Goal: Task Accomplishment & Management: Use online tool/utility

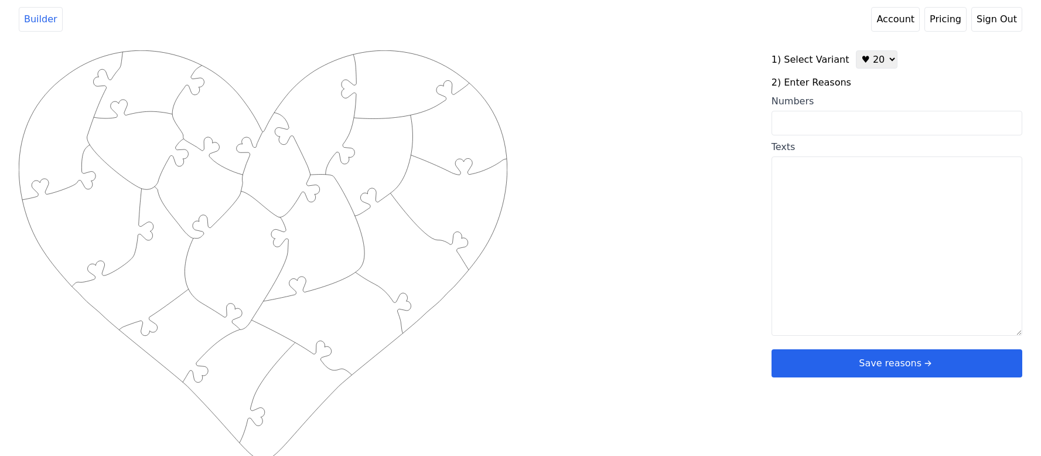
scroll to position [5, 0]
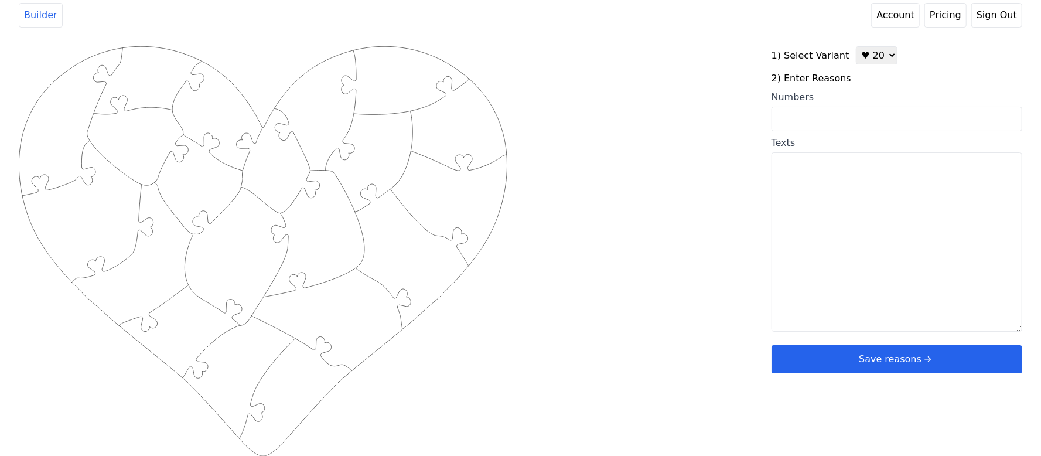
select select "3"
click at [855, 46] on select "♥ 12 ♥ 20 ♥ 32 ■ 12 ■ 20 ■ 32 ■ 60" at bounding box center [876, 55] width 42 height 18
click at [819, 205] on textarea "Texts" at bounding box center [896, 241] width 251 height 179
paste textarea "Deine Männlichkeit. Deine sanfte Art. Weil Du jeden Tag mein Herz berührst. Wei…"
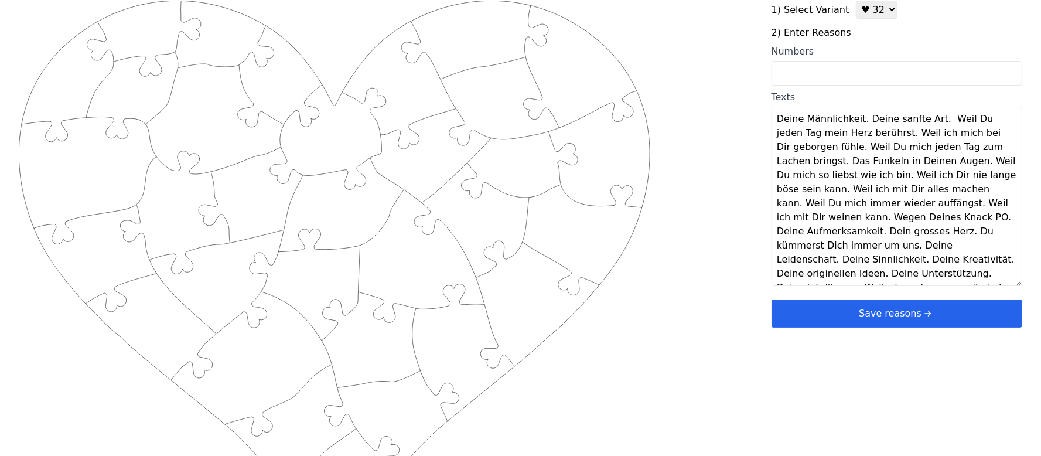
scroll to position [0, 0]
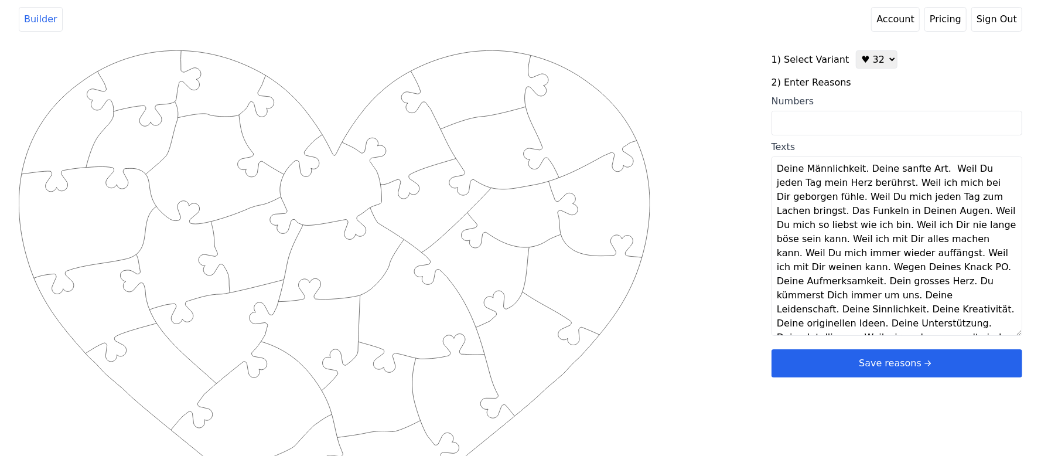
click at [860, 171] on textarea "Deine Männlichkeit. Deine sanfte Art. Weil Du jeden Tag mein Herz berührst. Wei…" at bounding box center [896, 245] width 251 height 179
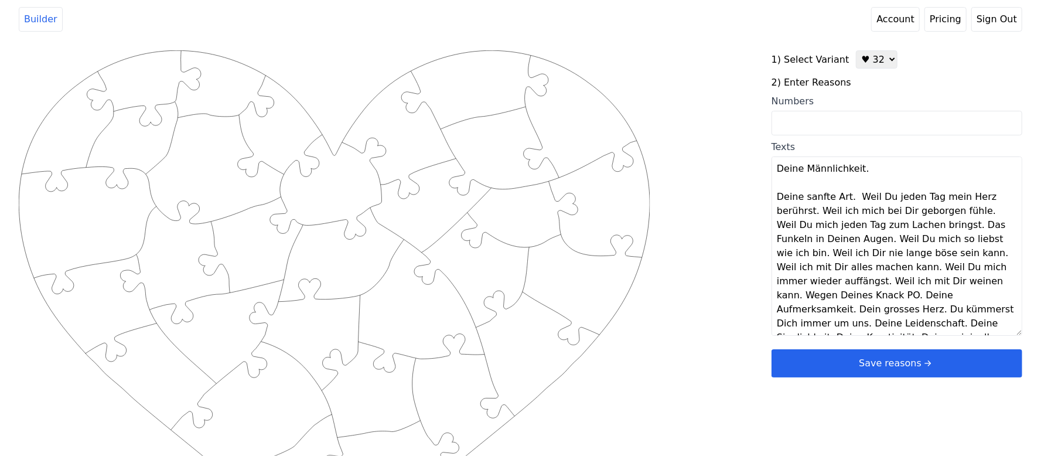
click at [847, 193] on textarea "Deine Männlichkeit. Deine sanfte Art. Weil Du jeden Tag mein Herz berührst. Wei…" at bounding box center [896, 245] width 251 height 179
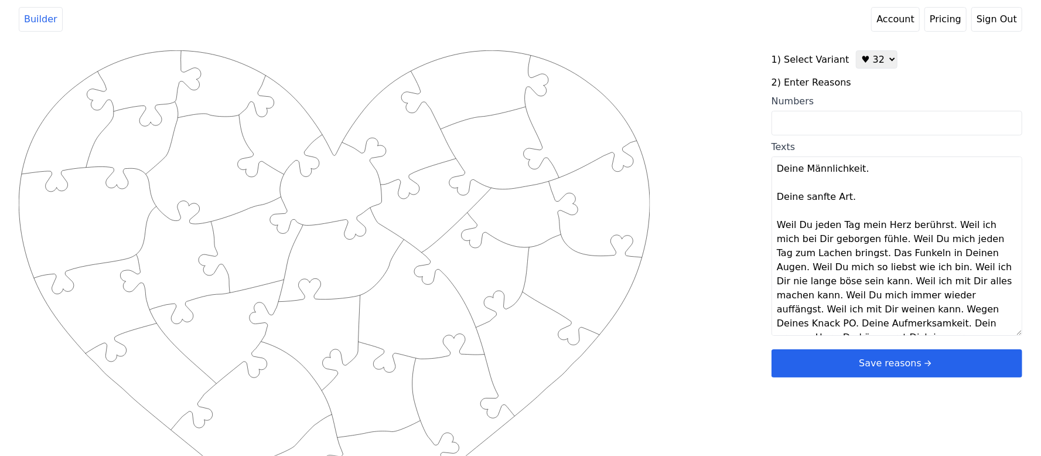
click at [939, 224] on textarea "Deine Männlichkeit. Deine sanfte Art. Weil Du jeden Tag mein Herz berührst. Wei…" at bounding box center [896, 245] width 251 height 179
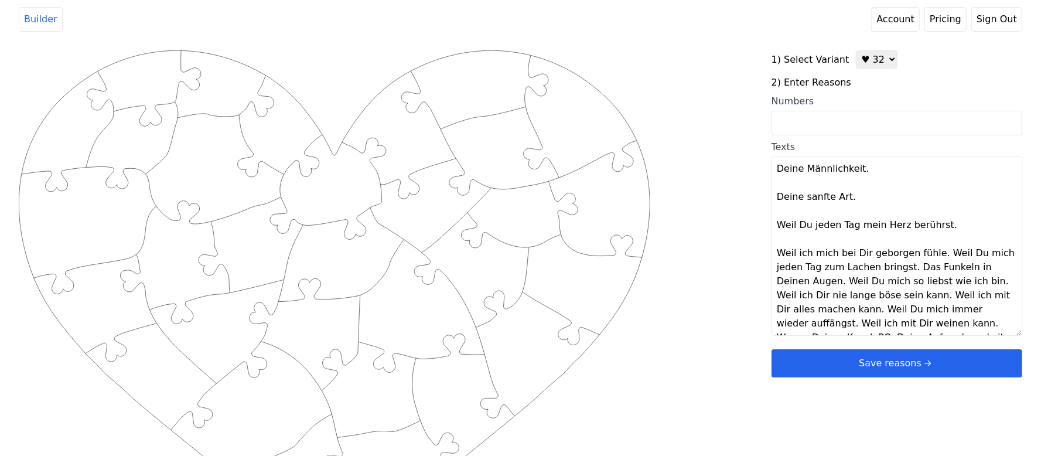
click at [932, 251] on textarea "Deine Männlichkeit. Deine sanfte Art. Weil Du jeden Tag mein Herz berührst. Wei…" at bounding box center [896, 245] width 251 height 179
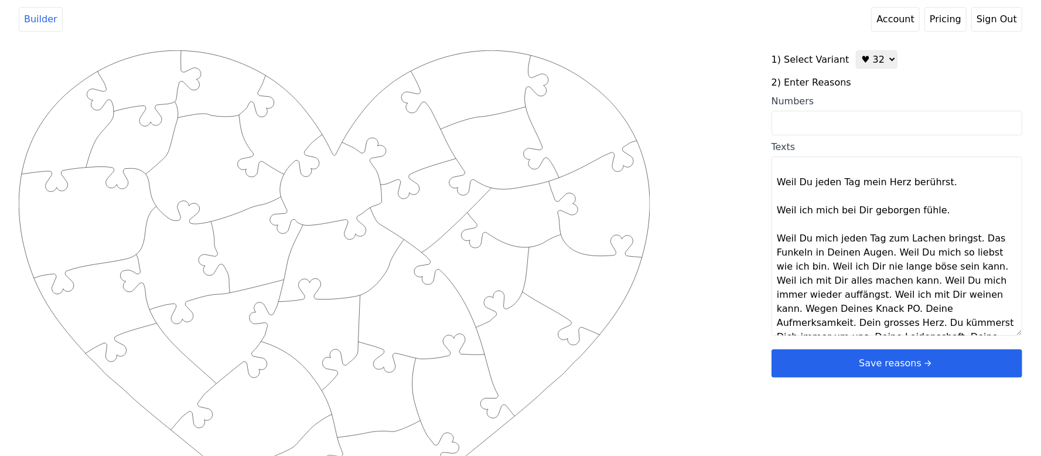
scroll to position [78, 0]
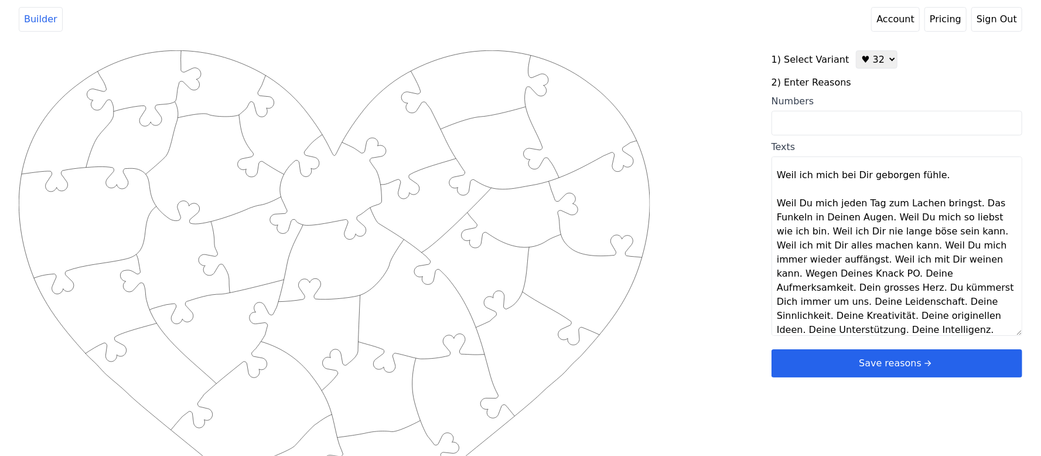
click at [959, 210] on textarea "Deine Männlichkeit. Deine sanfte Art. Weil Du jeden Tag mein Herz berührst. Wei…" at bounding box center [896, 245] width 251 height 179
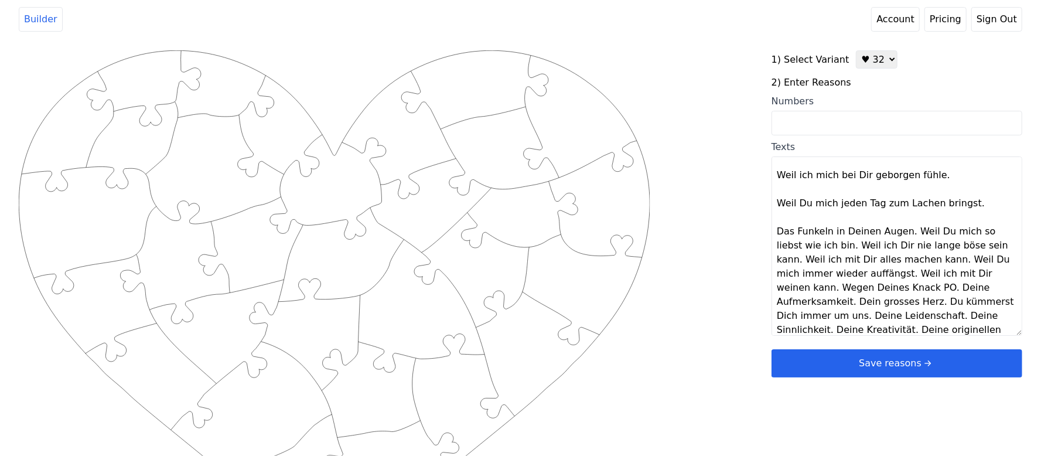
click at [908, 235] on textarea "Deine Männlichkeit. Deine sanfte Art. Weil Du jeden Tag mein Herz berührst. Wei…" at bounding box center [896, 245] width 251 height 179
click at [905, 234] on textarea "Deine Männlichkeit. Deine sanfte Art. Weil Du jeden Tag mein Herz berührst. Wei…" at bounding box center [896, 245] width 251 height 179
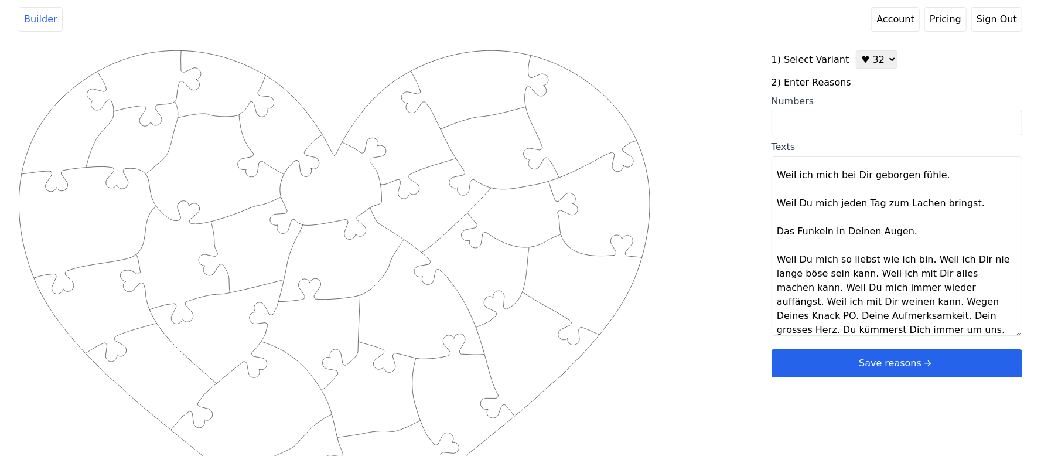
click at [921, 256] on textarea "Deine Männlichkeit. Deine sanfte Art. Weil Du jeden Tag mein Herz berührst. Wei…" at bounding box center [896, 245] width 251 height 179
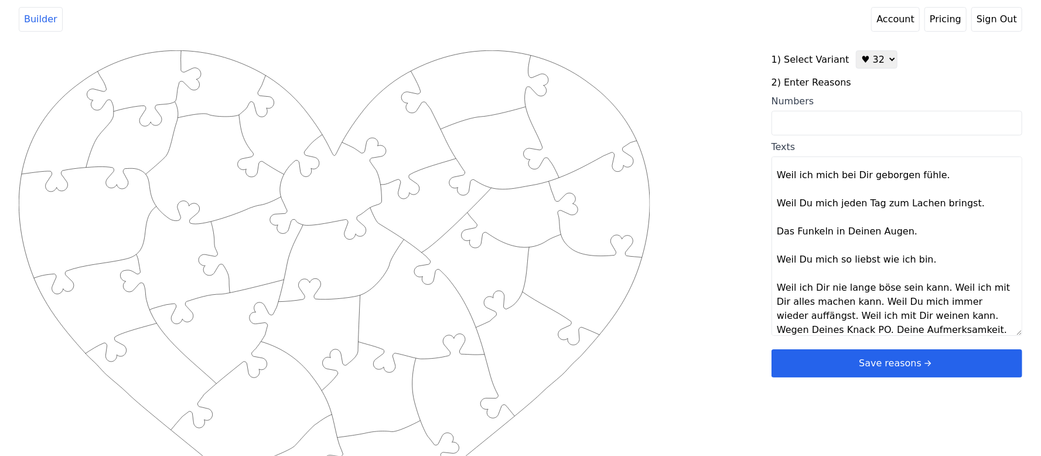
click at [933, 290] on textarea "Deine Männlichkeit. Deine sanfte Art. Weil Du jeden Tag mein Herz berührst. Wei…" at bounding box center [896, 245] width 251 height 179
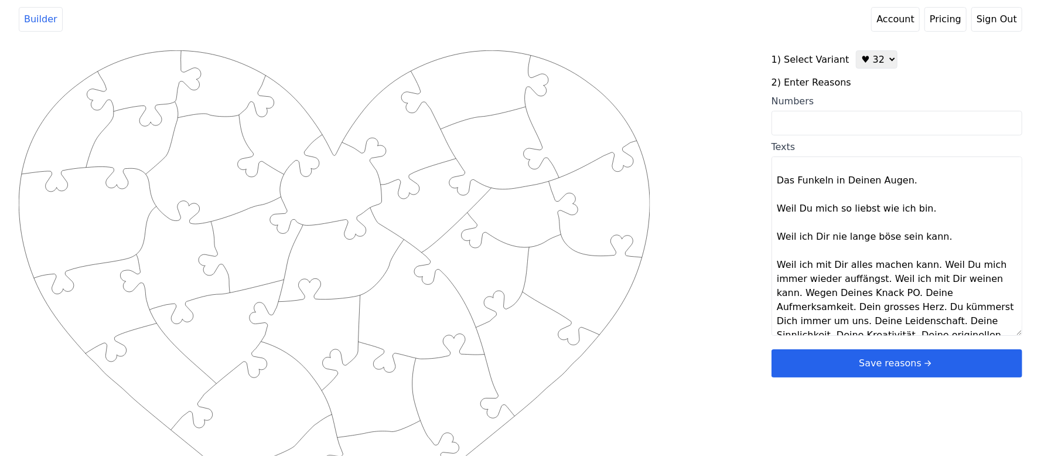
scroll to position [156, 0]
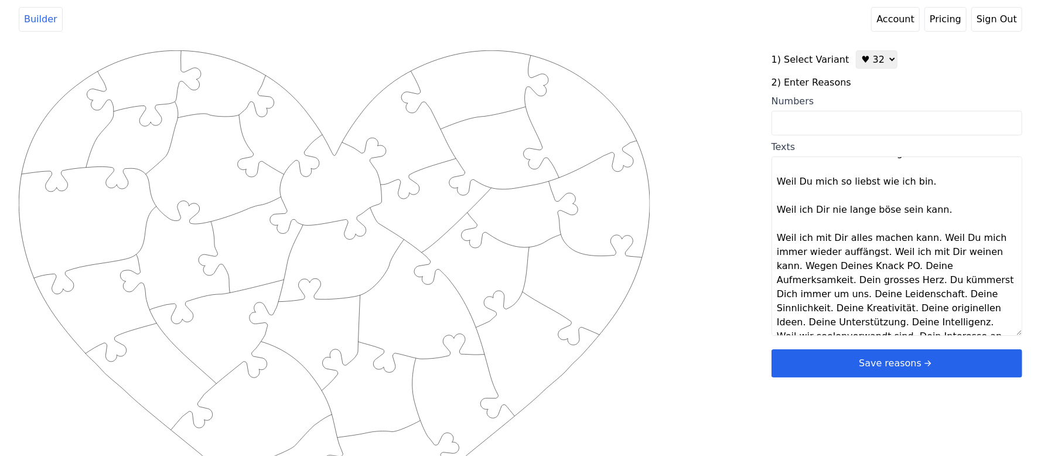
click at [924, 242] on textarea "Deine Männlichkeit. Deine sanfte Art. Weil Du jeden Tag mein Herz berührst. Wei…" at bounding box center [896, 245] width 251 height 179
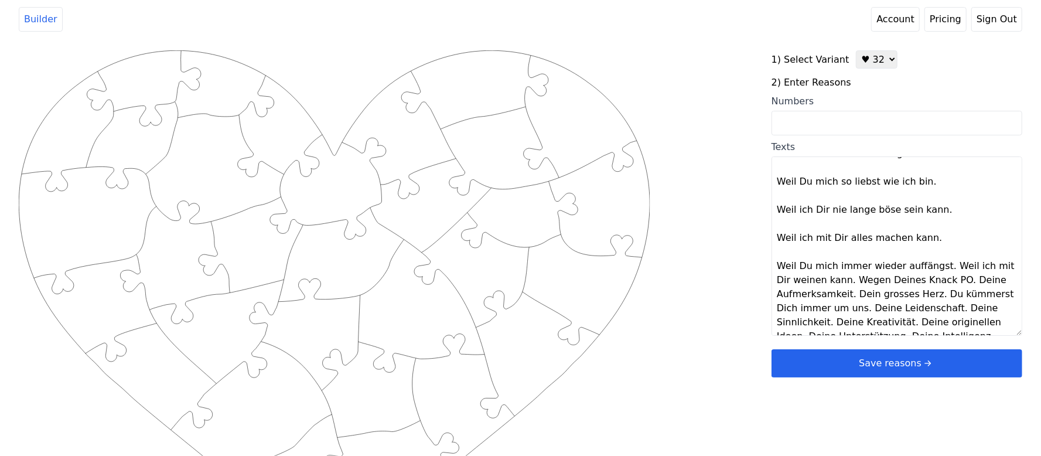
click at [937, 265] on textarea "Deine Männlichkeit. Deine sanfte Art. Weil Du jeden Tag mein Herz berührst. Wei…" at bounding box center [896, 245] width 251 height 179
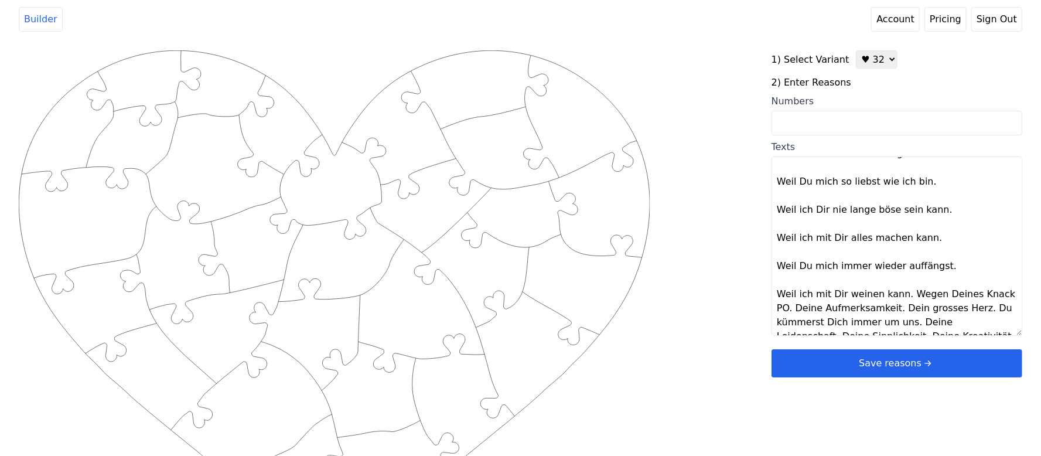
click at [902, 293] on textarea "Deine Männlichkeit. Deine sanfte Art. Weil Du jeden Tag mein Herz berührst. Wei…" at bounding box center [896, 245] width 251 height 179
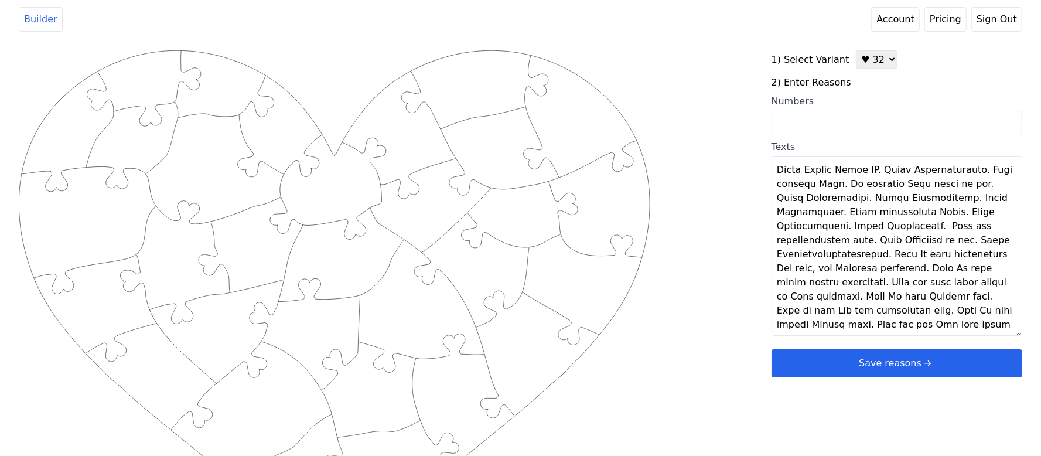
scroll to position [309, 0]
click at [883, 176] on textarea "Texts" at bounding box center [896, 245] width 251 height 179
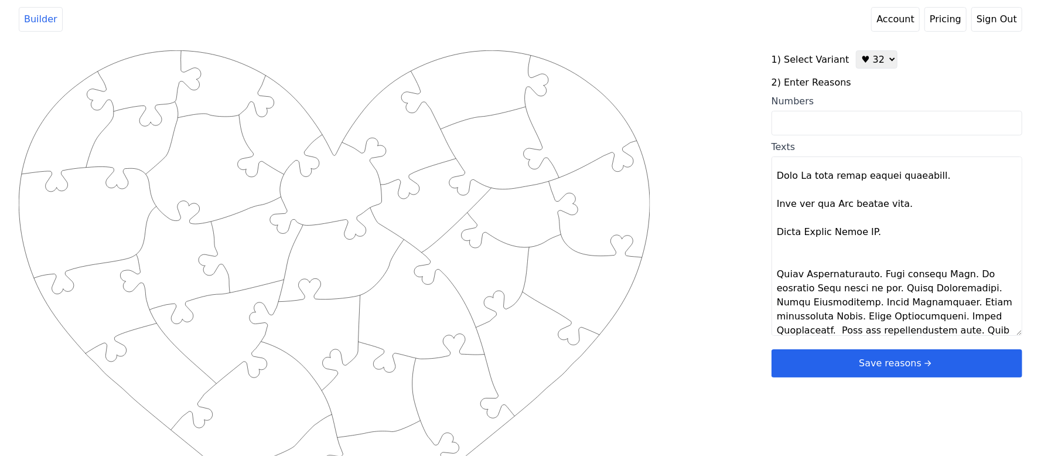
scroll to position [273, 0]
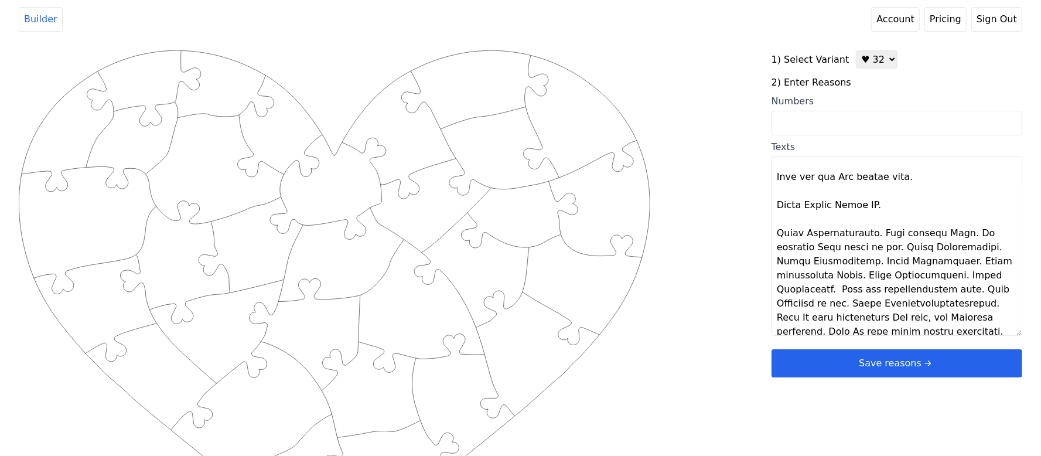
click at [881, 232] on textarea "Texts" at bounding box center [896, 245] width 251 height 179
click at [874, 237] on textarea "Texts" at bounding box center [896, 245] width 251 height 179
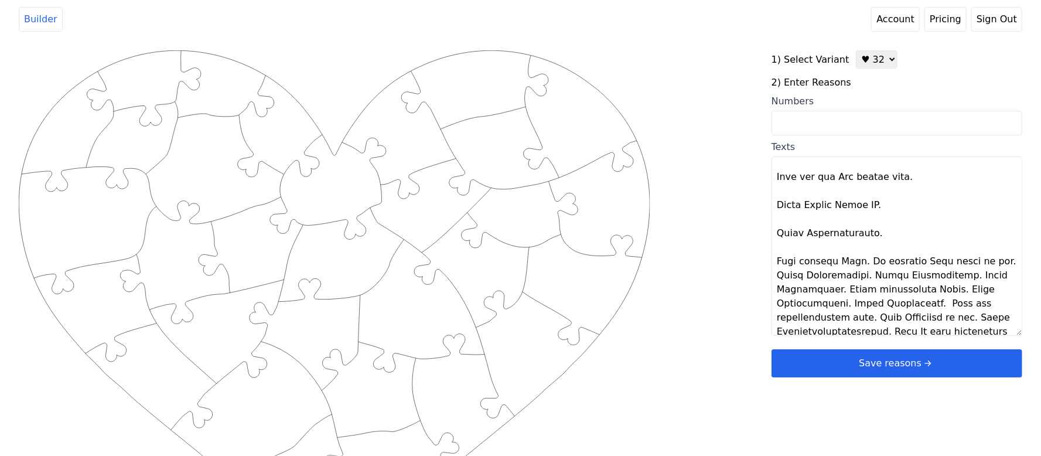
click at [856, 261] on textarea "Texts" at bounding box center [896, 245] width 251 height 179
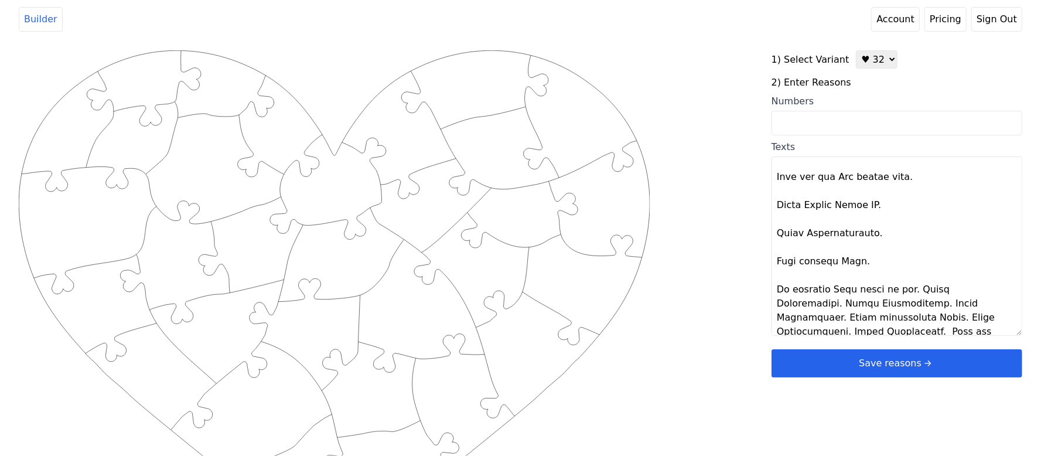
click at [919, 287] on textarea "Texts" at bounding box center [896, 245] width 251 height 179
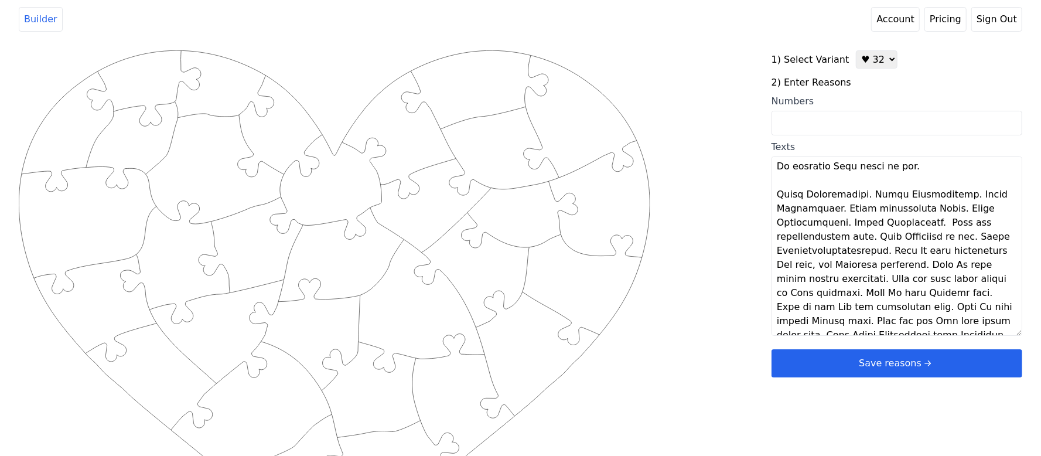
scroll to position [408, 0]
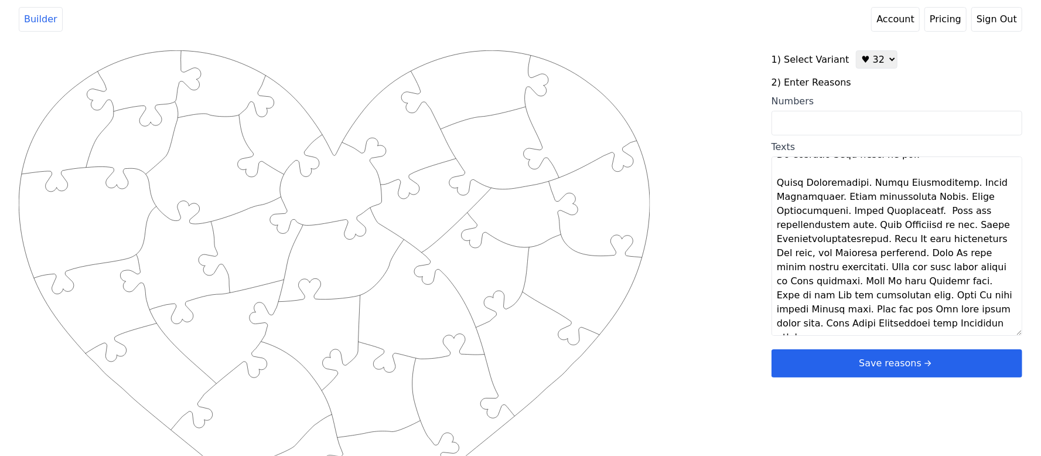
click at [860, 187] on textarea "Texts" at bounding box center [896, 245] width 251 height 179
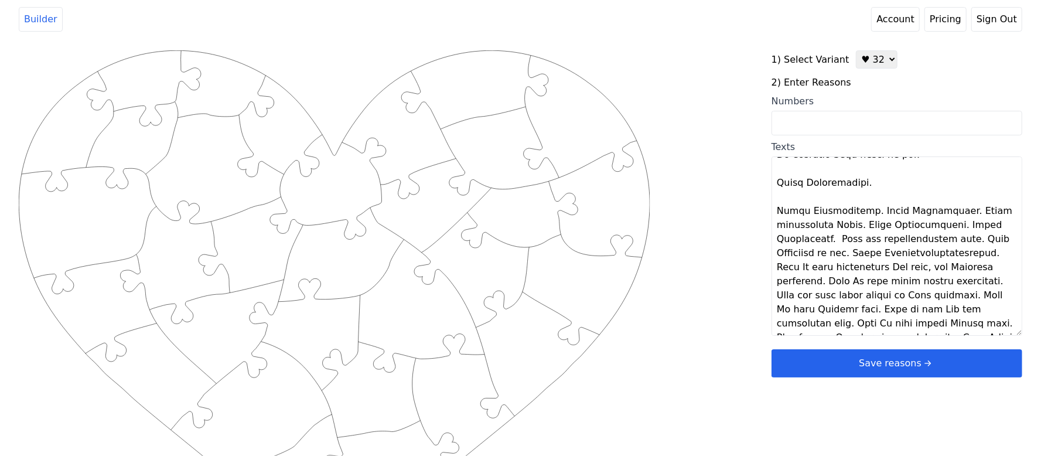
click at [855, 211] on textarea "Texts" at bounding box center [896, 245] width 251 height 179
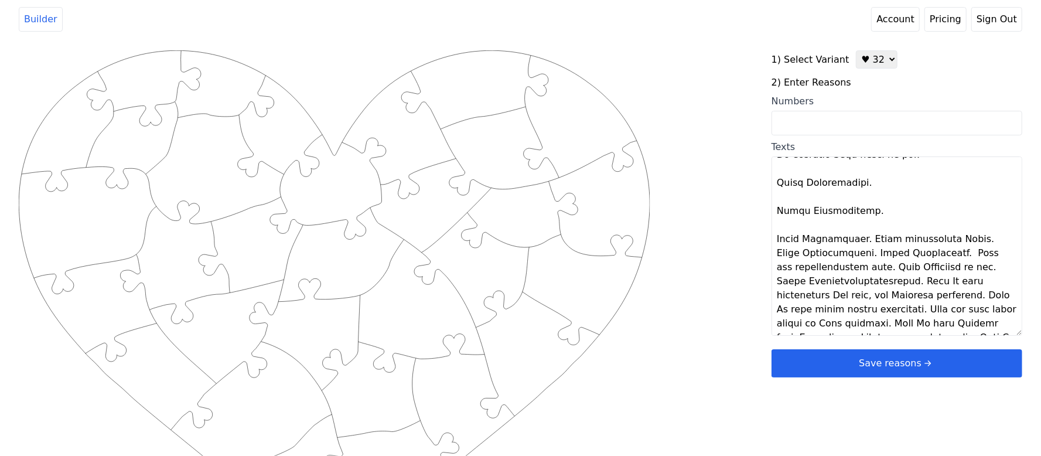
click at [850, 242] on textarea "Texts" at bounding box center [896, 245] width 251 height 179
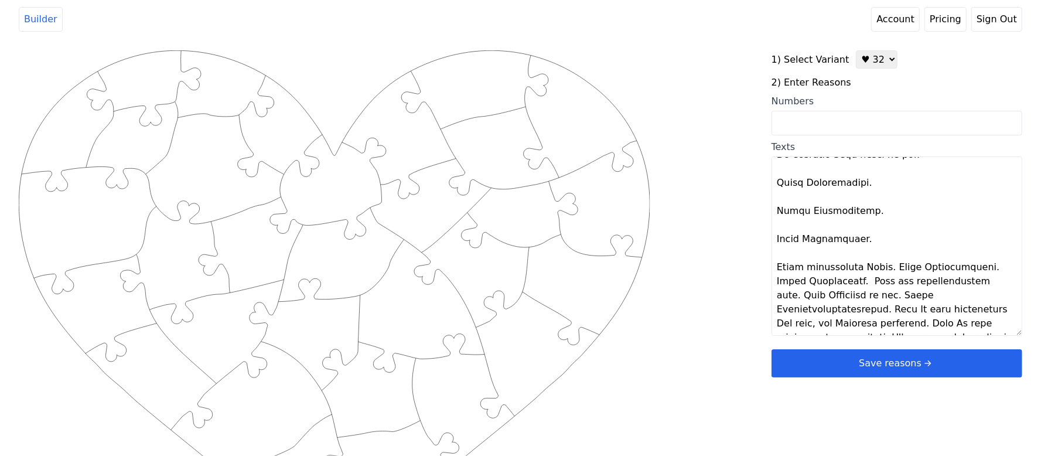
click at [878, 267] on textarea "Texts" at bounding box center [896, 245] width 251 height 179
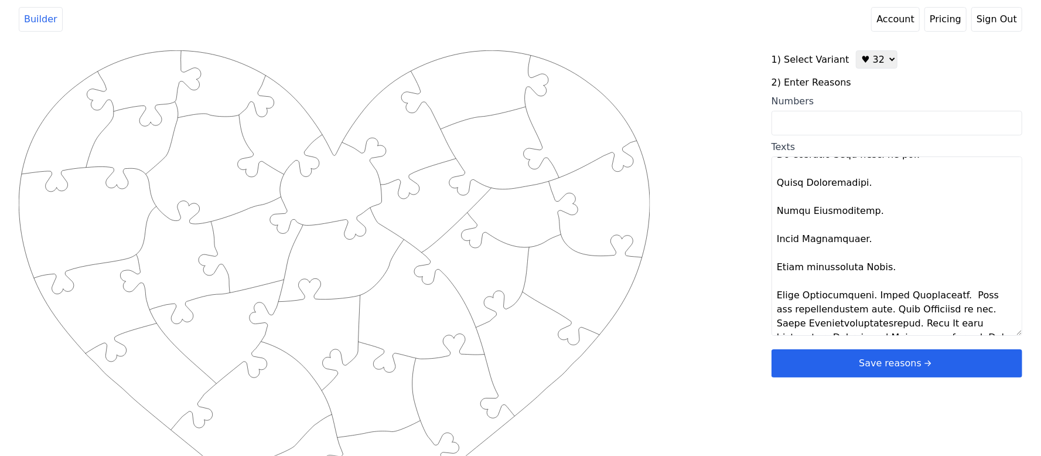
click at [870, 292] on textarea "Texts" at bounding box center [896, 245] width 251 height 179
click at [854, 319] on textarea "Texts" at bounding box center [896, 245] width 251 height 179
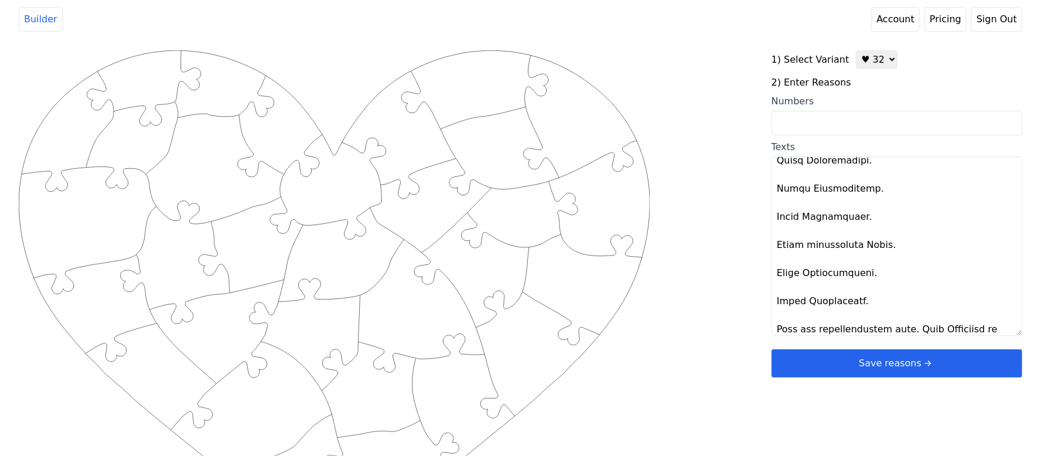
scroll to position [508, 0]
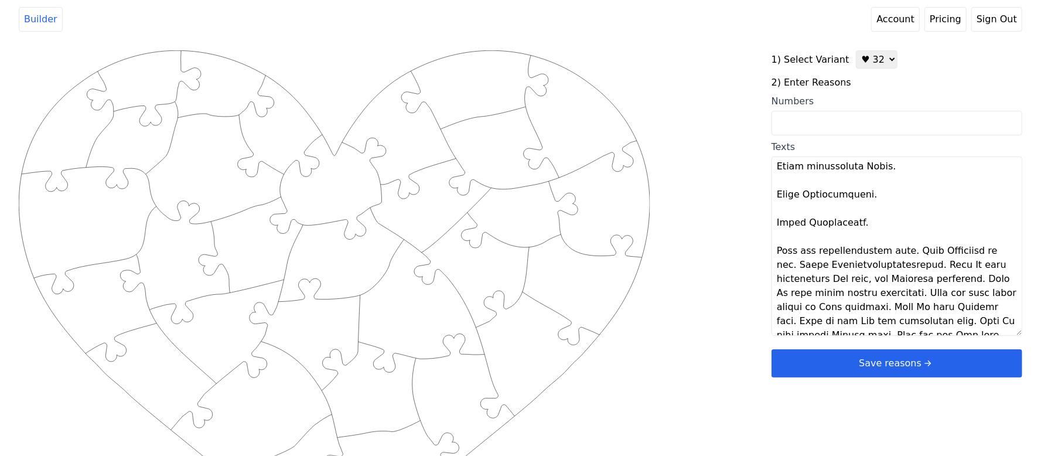
click at [904, 249] on textarea "Texts" at bounding box center [896, 245] width 251 height 179
click at [900, 251] on textarea "Texts" at bounding box center [896, 245] width 251 height 179
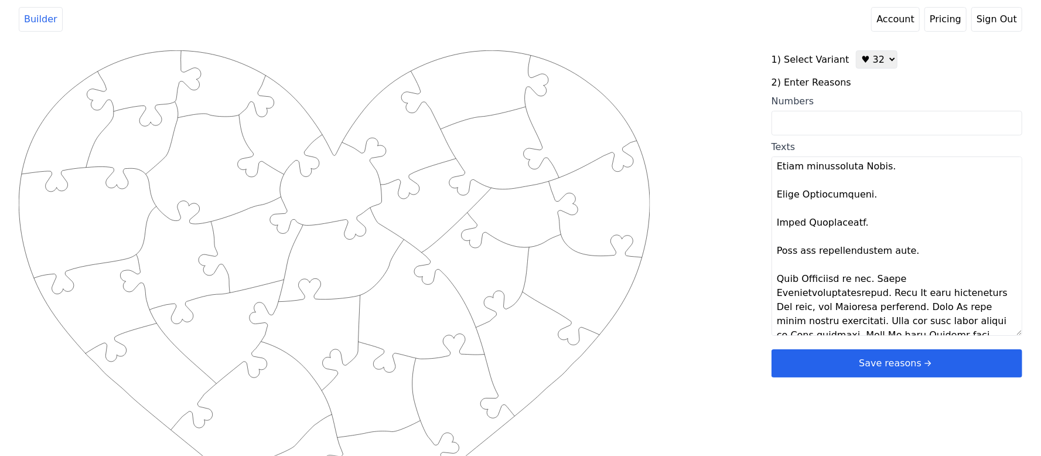
click at [871, 275] on textarea "Texts" at bounding box center [896, 245] width 251 height 179
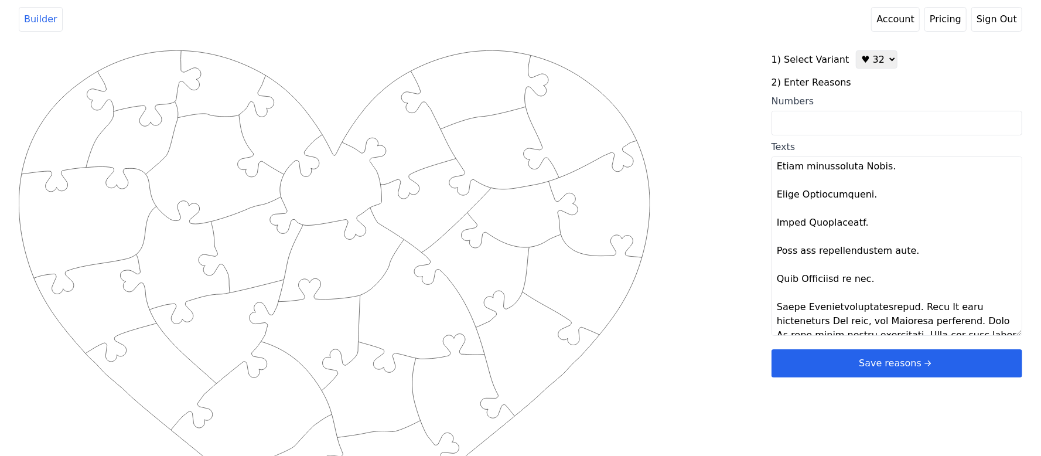
click at [901, 303] on textarea "Texts" at bounding box center [896, 245] width 251 height 179
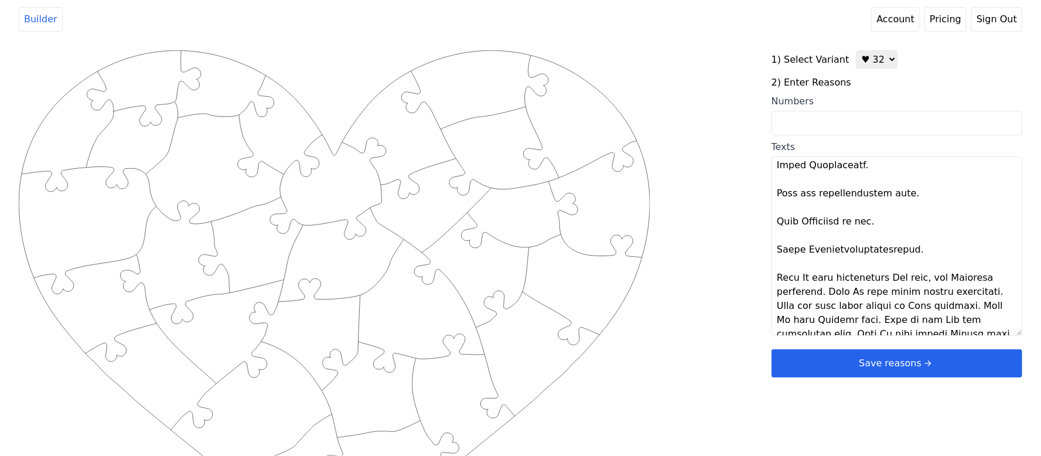
scroll to position [593, 0]
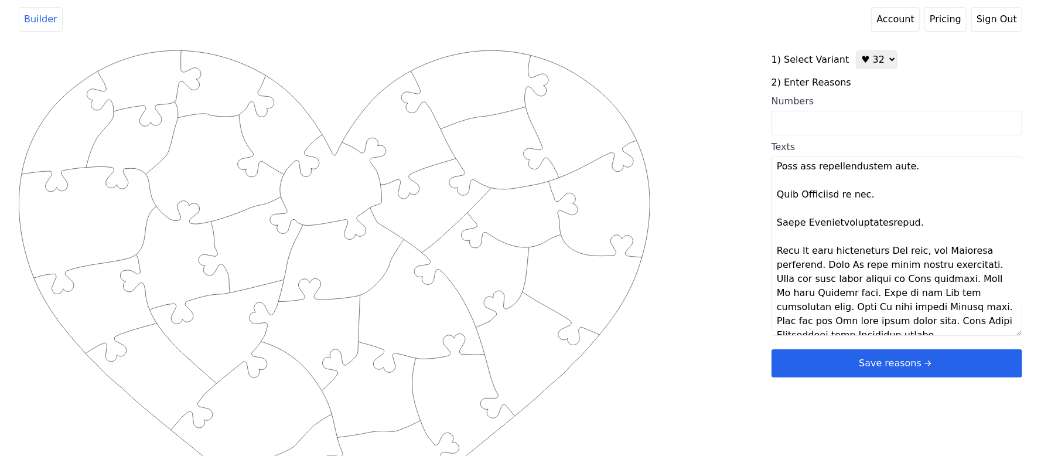
click at [830, 263] on textarea "Texts" at bounding box center [896, 245] width 251 height 179
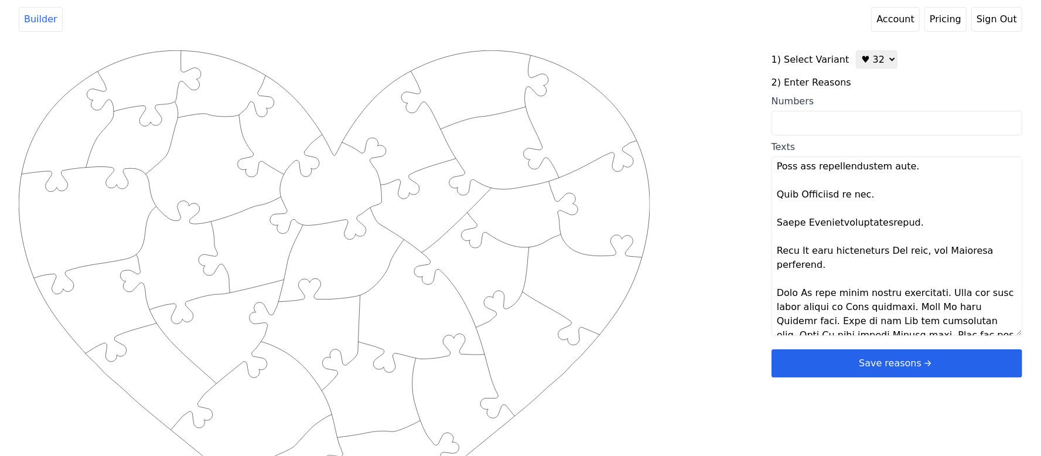
click at [940, 292] on textarea "Texts" at bounding box center [896, 245] width 251 height 179
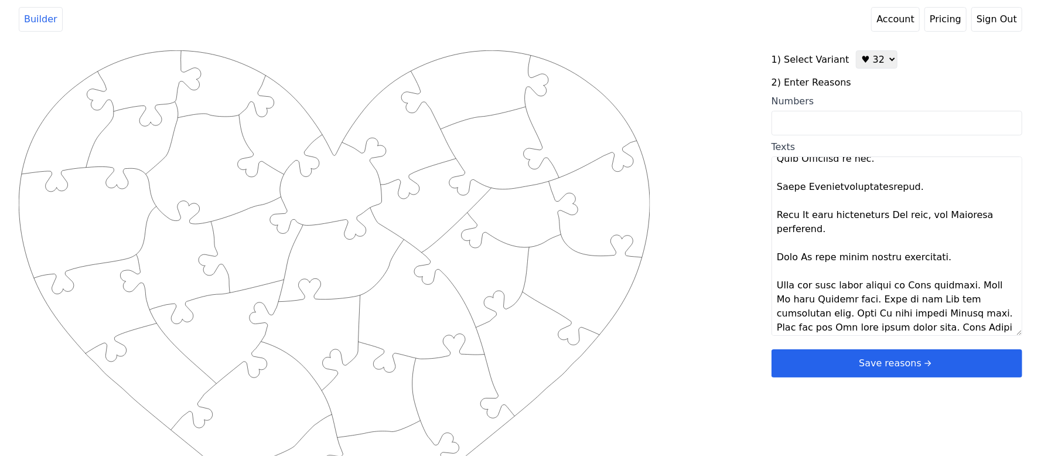
scroll to position [646, 0]
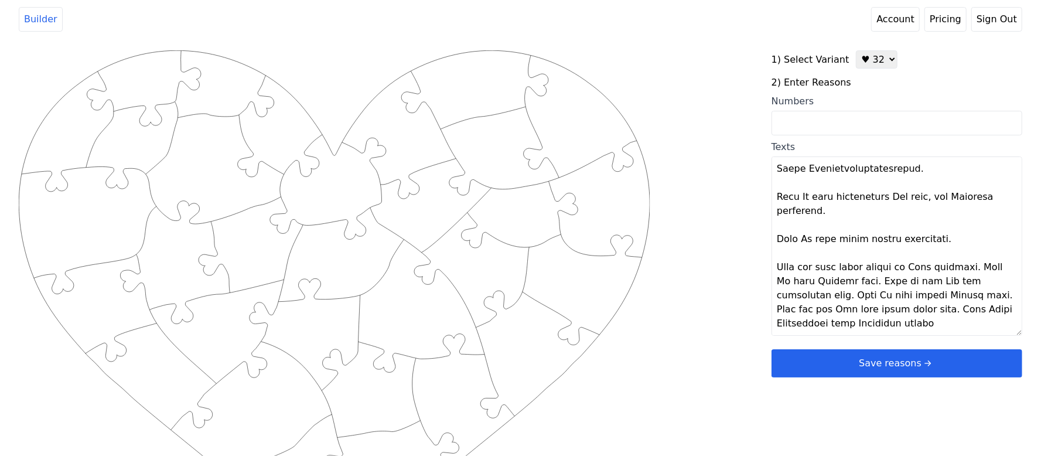
click at [963, 266] on textarea "Texts" at bounding box center [896, 245] width 251 height 179
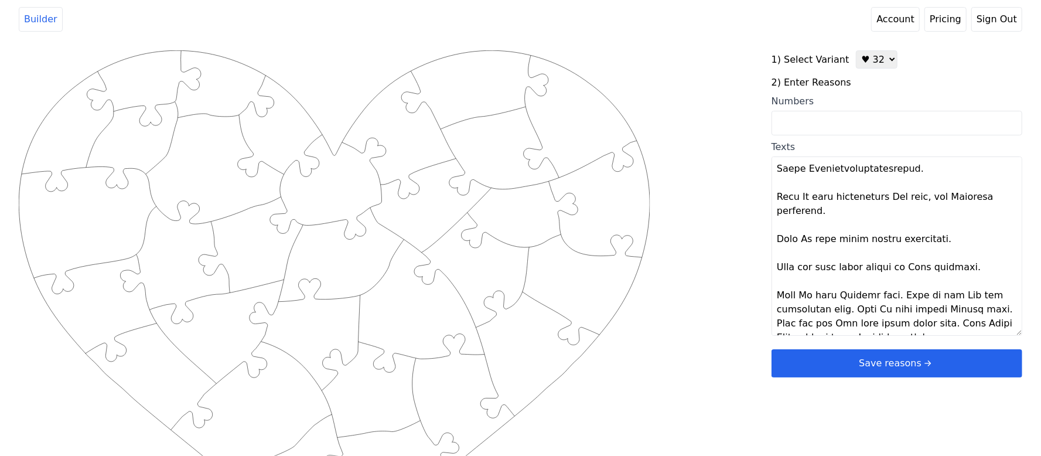
drag, startPoint x: 891, startPoint y: 293, endPoint x: 896, endPoint y: 300, distance: 8.8
click at [890, 294] on textarea "Texts" at bounding box center [896, 245] width 251 height 179
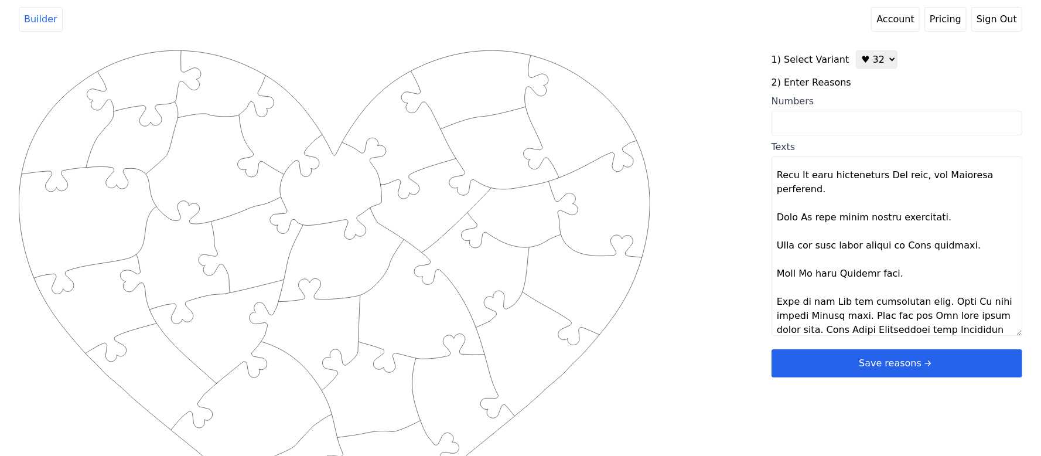
scroll to position [675, 0]
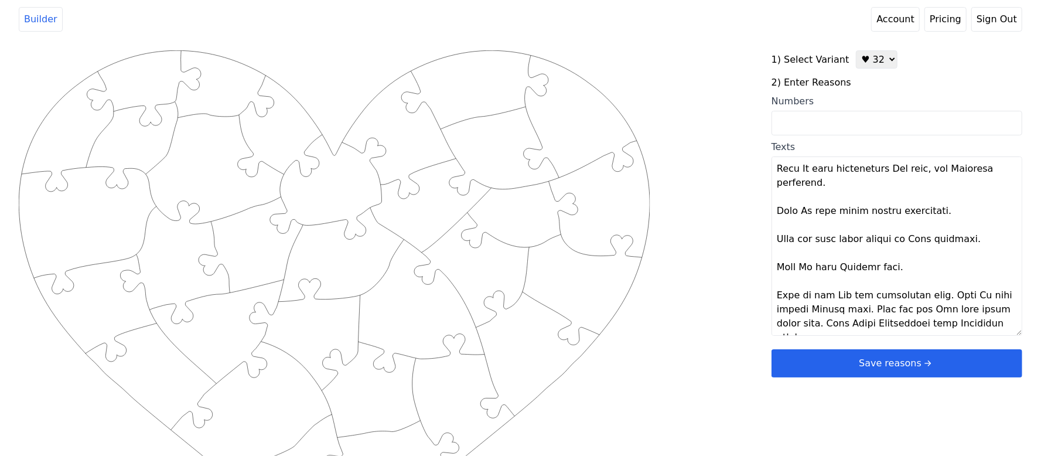
click at [923, 291] on textarea "Texts" at bounding box center [896, 245] width 251 height 179
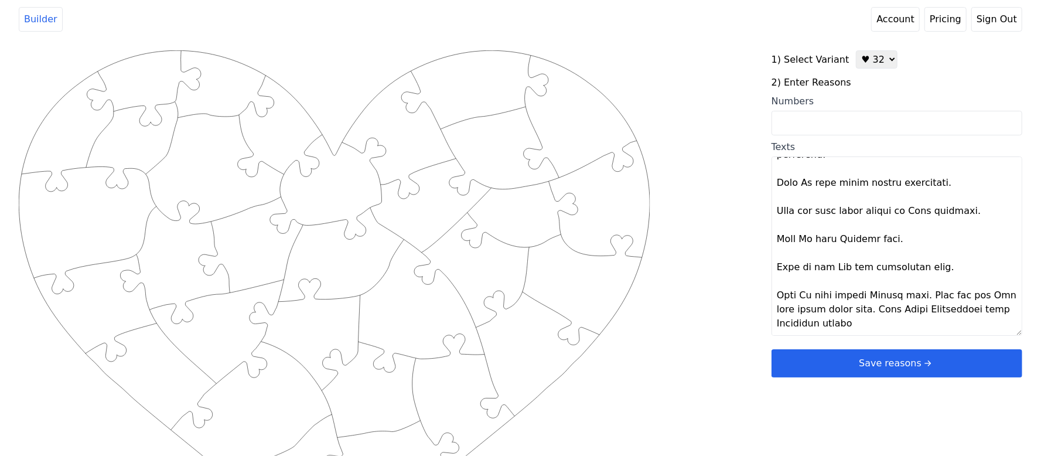
click at [915, 296] on textarea "Texts" at bounding box center [896, 245] width 251 height 179
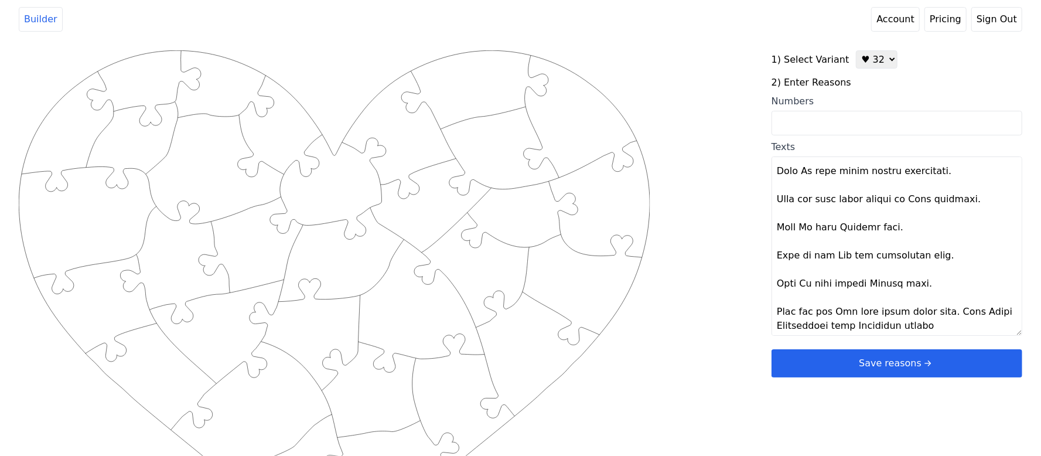
scroll to position [717, 0]
click at [937, 309] on textarea "Texts" at bounding box center [896, 245] width 251 height 179
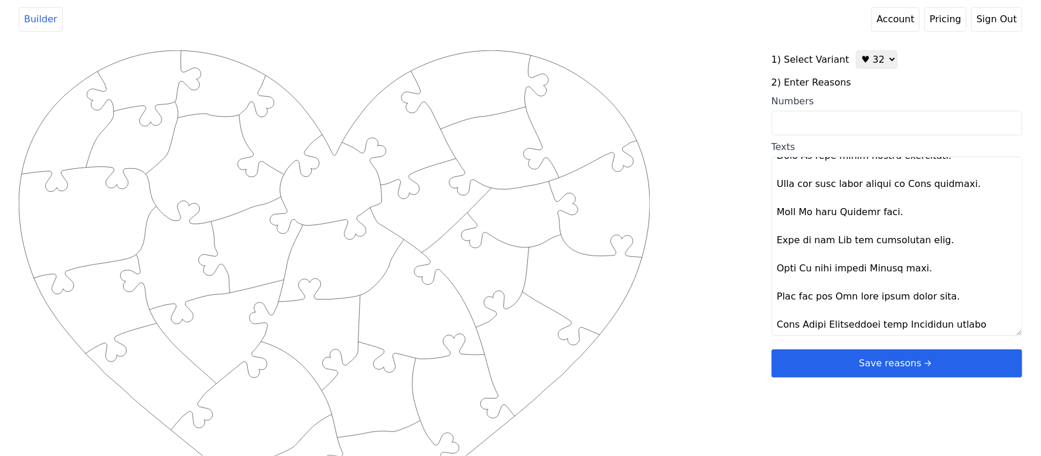
scroll to position [731, 0]
click at [747, 330] on div "Created with Snap .strokeh32 {stroke:#00ff00;stroke-width:2.36;stroke-miterlimi…" at bounding box center [520, 237] width 1003 height 374
type textarea "Deine Männlichkeit Deine sanfte Art Weil Du jeden Tag mein Herz berührst Weil i…"
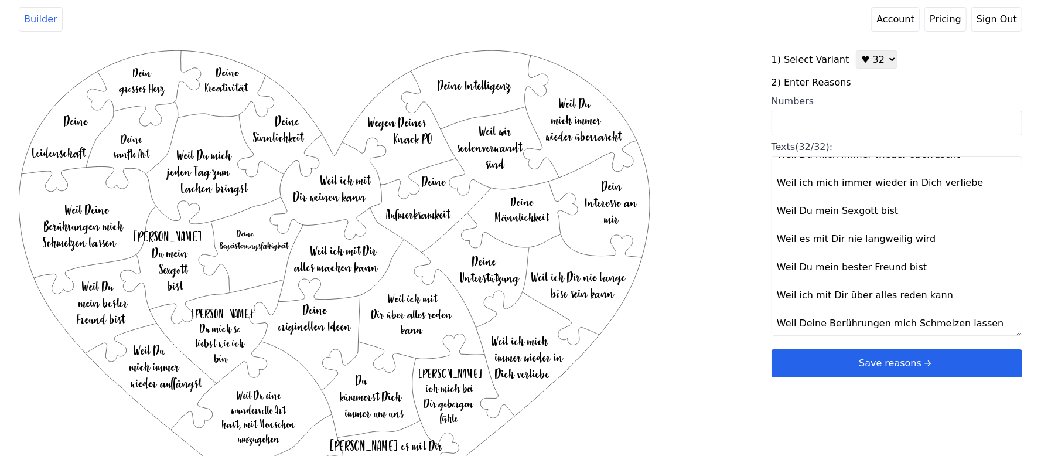
click at [830, 371] on button "Save reasons" at bounding box center [896, 363] width 251 height 28
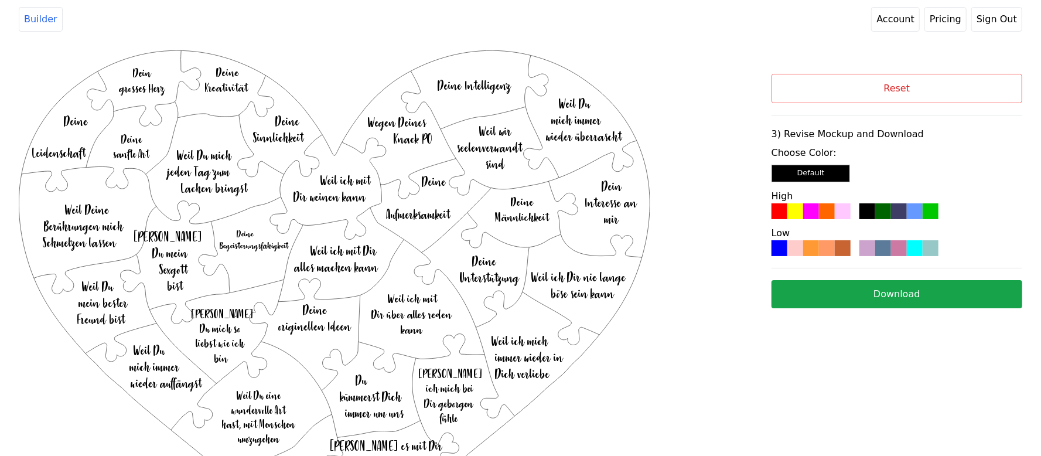
click at [824, 216] on div at bounding box center [827, 211] width 16 height 16
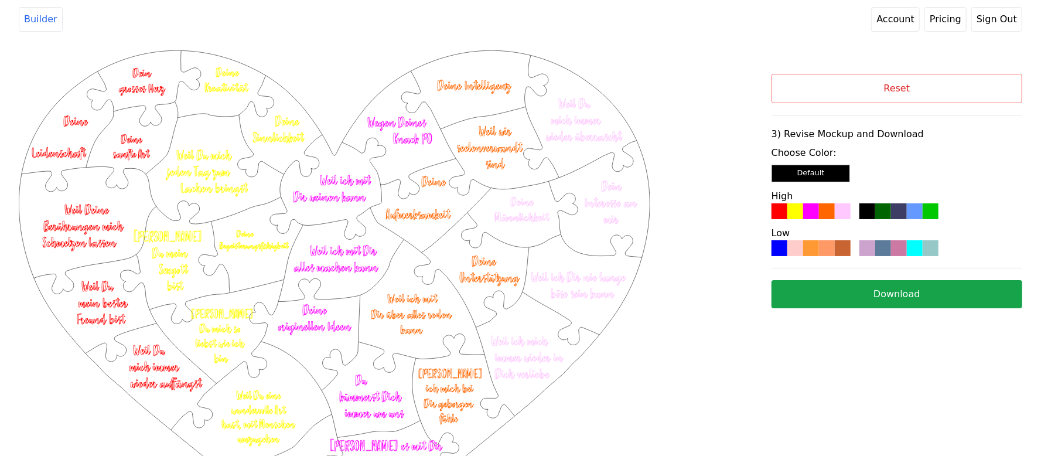
click at [874, 293] on button "Download" at bounding box center [896, 294] width 251 height 28
drag, startPoint x: 886, startPoint y: 296, endPoint x: 901, endPoint y: 330, distance: 37.5
click at [901, 330] on div "Reset 3) Revise Mockup and Download Choose Color: Default High Low Download" at bounding box center [896, 202] width 251 height 304
click at [884, 289] on button "Download" at bounding box center [896, 294] width 251 height 28
drag, startPoint x: 884, startPoint y: 289, endPoint x: 871, endPoint y: 340, distance: 52.5
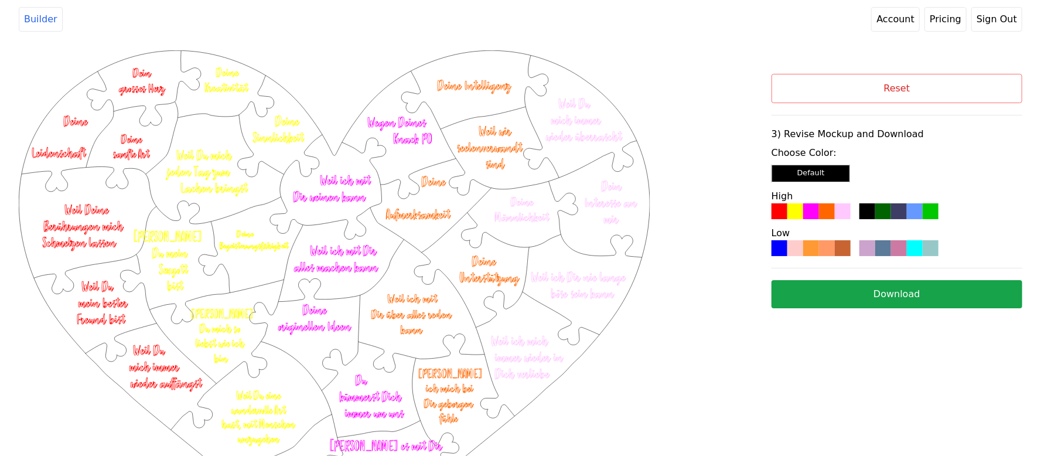
click at [871, 340] on div "Reset 3) Revise Mockup and Download Choose Color: Default High Low Download" at bounding box center [896, 202] width 251 height 304
drag, startPoint x: 872, startPoint y: 340, endPoint x: 848, endPoint y: 377, distance: 44.8
click at [848, 367] on html "Builder Account Pricing Sign Out Created with Snap .strokeh32 {stroke:#00ff00;s…" at bounding box center [520, 183] width 1041 height 367
drag, startPoint x: 843, startPoint y: 371, endPoint x: 893, endPoint y: 343, distance: 57.4
click at [893, 343] on div "Reset 3) Revise Mockup and Download Choose Color: Default High Low Download" at bounding box center [896, 202] width 251 height 304
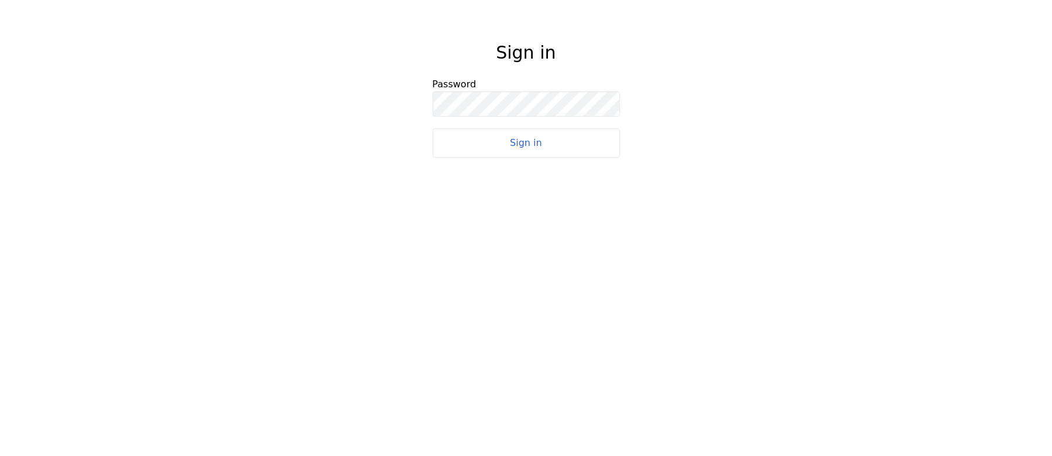
click at [477, 136] on button "Sign in" at bounding box center [526, 142] width 187 height 29
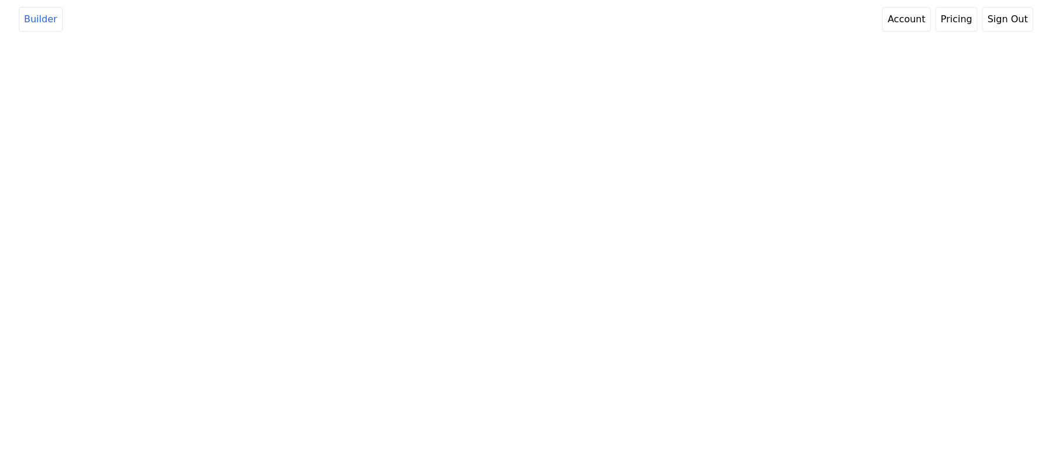
select select "3"
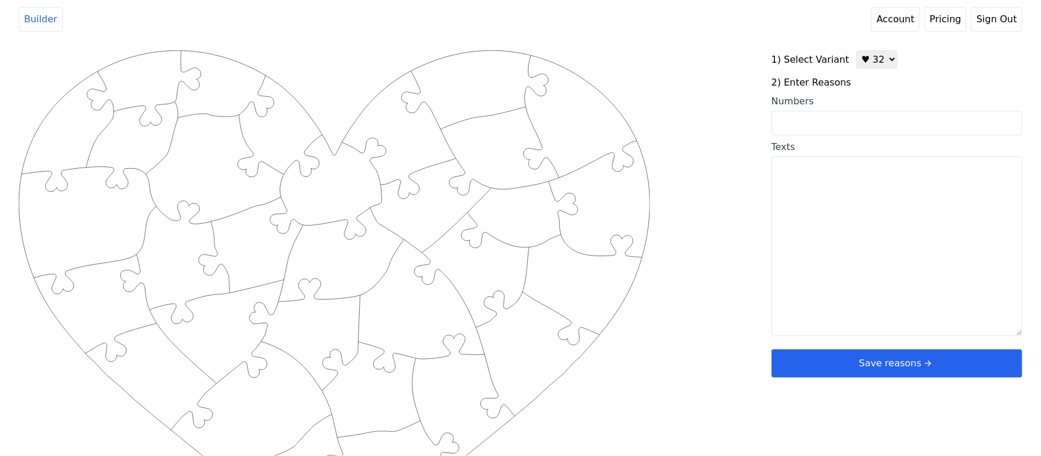
click at [799, 226] on textarea "Texts" at bounding box center [896, 245] width 251 height 179
paste textarea "Deine Männlichkeit. Deine sanfte Art. Weil Du jeden Tag mein Herz berührst. Wei…"
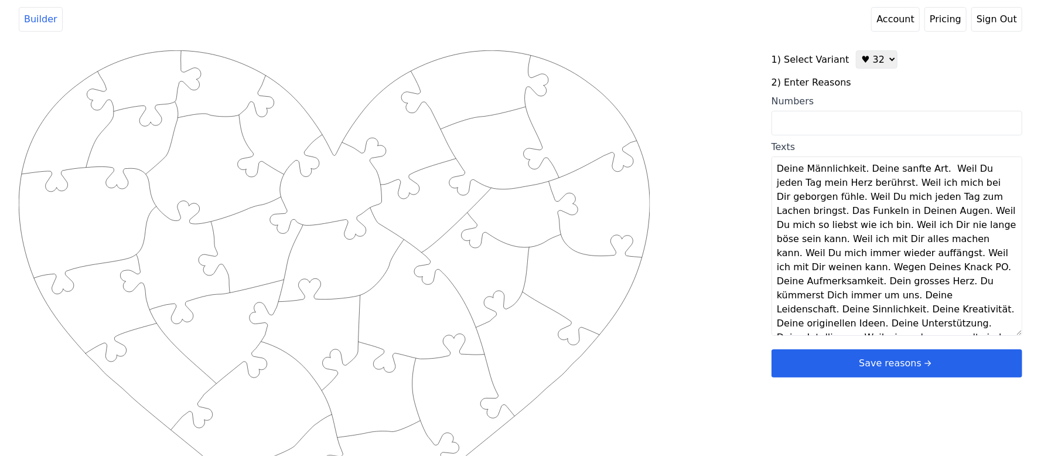
click at [864, 170] on textarea "Deine Männlichkeit. Deine sanfte Art. Weil Du jeden Tag mein Herz berührst. Wei…" at bounding box center [896, 245] width 251 height 179
click at [860, 171] on textarea "Deine Männlichkeit. Deine sanfte Art. Weil Du jeden Tag mein Herz berührst. Wei…" at bounding box center [896, 245] width 251 height 179
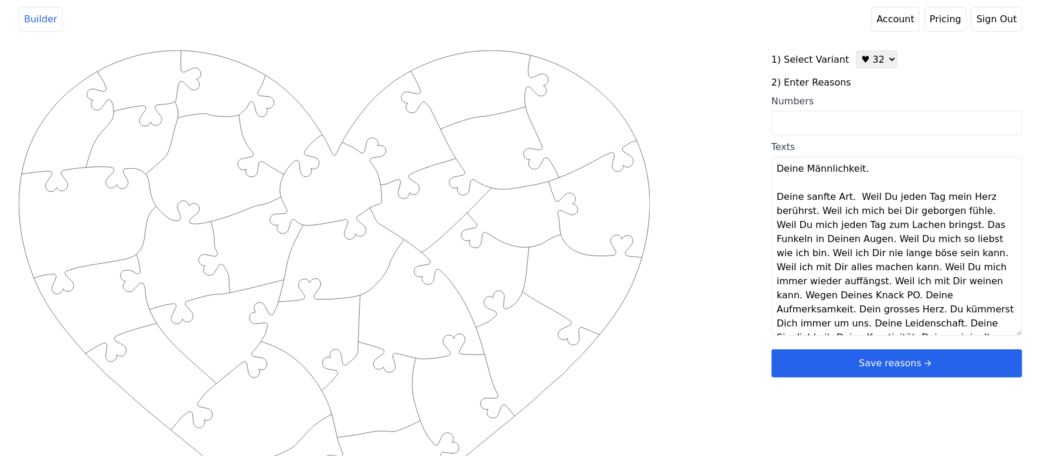
click at [850, 199] on textarea "Deine Männlichkeit. Deine sanfte Art. Weil Du jeden Tag mein Herz berührst. Wei…" at bounding box center [896, 245] width 251 height 179
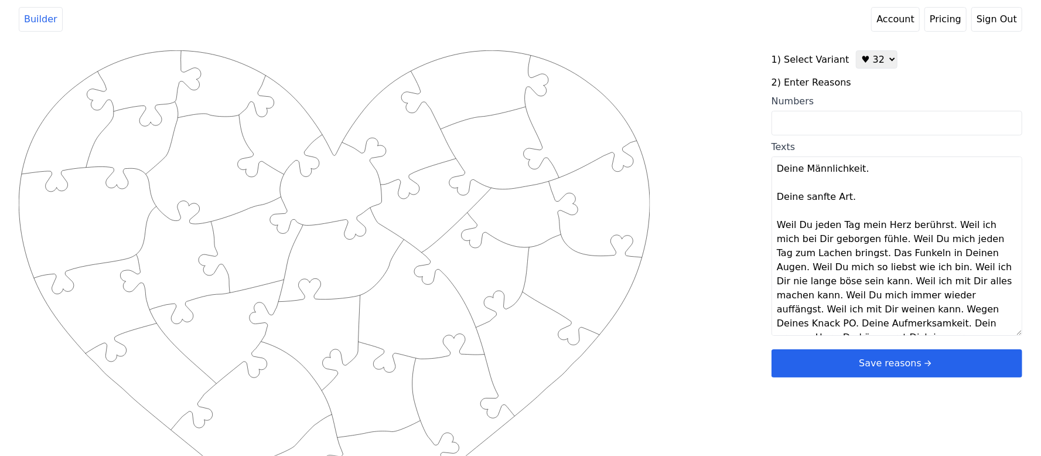
click at [939, 227] on textarea "Deine Männlichkeit. Deine sanfte Art. Weil Du jeden Tag mein Herz berührst. Wei…" at bounding box center [896, 245] width 251 height 179
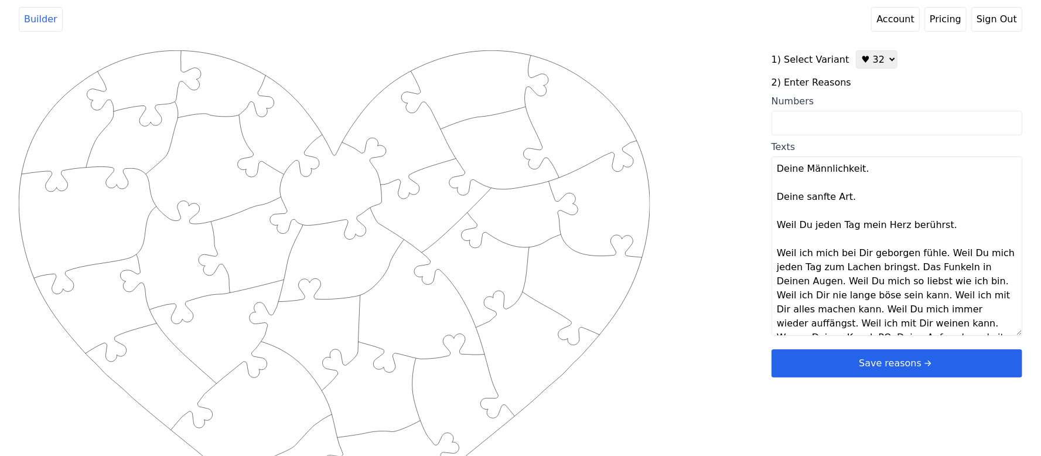
click at [933, 256] on textarea "Deine Männlichkeit. Deine sanfte Art. Weil Du jeden Tag mein Herz berührst. Wei…" at bounding box center [896, 245] width 251 height 179
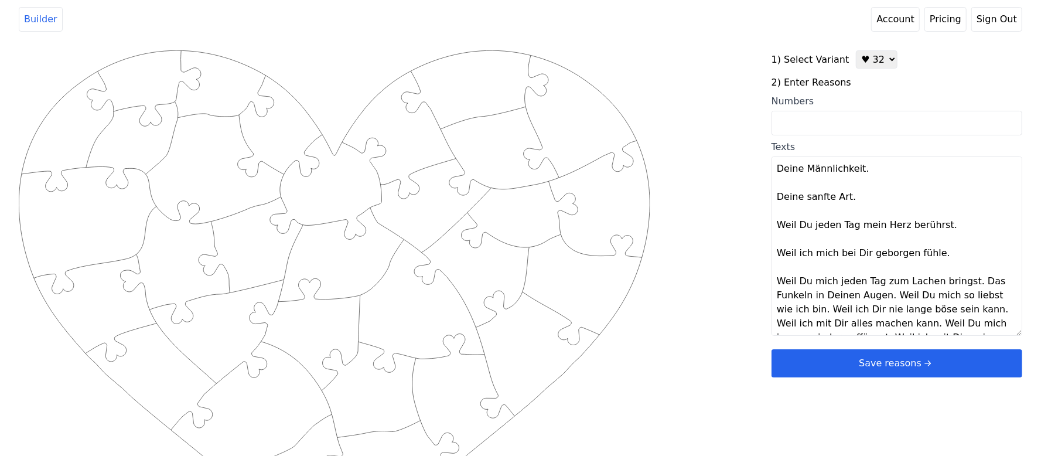
click at [961, 279] on textarea "Deine Männlichkeit. Deine sanfte Art. Weil Du jeden Tag mein Herz berührst. Wei…" at bounding box center [896, 245] width 251 height 179
click at [904, 310] on textarea "Deine Männlichkeit. Deine sanfte Art. Weil Du jeden Tag mein Herz berührst. Wei…" at bounding box center [896, 245] width 251 height 179
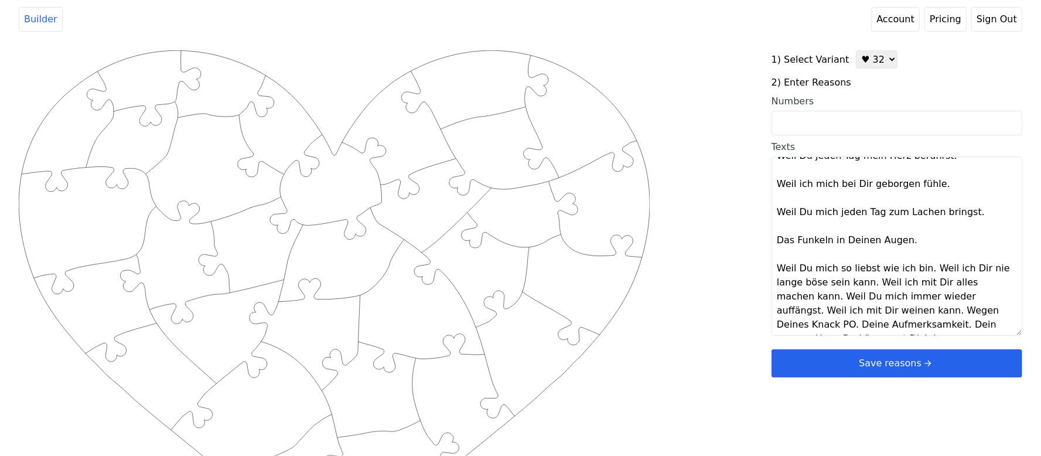
scroll to position [87, 0]
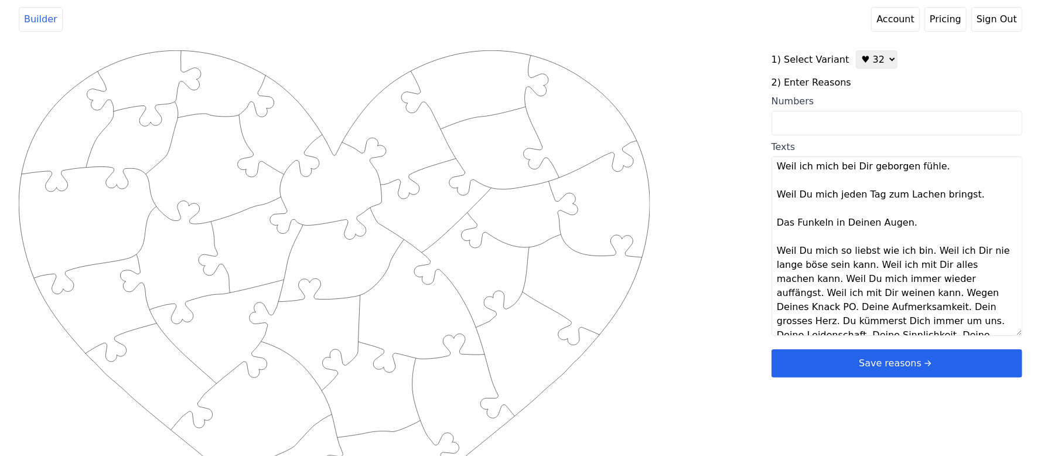
click at [923, 252] on textarea "Deine Männlichkeit. Deine sanfte Art. Weil Du jeden Tag mein Herz berührst. Wei…" at bounding box center [896, 245] width 251 height 179
click at [933, 282] on textarea "Deine Männlichkeit. Deine sanfte Art. Weil Du jeden Tag mein Herz berührst. Wei…" at bounding box center [896, 245] width 251 height 179
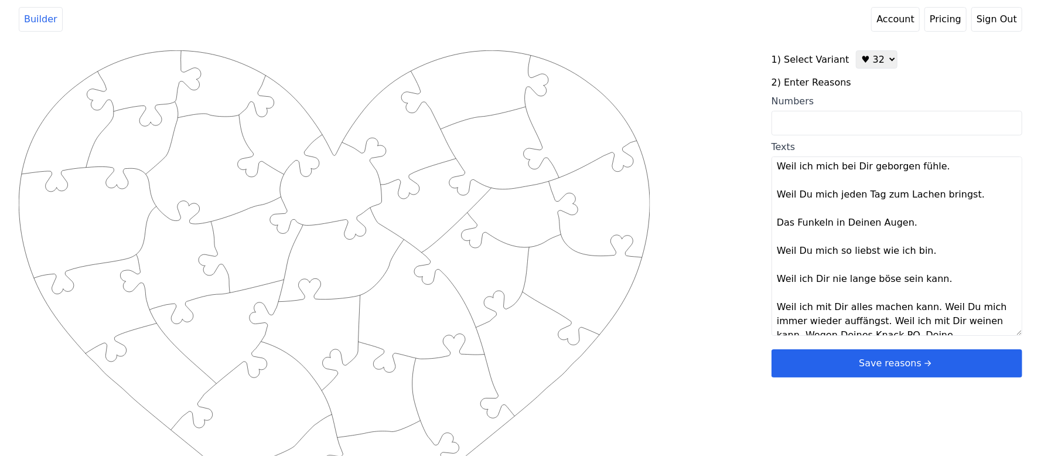
click at [923, 304] on textarea "Deine Männlichkeit. Deine sanfte Art. Weil Du jeden Tag mein Herz berührst. Wei…" at bounding box center [896, 245] width 251 height 179
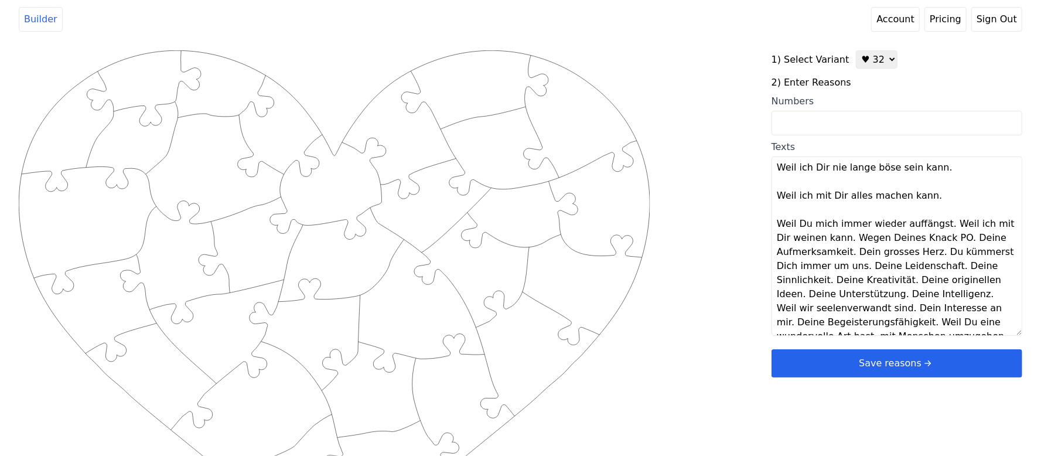
scroll to position [171, 0]
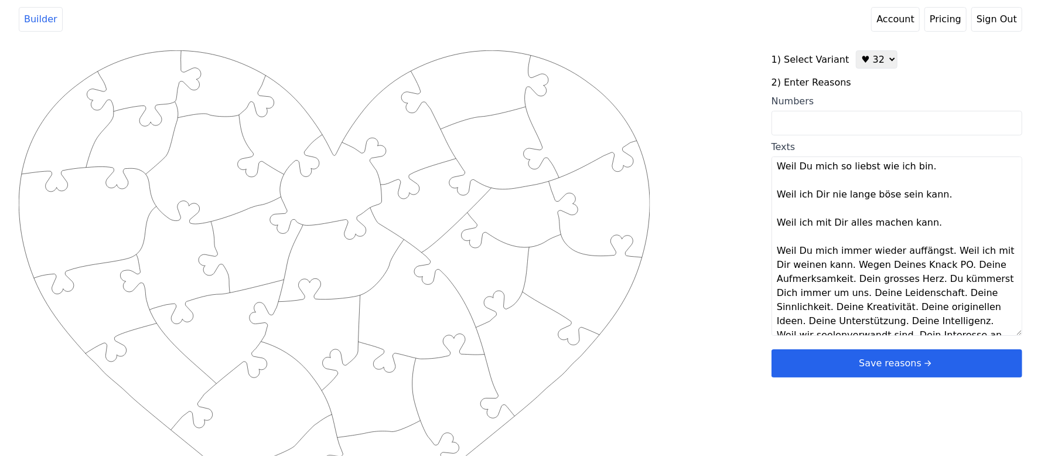
click at [939, 253] on textarea "Deine Männlichkeit. Deine sanfte Art. Weil Du jeden Tag mein Herz berührst. Wei…" at bounding box center [896, 245] width 251 height 179
click at [898, 281] on textarea "Deine Männlichkeit. Deine sanfte Art. Weil Du jeden Tag mein Herz berührst. Wei…" at bounding box center [896, 245] width 251 height 179
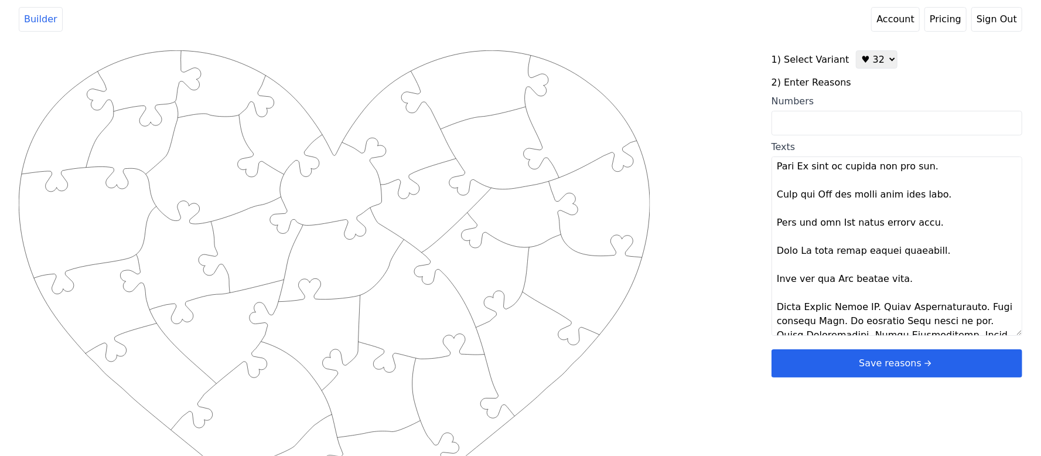
click at [980, 307] on textarea "Texts" at bounding box center [896, 245] width 251 height 179
click at [884, 309] on textarea "Texts" at bounding box center [896, 245] width 251 height 179
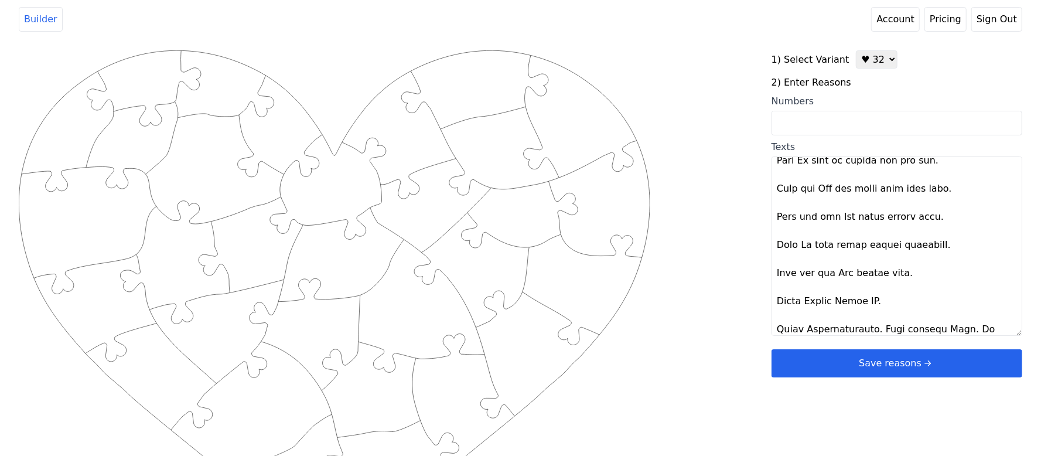
click at [875, 327] on textarea "Texts" at bounding box center [896, 245] width 251 height 179
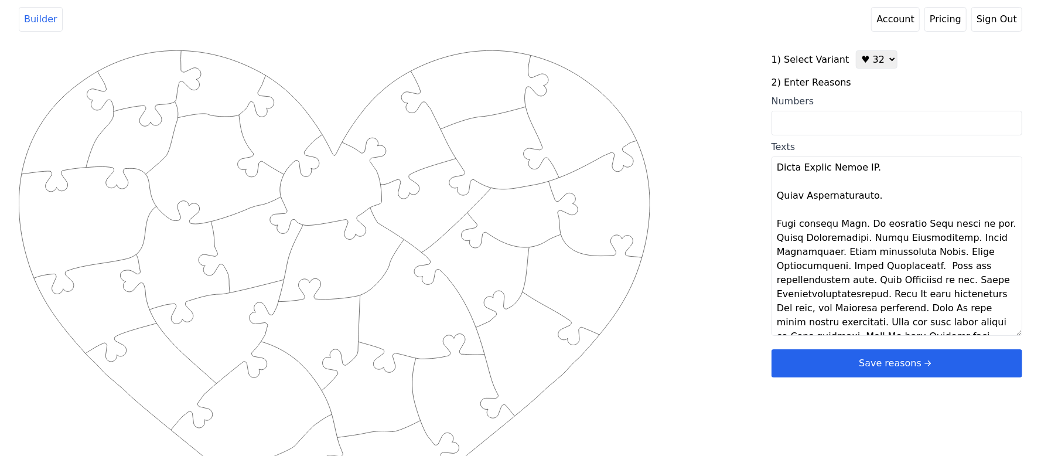
scroll to position [283, 0]
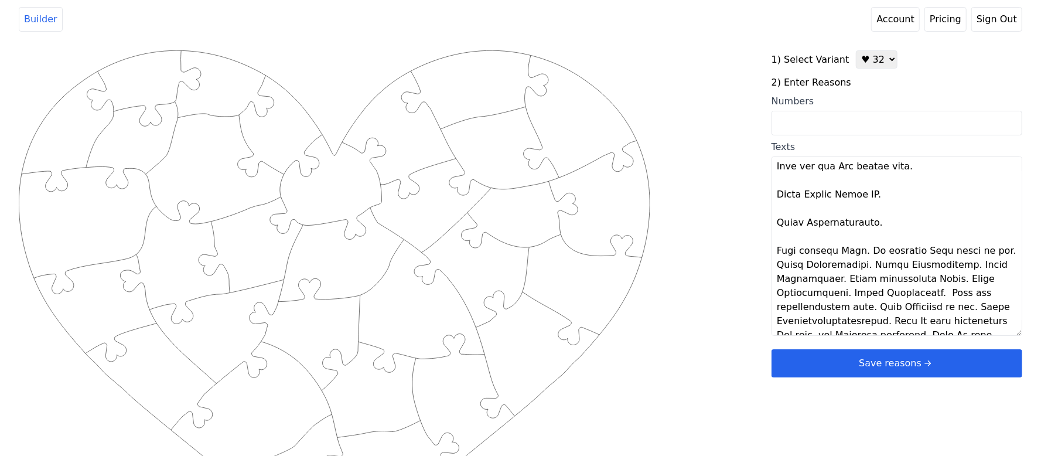
click at [858, 255] on textarea "Texts" at bounding box center [896, 245] width 251 height 179
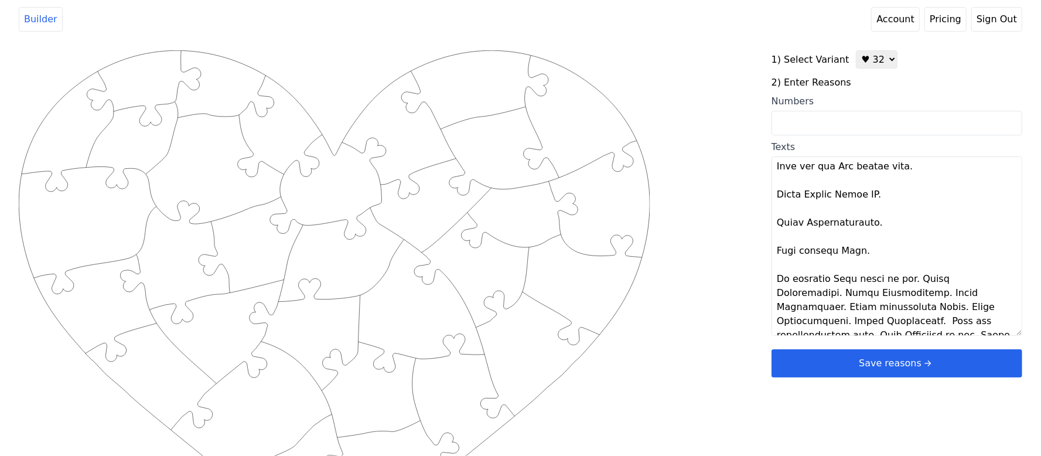
click at [923, 280] on textarea "Texts" at bounding box center [896, 245] width 251 height 179
click at [937, 304] on textarea "Texts" at bounding box center [896, 245] width 251 height 179
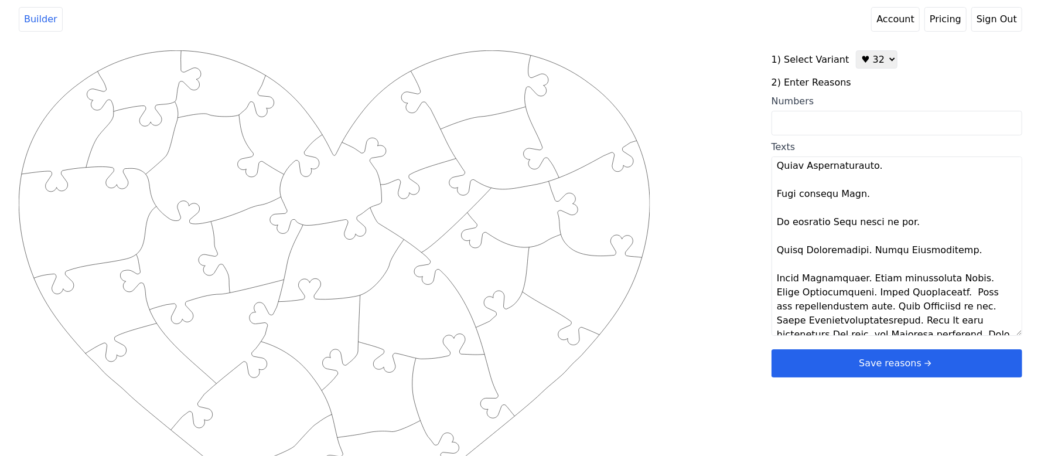
scroll to position [368, 0]
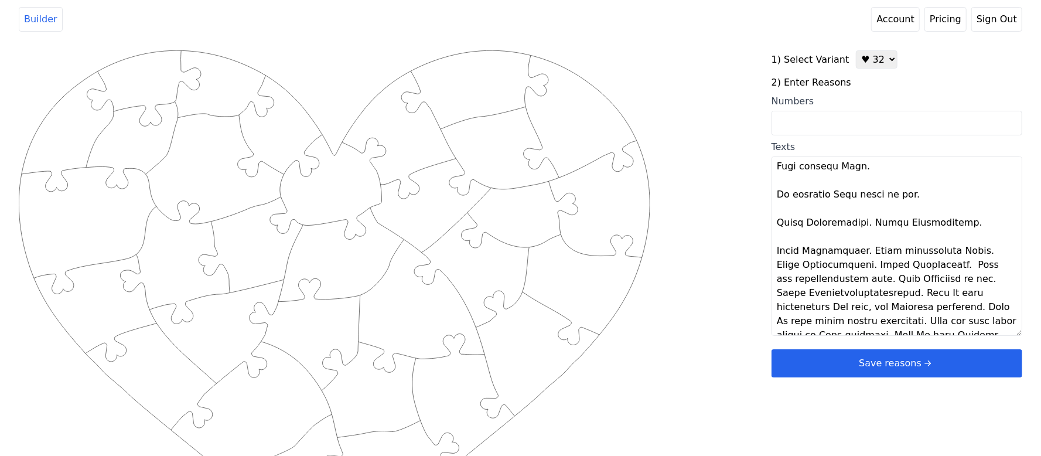
click at [851, 253] on textarea "Texts" at bounding box center [896, 245] width 251 height 179
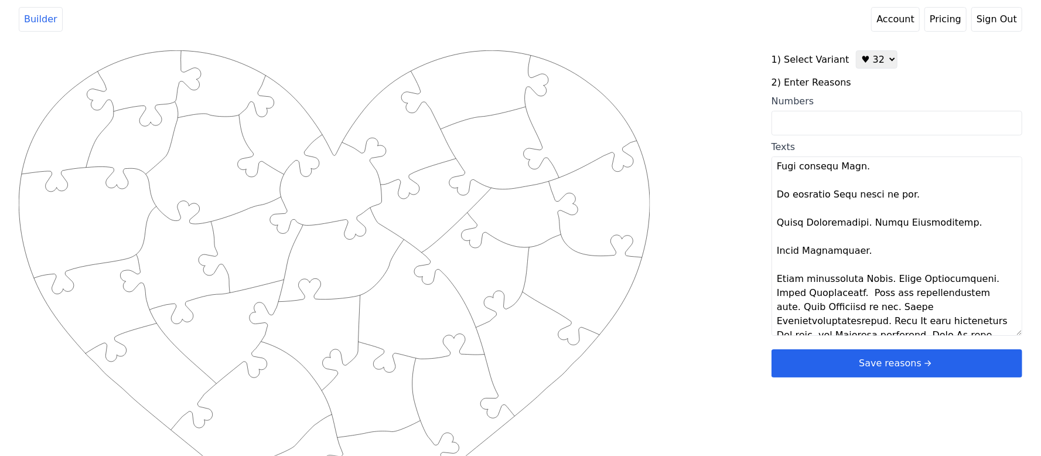
click at [877, 279] on textarea "Texts" at bounding box center [896, 245] width 251 height 179
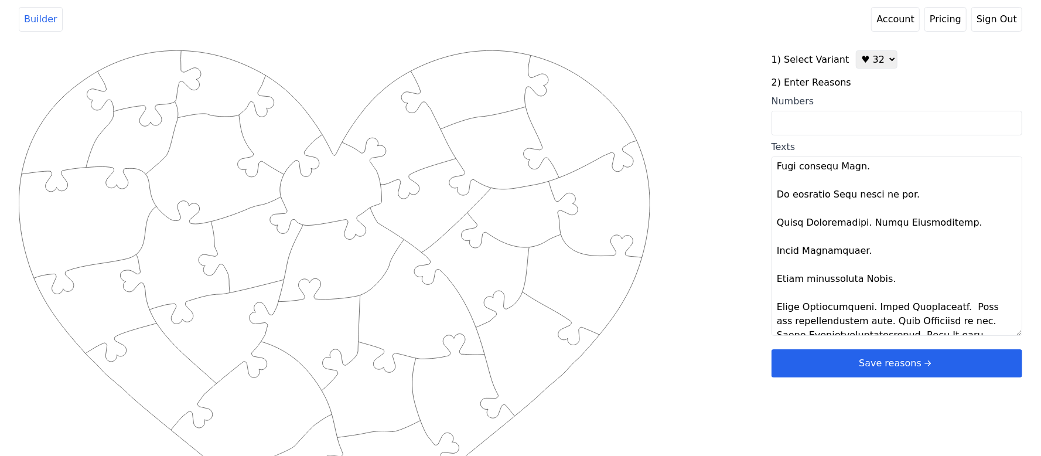
click at [942, 304] on textarea "Texts" at bounding box center [896, 245] width 251 height 179
click at [867, 305] on textarea "Texts" at bounding box center [896, 245] width 251 height 179
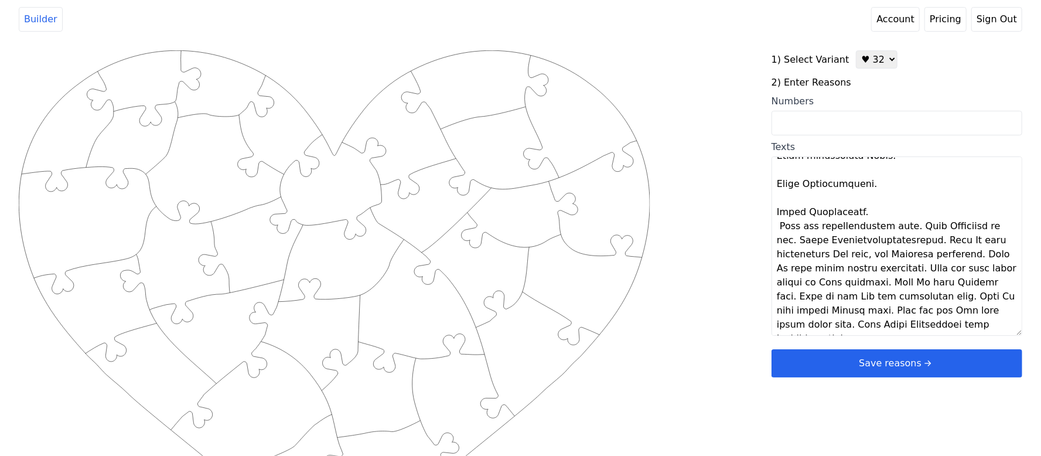
scroll to position [492, 0]
click at [857, 214] on textarea "Texts" at bounding box center [896, 245] width 251 height 179
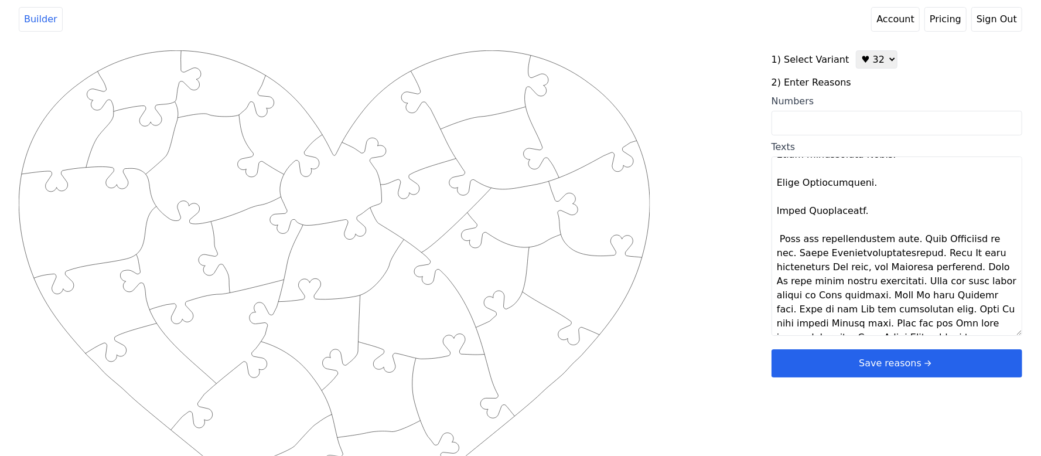
click at [901, 240] on textarea "Texts" at bounding box center [896, 245] width 251 height 179
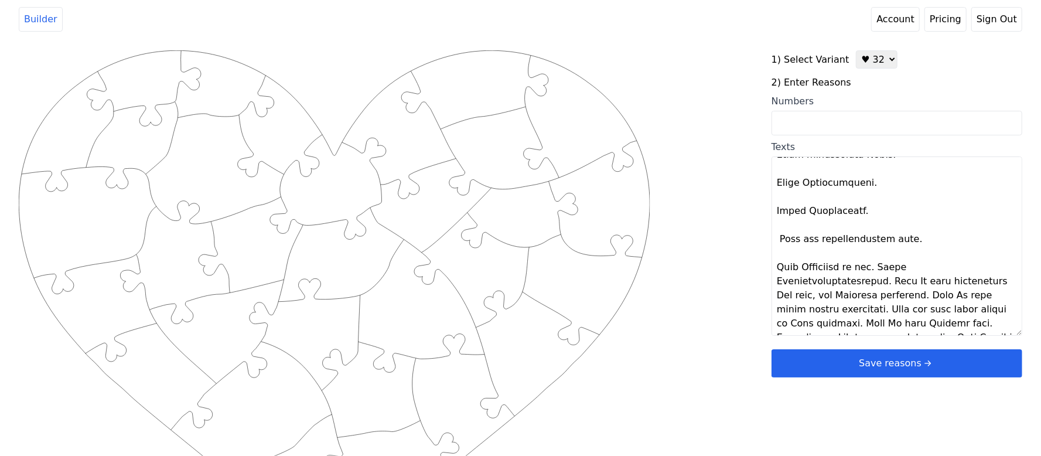
click at [870, 266] on textarea "Texts" at bounding box center [896, 245] width 251 height 179
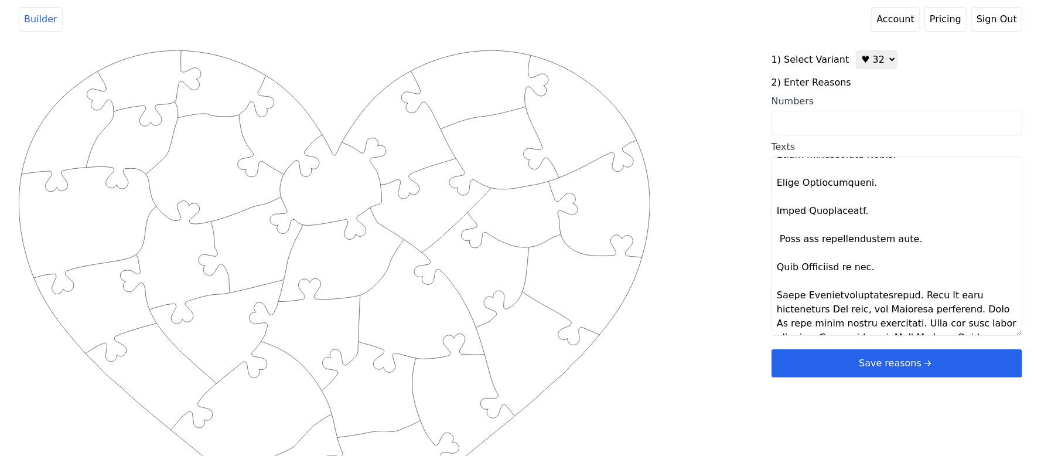
click at [903, 297] on textarea "Texts" at bounding box center [896, 245] width 251 height 179
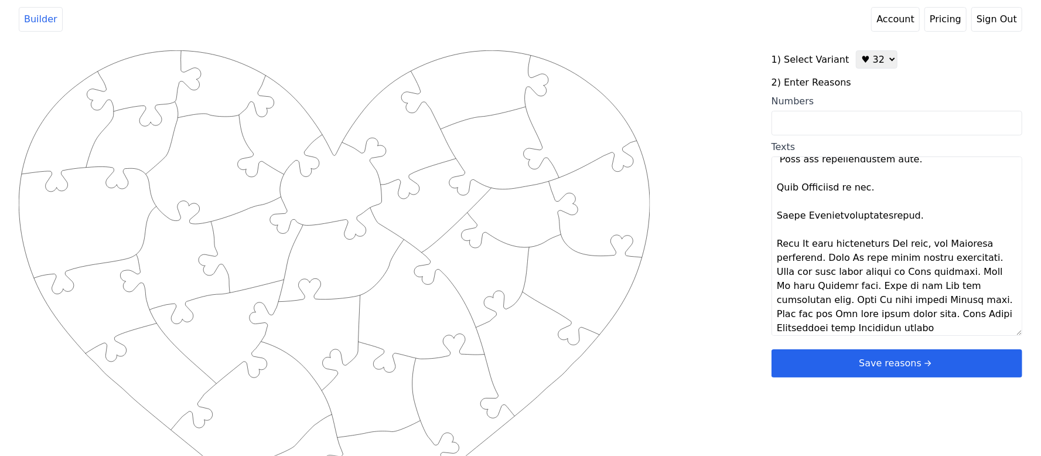
scroll to position [576, 0]
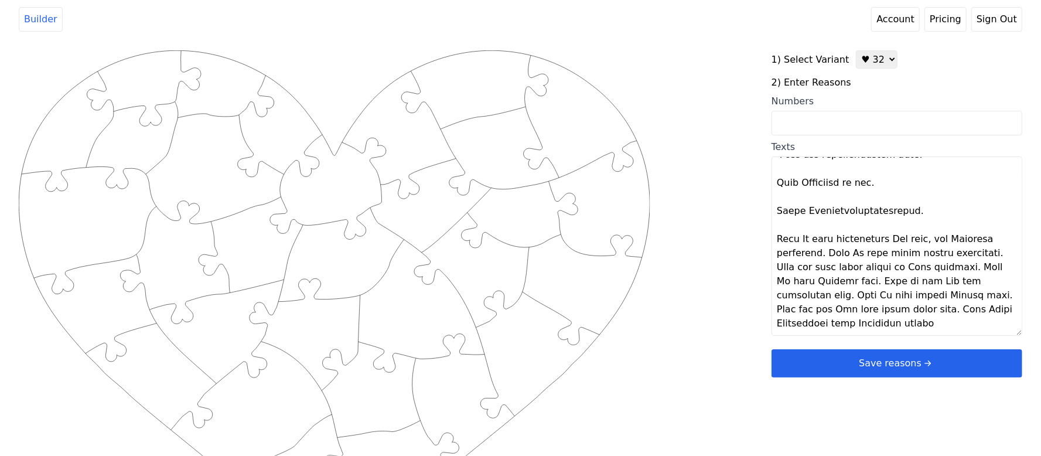
click at [831, 256] on textarea "Texts" at bounding box center [896, 245] width 251 height 179
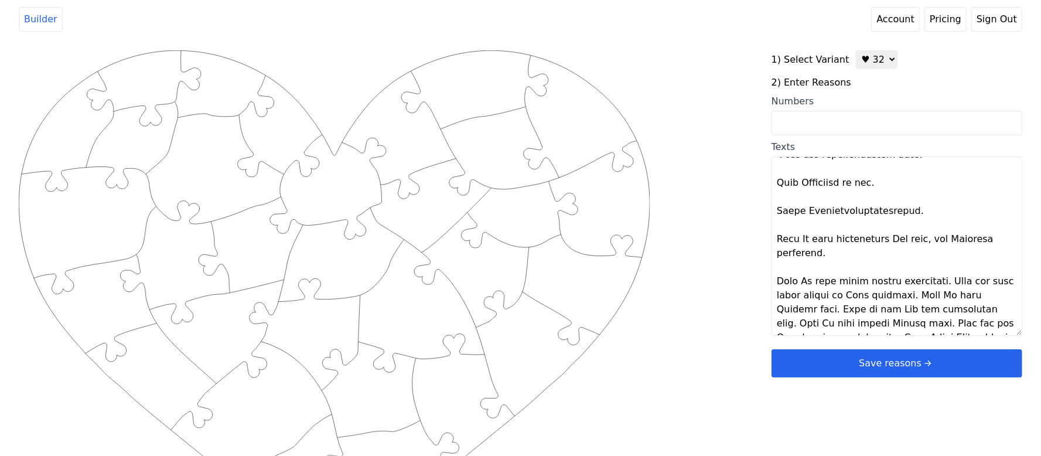
click at [943, 285] on textarea "Texts" at bounding box center [896, 245] width 251 height 179
click at [963, 314] on textarea "Texts" at bounding box center [896, 245] width 251 height 179
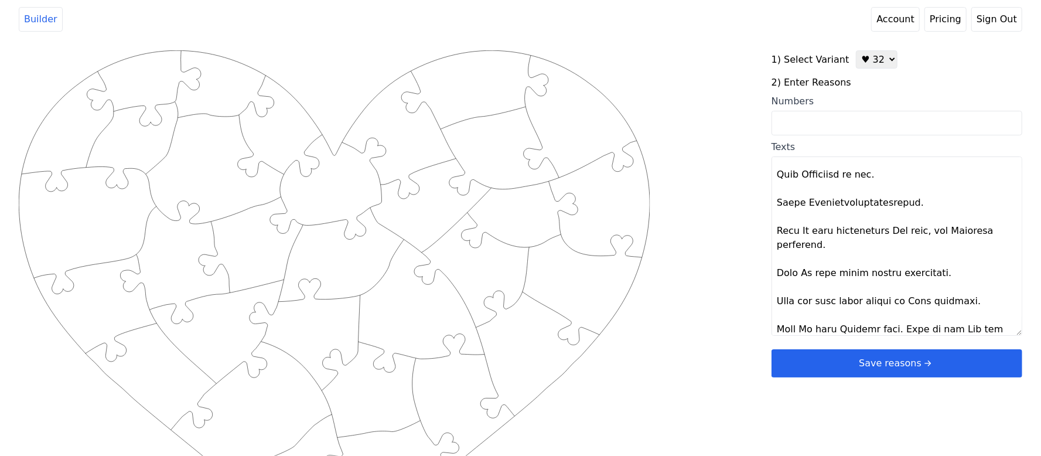
scroll to position [632, 0]
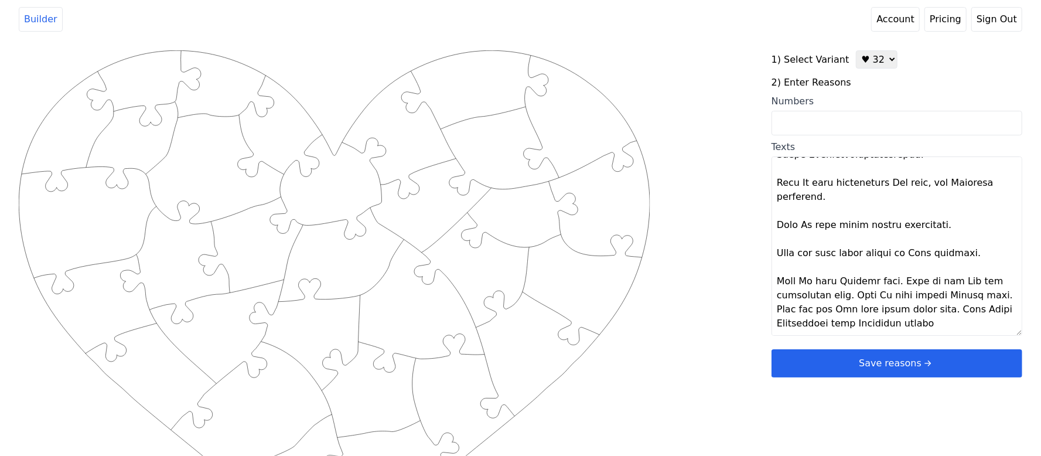
click at [888, 280] on textarea "Texts" at bounding box center [896, 245] width 251 height 179
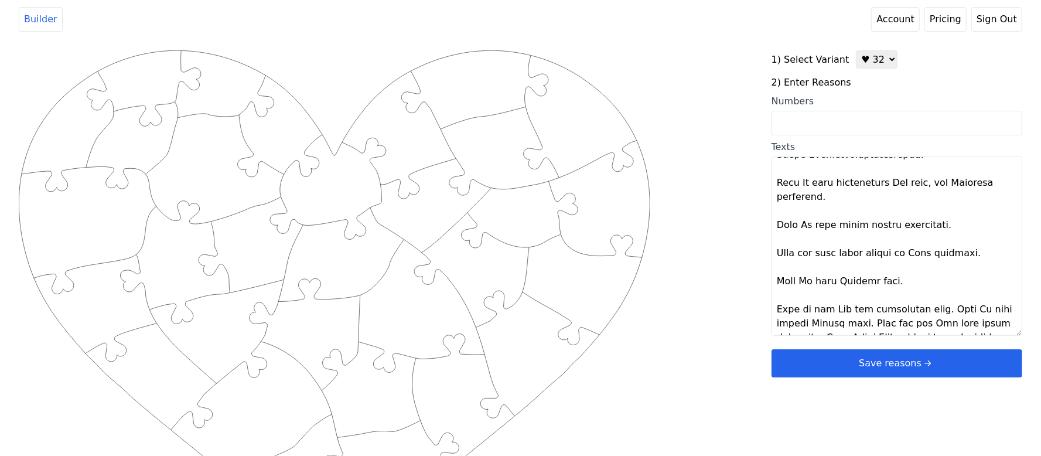
click at [919, 309] on textarea "Texts" at bounding box center [896, 245] width 251 height 179
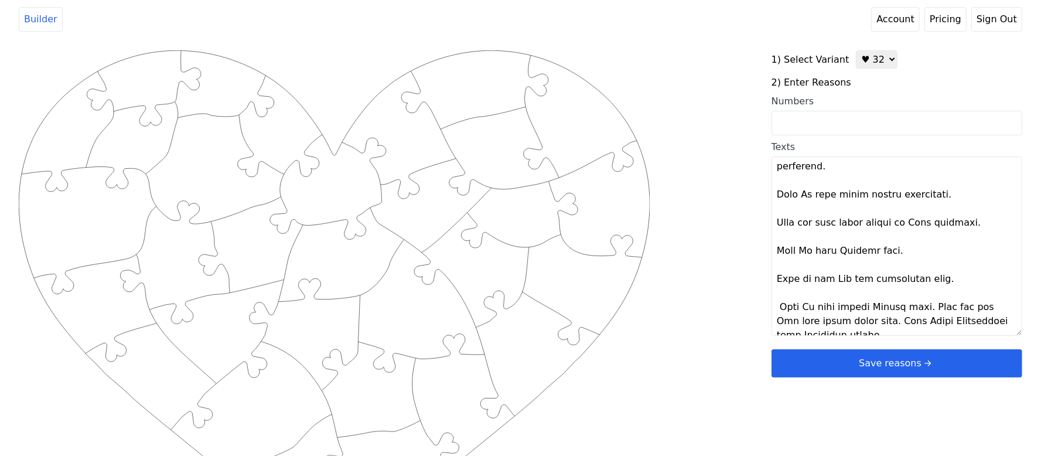
scroll to position [675, 0]
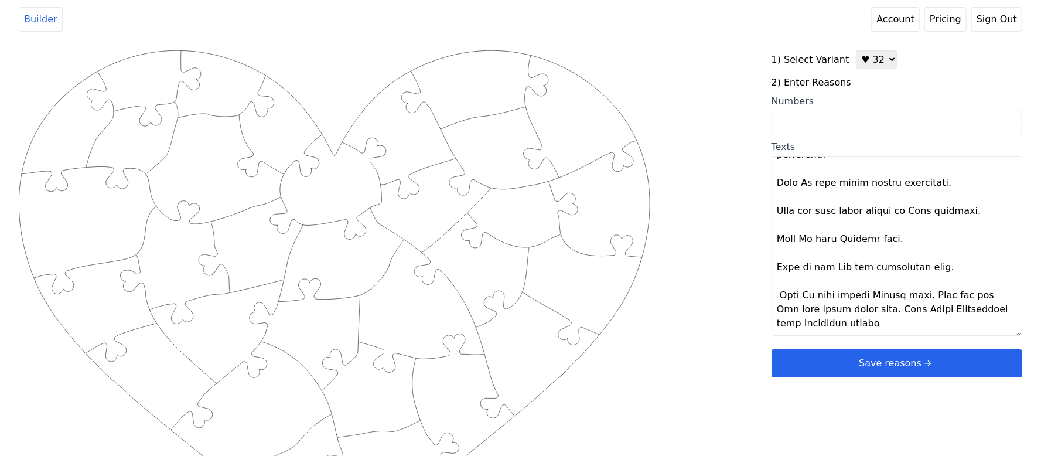
click at [916, 296] on textarea "Texts" at bounding box center [896, 245] width 251 height 179
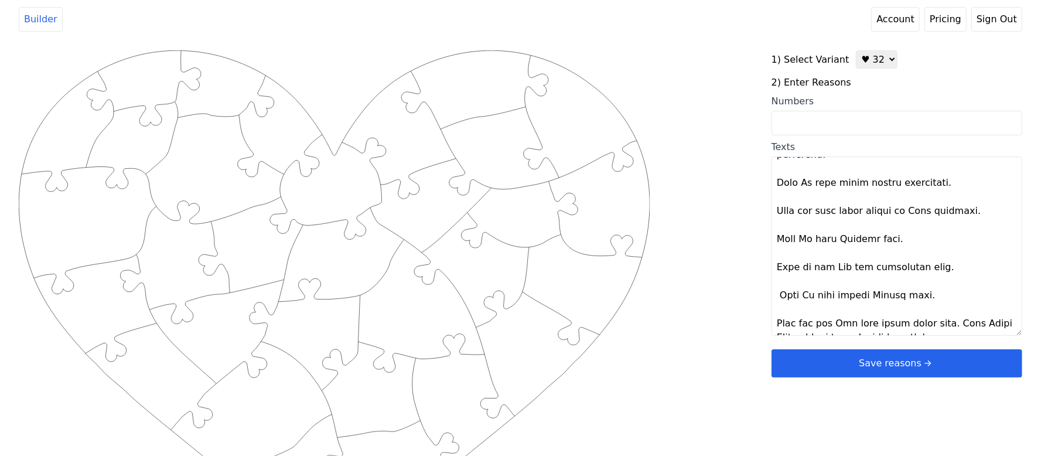
click at [936, 319] on textarea "Texts" at bounding box center [896, 245] width 251 height 179
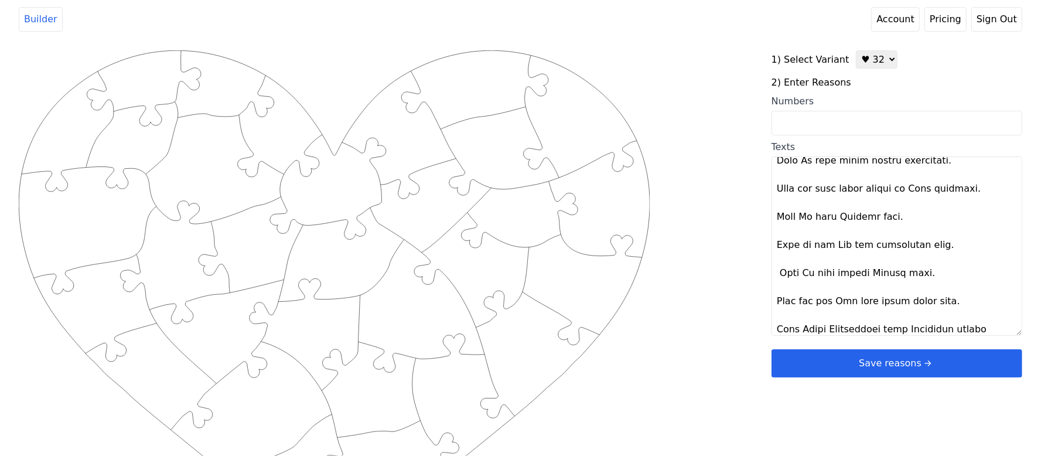
scroll to position [703, 0]
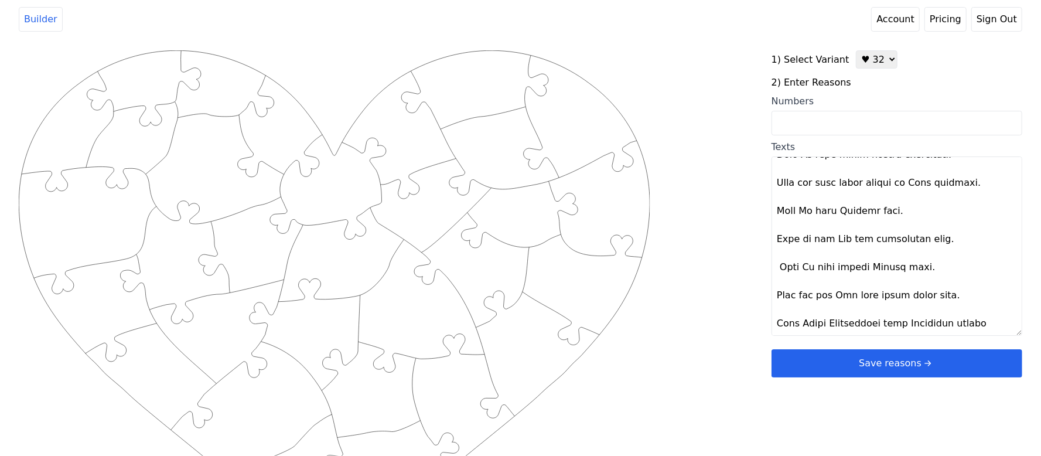
click at [736, 342] on div "Created with Snap .strokeh32 {stroke:#00ff00;stroke-width:2.36;stroke-miterlimi…" at bounding box center [520, 237] width 1003 height 374
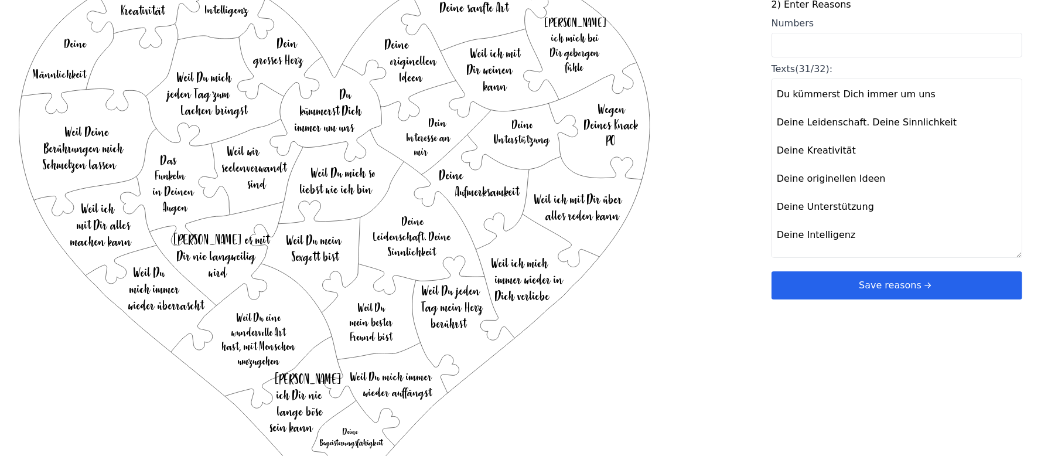
scroll to position [312, 0]
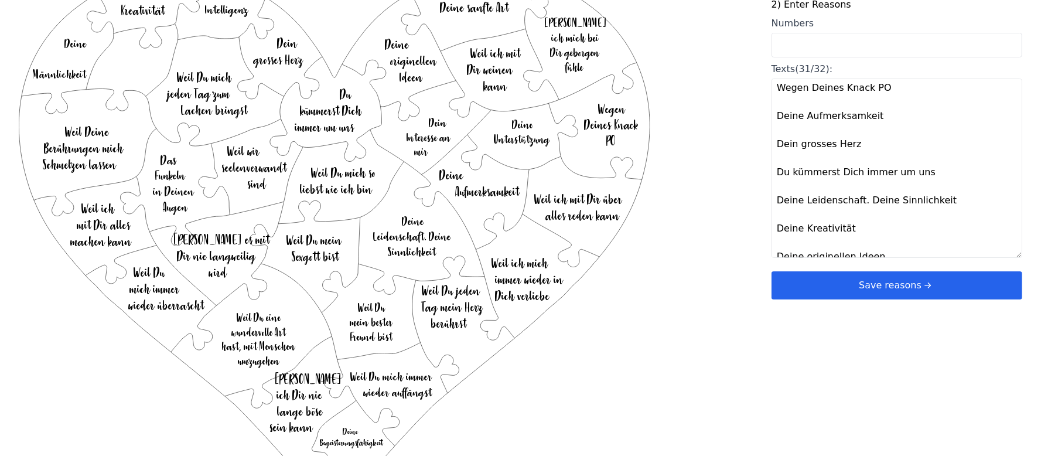
click at [858, 204] on textarea "Deine Männlichkeit Deine sanfte Art Weil Du jeden Tag mein Herz berührst Weil i…" at bounding box center [896, 167] width 251 height 179
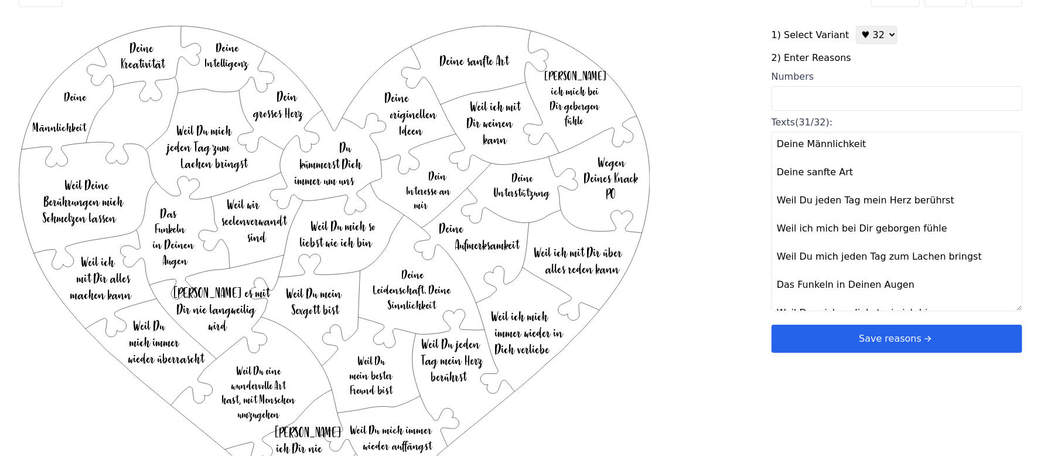
scroll to position [0, 0]
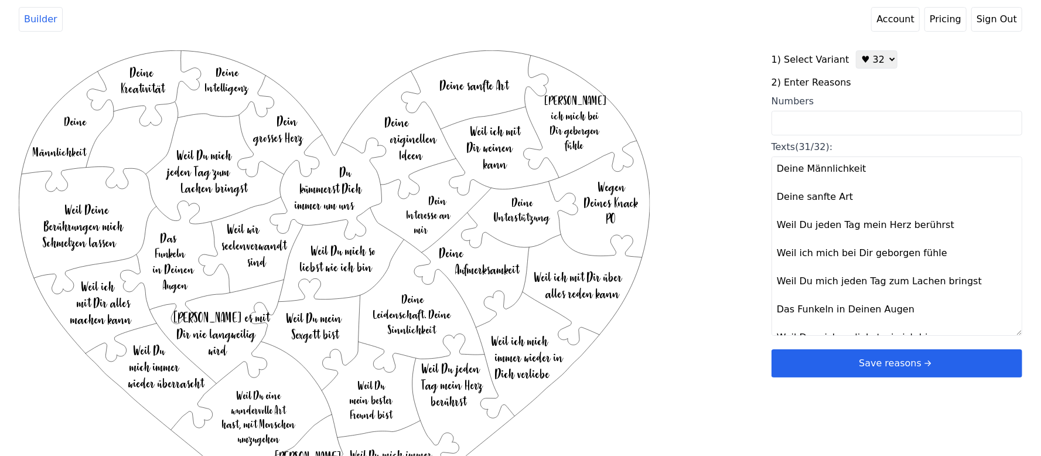
click at [783, 288] on textarea "Deine Männlichkeit Deine sanfte Art Weil Du jeden Tag mein Herz berührst Weil i…" at bounding box center [896, 245] width 251 height 179
click at [749, 291] on div "Created with Snap .strokeh32 {stroke:#00ff00;stroke-width:2.36;stroke-miterlimi…" at bounding box center [520, 237] width 1003 height 374
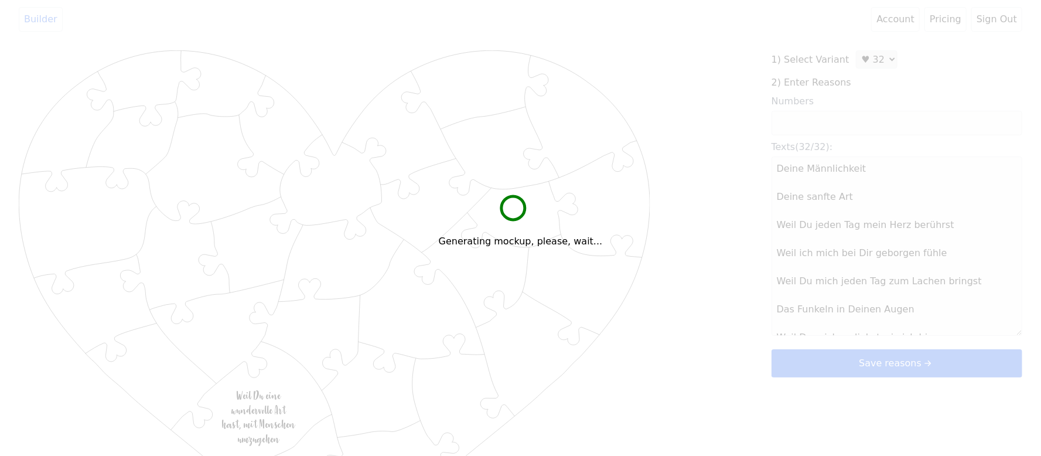
type textarea "Deine Männlichkeit Deine sanfte Art Weil Du jeden Tag mein Herz berührst Weil i…"
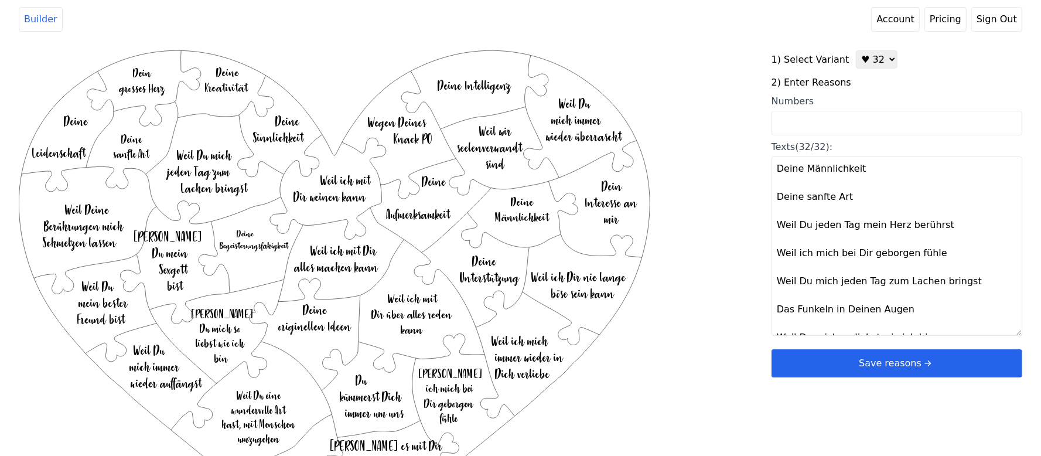
click at [794, 372] on button "Save reasons" at bounding box center [896, 363] width 251 height 28
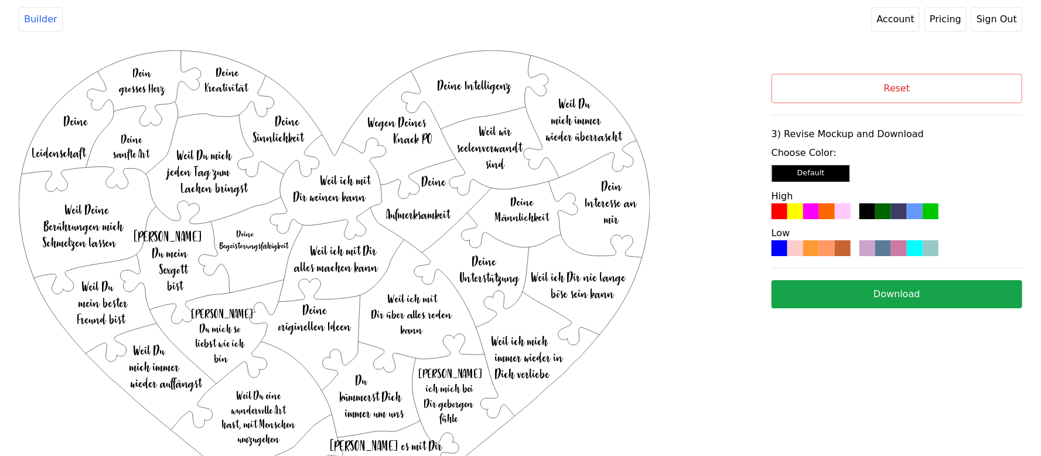
click at [797, 205] on div at bounding box center [795, 211] width 16 height 16
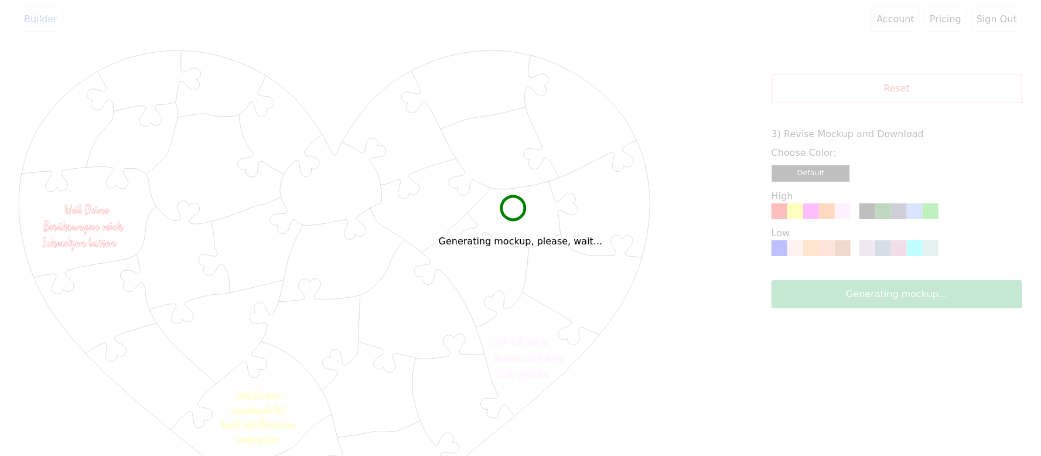
drag, startPoint x: 797, startPoint y: 205, endPoint x: 638, endPoint y: 78, distance: 203.7
click at [638, 78] on div "Generating mockup, please, wait..." at bounding box center [520, 228] width 1041 height 456
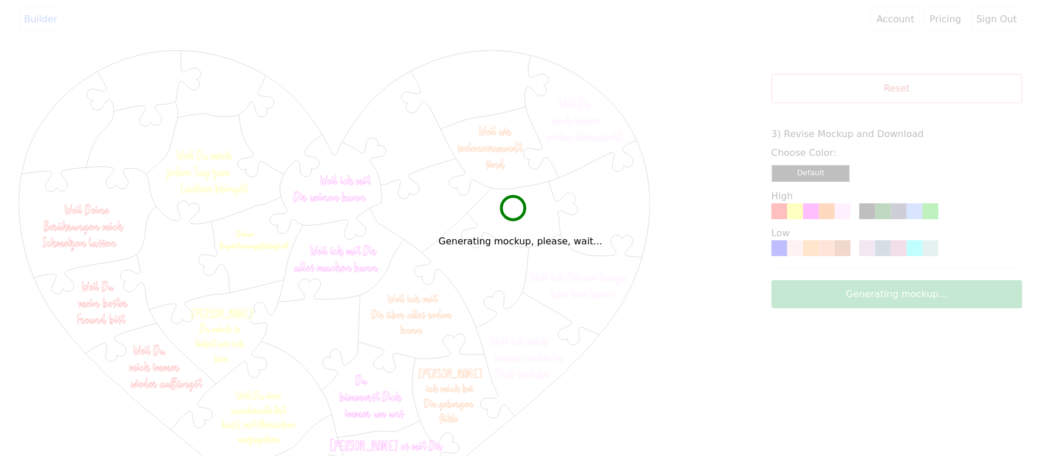
drag, startPoint x: 653, startPoint y: 167, endPoint x: 664, endPoint y: 93, distance: 75.7
click at [687, 57] on div "Generating mockup, please, wait..." at bounding box center [520, 228] width 1041 height 456
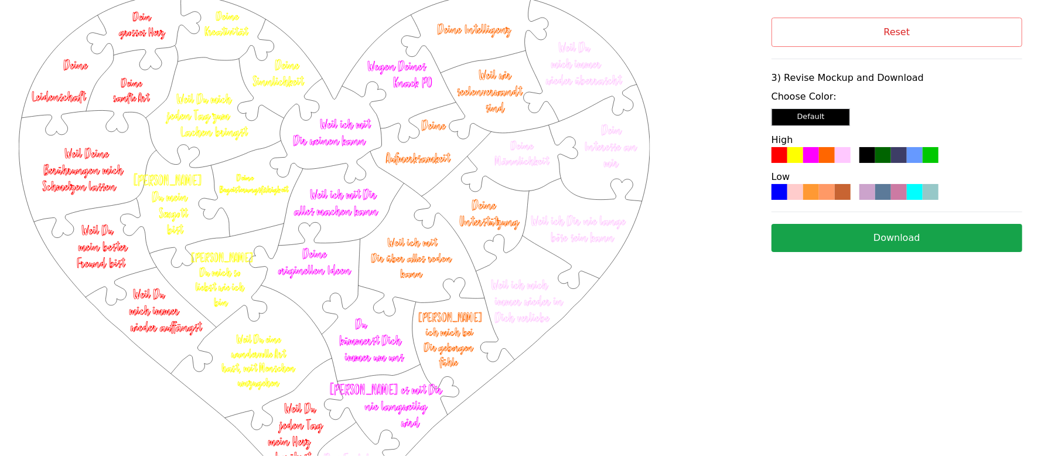
scroll to position [124, 0]
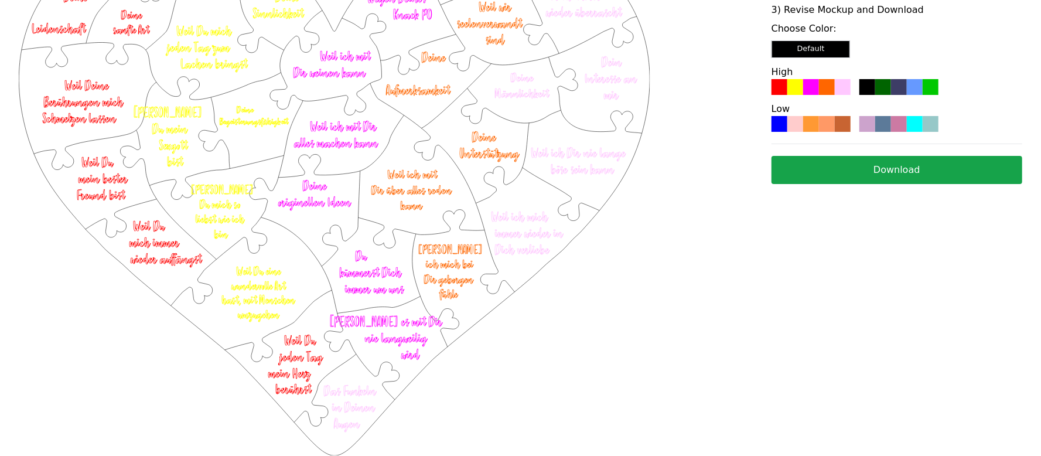
click at [837, 182] on button "Download" at bounding box center [896, 170] width 251 height 28
click at [725, 165] on div "Created with Snap .strokeh32 {stroke:#00ff00;stroke-width:2.36;stroke-miterlimi…" at bounding box center [395, 78] width 752 height 304
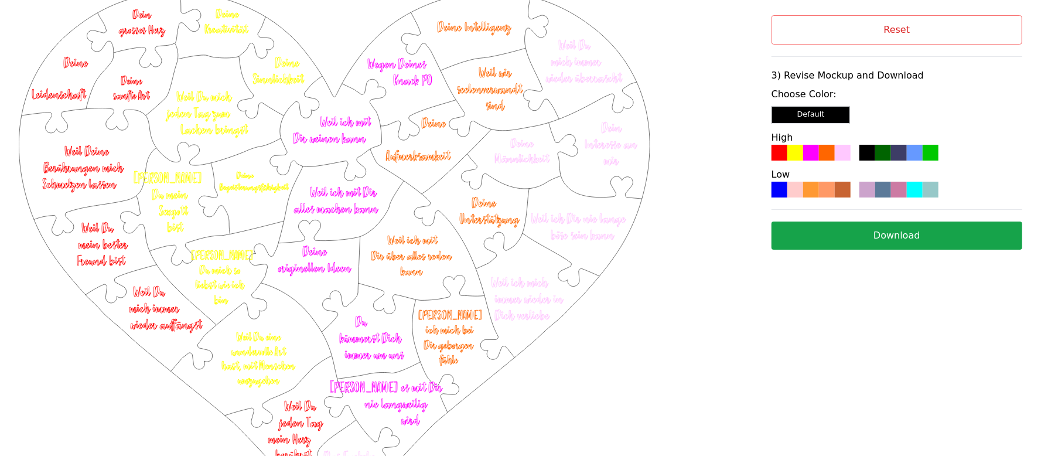
scroll to position [0, 0]
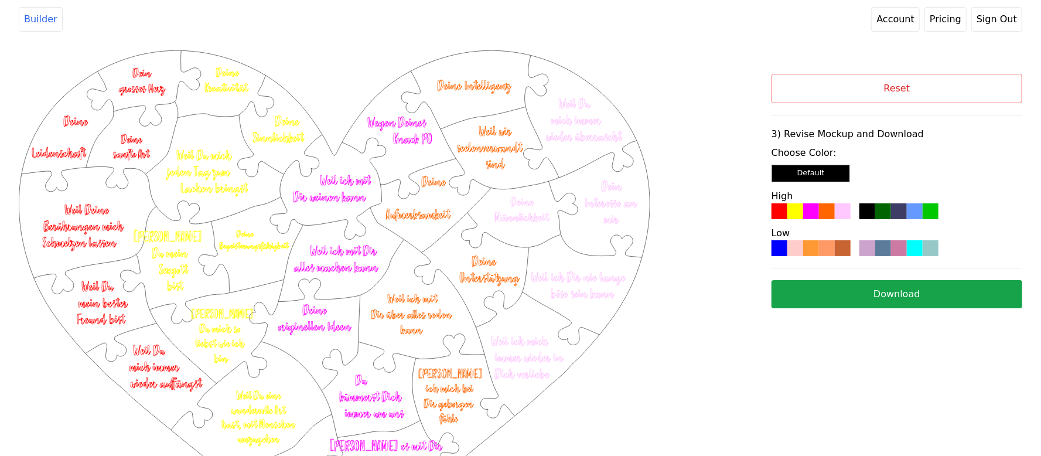
click at [865, 92] on button "Reset" at bounding box center [896, 88] width 251 height 29
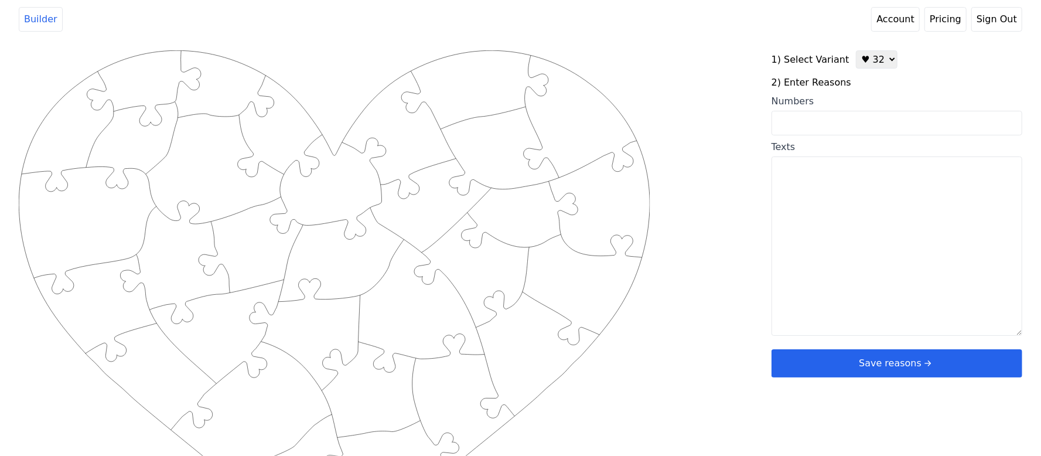
click at [869, 64] on select "♥ 12 ♥ 20 ♥ 32 ■ 12 ■ 20 ■ 32 ■ 60" at bounding box center [876, 59] width 42 height 18
select select "1"
click at [855, 50] on select "♥ 12 ♥ 20 ♥ 32 ■ 12 ■ 20 ■ 32 ■ 60" at bounding box center [876, 59] width 42 height 18
click at [851, 118] on input "Numbers" at bounding box center [896, 123] width 251 height 25
type input "5 7 9 15 16 19 21 33 37 43 48 80"
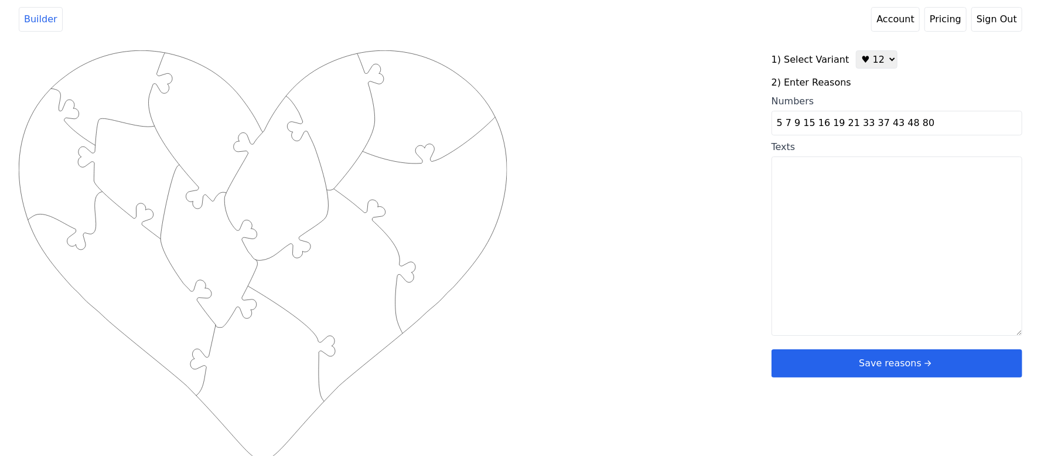
click at [740, 150] on div "Created with Snap .strokeh12 {stroke:#00ff00;stroke-width:1.89;stroke-miterlimi…" at bounding box center [520, 237] width 1003 height 374
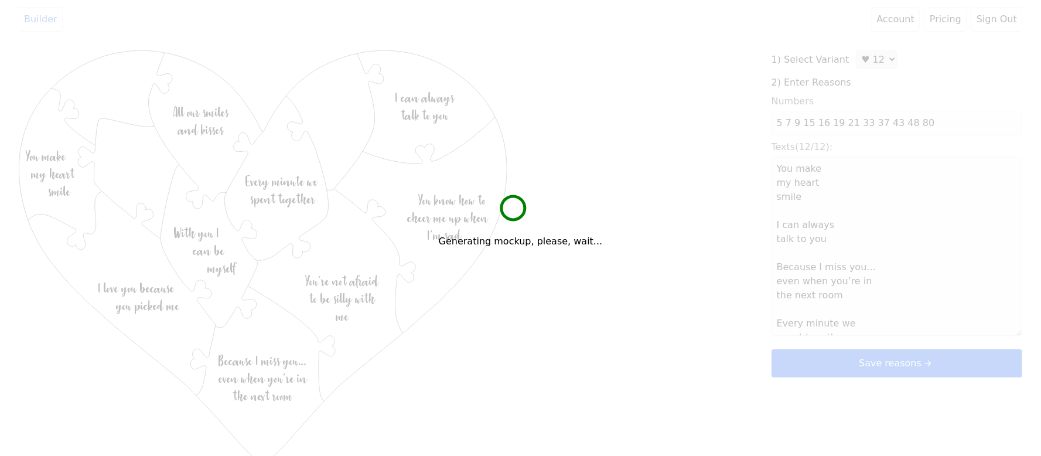
type textarea "You make my heart smile I can always talk to you Because I miss you… even when …"
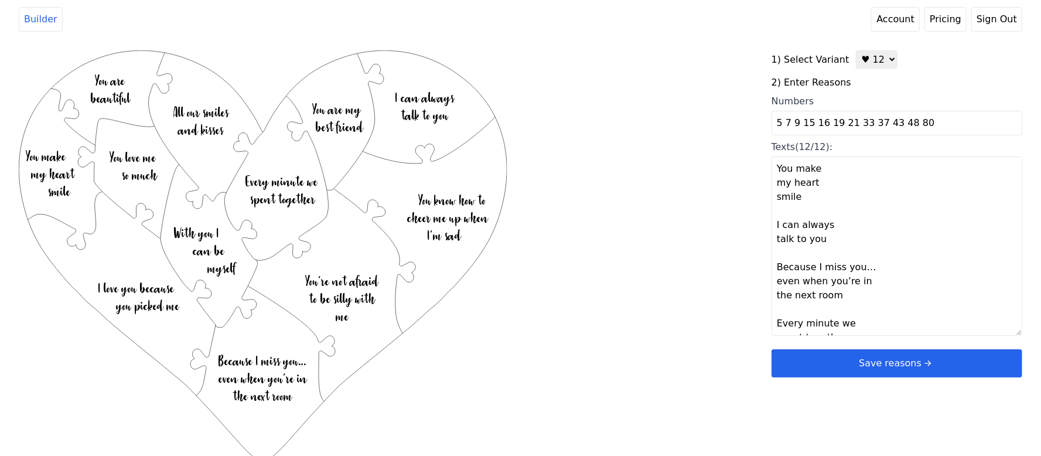
click at [887, 354] on button "Save reasons" at bounding box center [896, 363] width 251 height 28
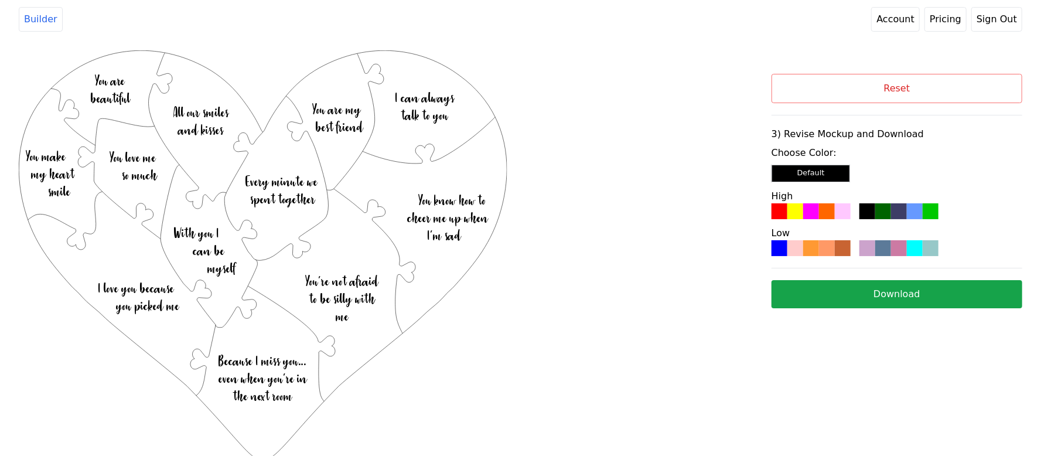
click at [837, 254] on div at bounding box center [842, 248] width 16 height 16
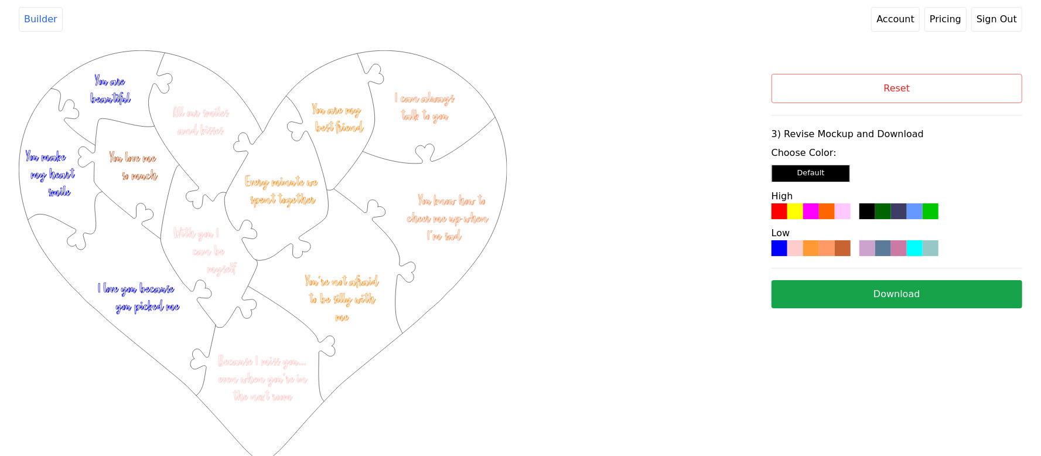
click at [844, 286] on button "Download" at bounding box center [896, 294] width 251 height 28
click at [918, 93] on button "Reset" at bounding box center [896, 88] width 251 height 29
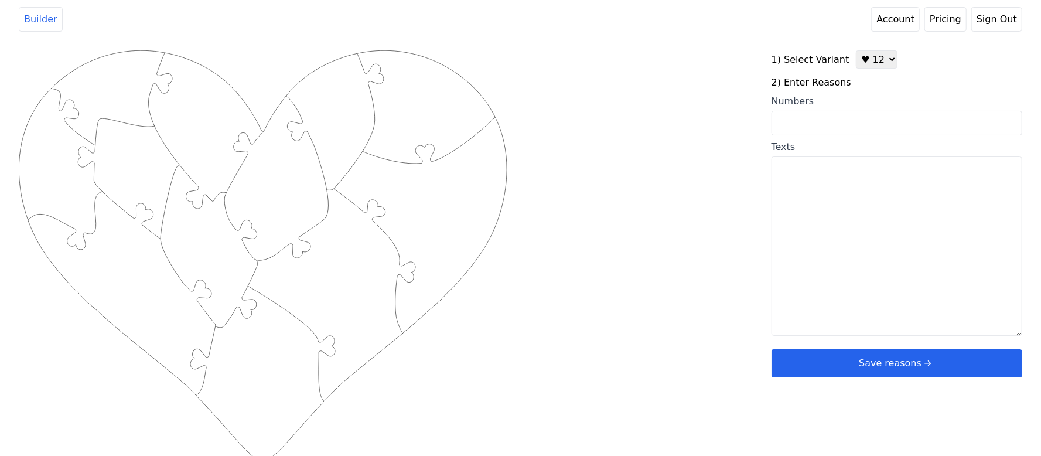
click at [872, 66] on select "♥ 12 ♥ 20 ♥ 32 ■ 12 ■ 20 ■ 32 ■ 60" at bounding box center [876, 59] width 42 height 18
select select "2"
click at [855, 50] on select "♥ 12 ♥ 20 ♥ 32 ■ 12 ■ 20 ■ 32 ■ 60" at bounding box center [876, 59] width 42 height 18
drag, startPoint x: 841, startPoint y: 118, endPoint x: 811, endPoint y: 109, distance: 31.7
click at [819, 112] on input "Numbers" at bounding box center [896, 123] width 251 height 25
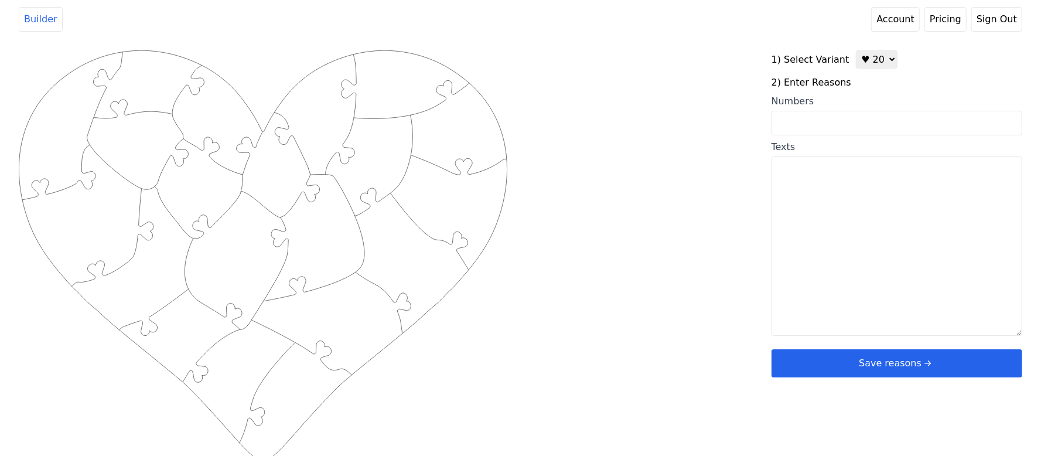
paste input "3, 7, 9, 12, 14, 15, 24, 25, 27, 29, 36, 38, 45, 48, 51, 55, 61, 73, 75, 80"
type input "3, 7, 9, 12, 14, 15, 24, 25, 27, 29, 36, 38, 45, 48, 51, 55, 61, 73, 75, 80"
click at [677, 115] on div "Created with Snap .strokeh20 {stroke:#00ff00;stroke-width:1.56;stroke-miterlimi…" at bounding box center [520, 237] width 1003 height 374
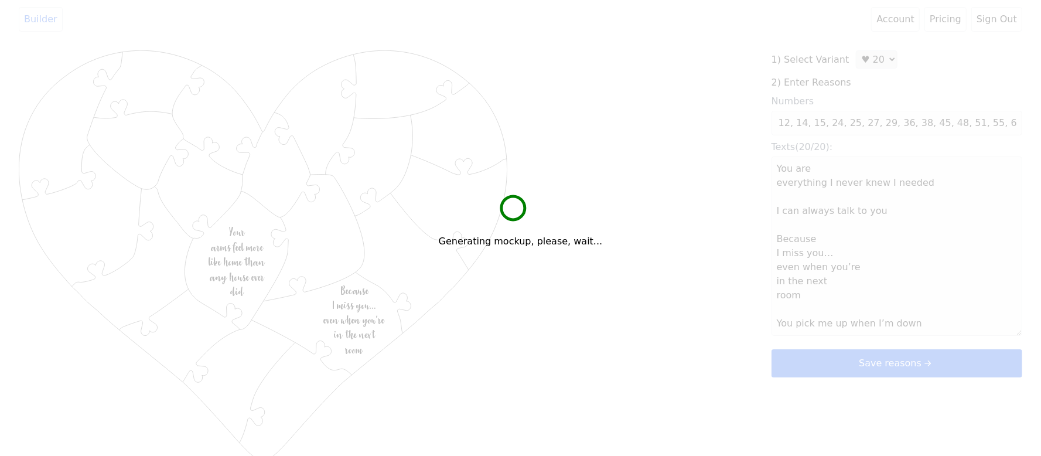
scroll to position [0, 0]
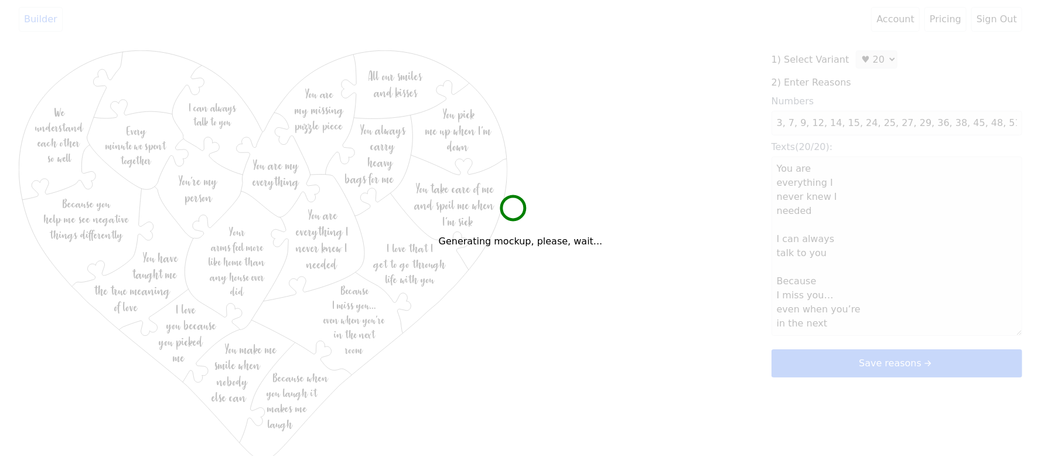
type textarea "You are everything I never knew I needed I can always talk to you Because I mis…"
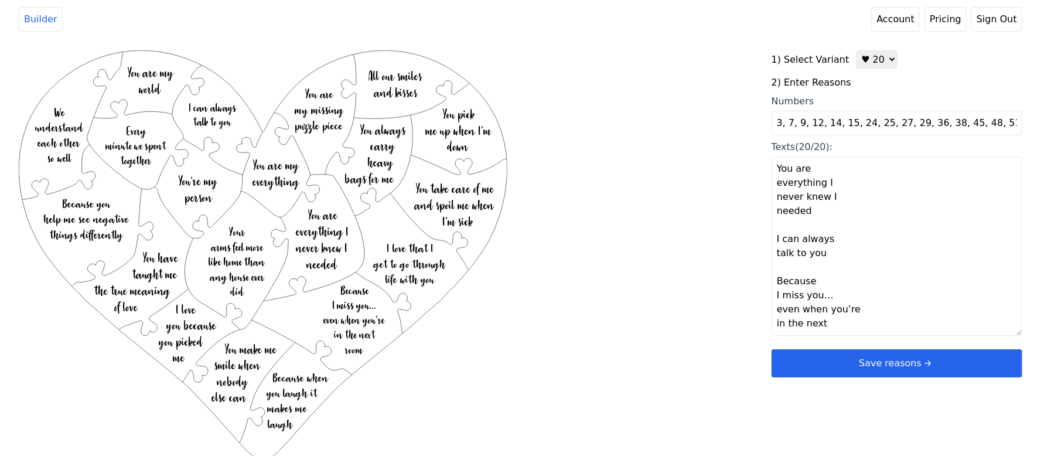
click at [843, 366] on button "Save reasons" at bounding box center [896, 363] width 251 height 28
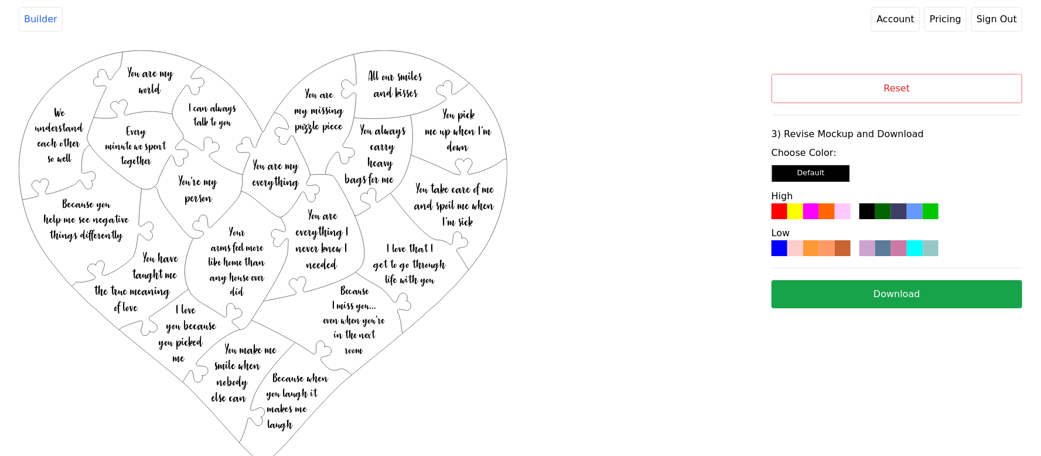
click at [823, 255] on div at bounding box center [827, 248] width 16 height 16
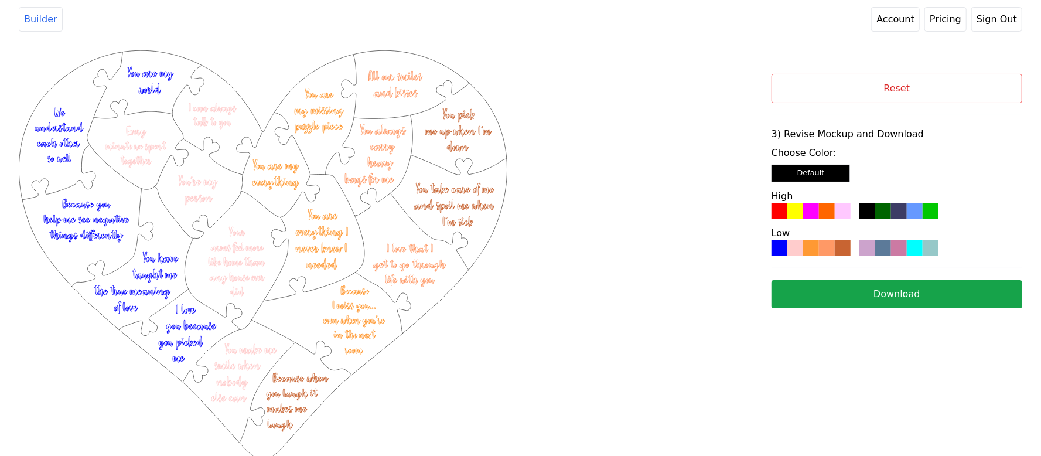
click at [901, 289] on button "Download" at bounding box center [896, 294] width 251 height 28
click at [720, 177] on div "Created with Snap .strokeh20 {stroke:#00ff00;stroke-width:1.56;stroke-miterlimi…" at bounding box center [395, 202] width 752 height 304
click at [871, 100] on button "Reset" at bounding box center [896, 88] width 251 height 29
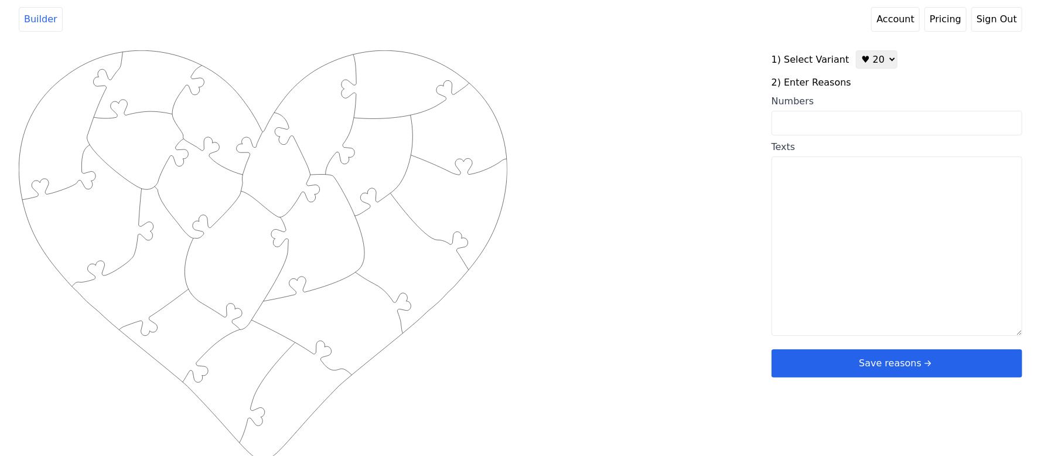
click at [855, 66] on select "♥ 12 ♥ 20 ♥ 32 ■ 12 ■ 20 ■ 32 ■ 60" at bounding box center [876, 59] width 42 height 18
select select "1"
click at [855, 50] on select "♥ 12 ♥ 20 ♥ 32 ■ 12 ■ 20 ■ 32 ■ 60" at bounding box center [876, 59] width 42 height 18
click at [843, 121] on input "Numbers" at bounding box center [896, 123] width 251 height 25
type input "3 6 9 18 25 19 44 43 23 14 7 16"
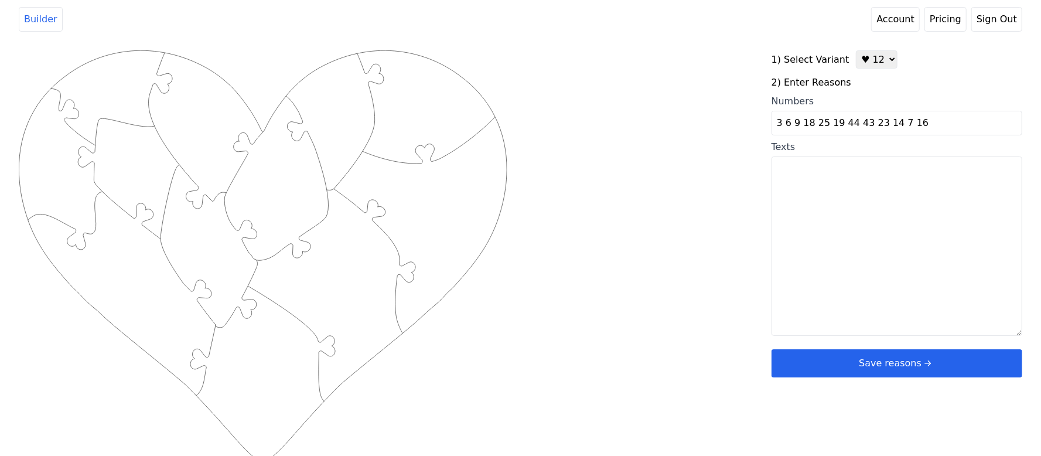
click at [701, 276] on div "Created with Snap .strokeh12 {stroke:#00ff00;stroke-width:1.89;stroke-miterlimi…" at bounding box center [520, 237] width 1003 height 374
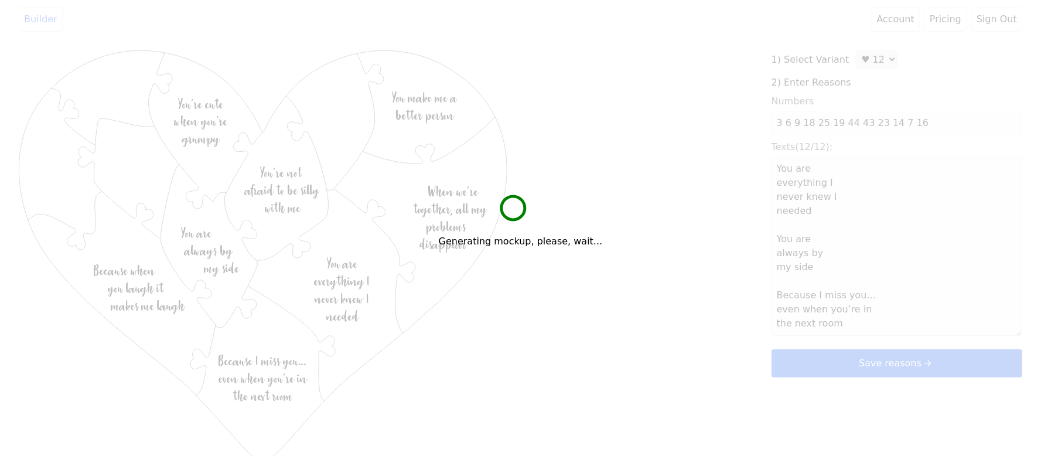
type textarea "You are everything I never knew I needed You are always by my side Because I mi…"
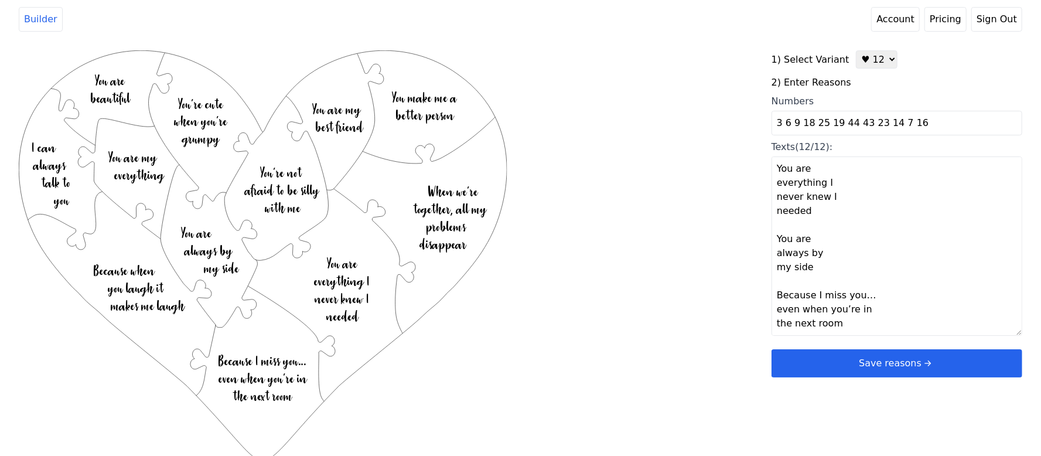
click at [826, 356] on button "Save reasons" at bounding box center [896, 363] width 251 height 28
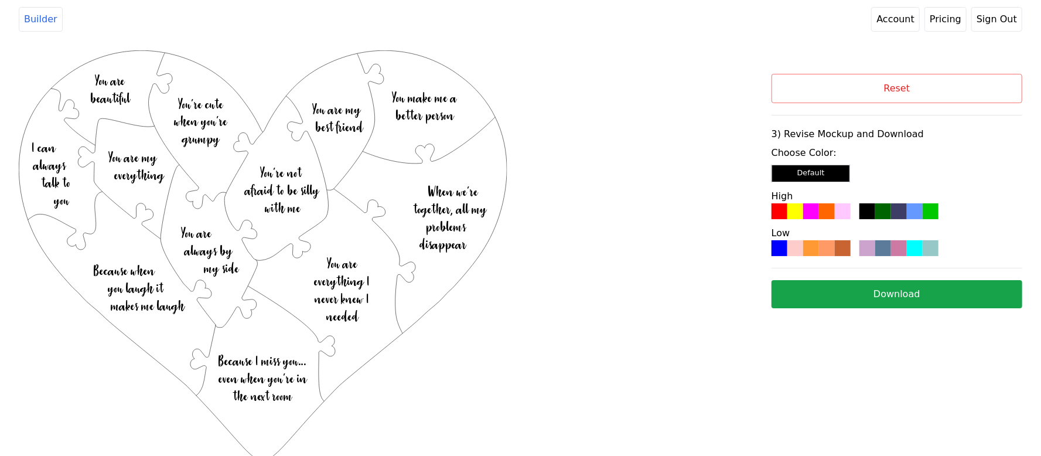
click at [814, 225] on div "Choose Color: Default High Low" at bounding box center [896, 201] width 251 height 110
click at [810, 221] on div "Choose Color: Default High Low" at bounding box center [896, 201] width 251 height 110
click at [874, 214] on div at bounding box center [867, 211] width 16 height 16
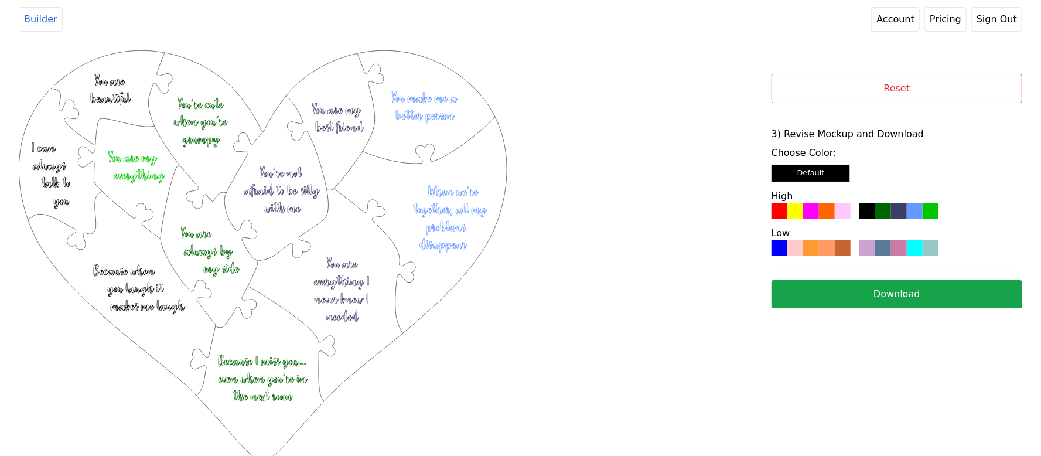
click at [851, 289] on button "Download" at bounding box center [896, 294] width 251 height 28
click at [970, 77] on button "Reset" at bounding box center [896, 88] width 251 height 29
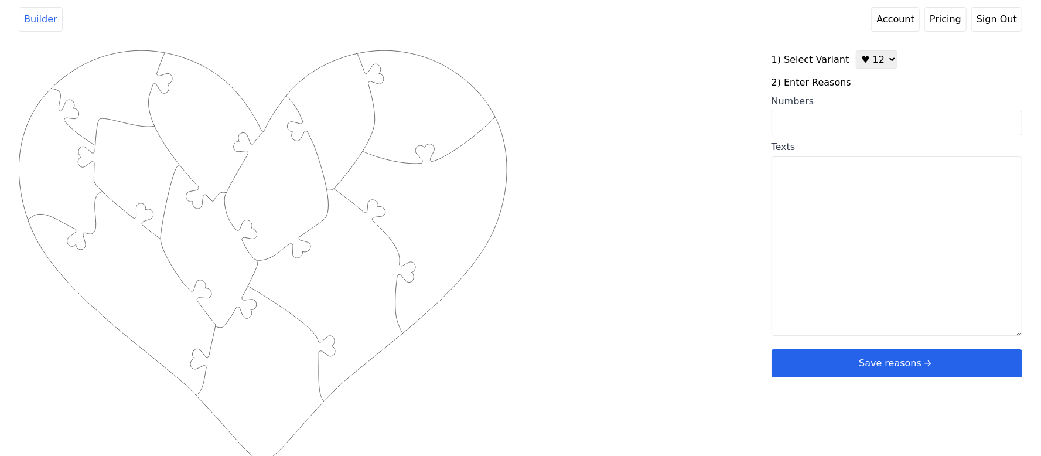
drag, startPoint x: 879, startPoint y: 62, endPoint x: 874, endPoint y: 67, distance: 6.6
click at [879, 62] on select "♥ 12 ♥ 20 ♥ 32 ■ 12 ■ 20 ■ 32 ■ 60" at bounding box center [876, 59] width 42 height 18
select select "2"
click at [855, 50] on select "♥ 12 ♥ 20 ♥ 32 ■ 12 ■ 20 ■ 32 ■ 60" at bounding box center [876, 59] width 42 height 18
click at [820, 116] on input "Numbers" at bounding box center [896, 123] width 251 height 25
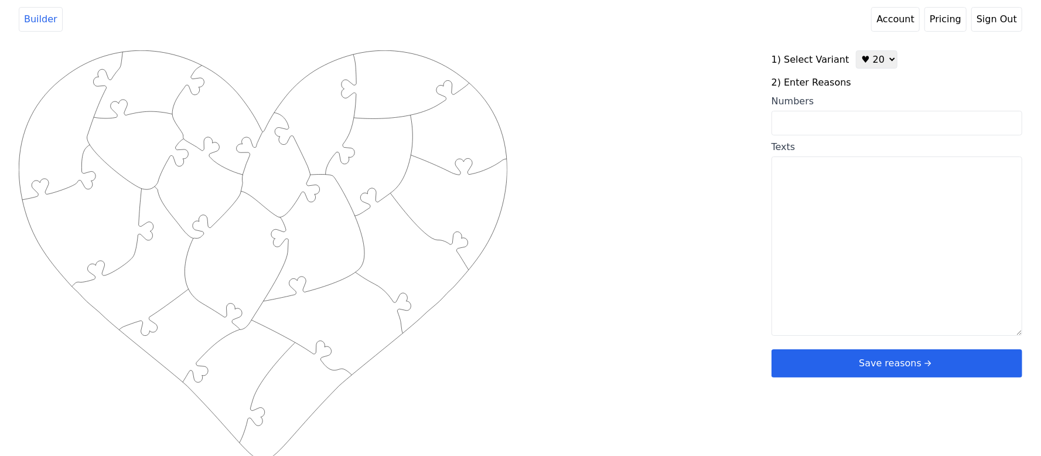
paste input "1, 6, 7, 10, 14, 21, 23, 29, 43, 44, 48, 49, 58, 60, 61, 62, 64, 67, 75, 76"
type input "1, 6, 7, 10, 14, 21, 23, 29, 43, 44, 48, 49, 58, 60, 61, 62, 64, 67, 75, 76"
click at [659, 123] on div "Created with Snap .strokeh20 {stroke:#00ff00;stroke-width:1.56;stroke-miterlimi…" at bounding box center [520, 237] width 1003 height 374
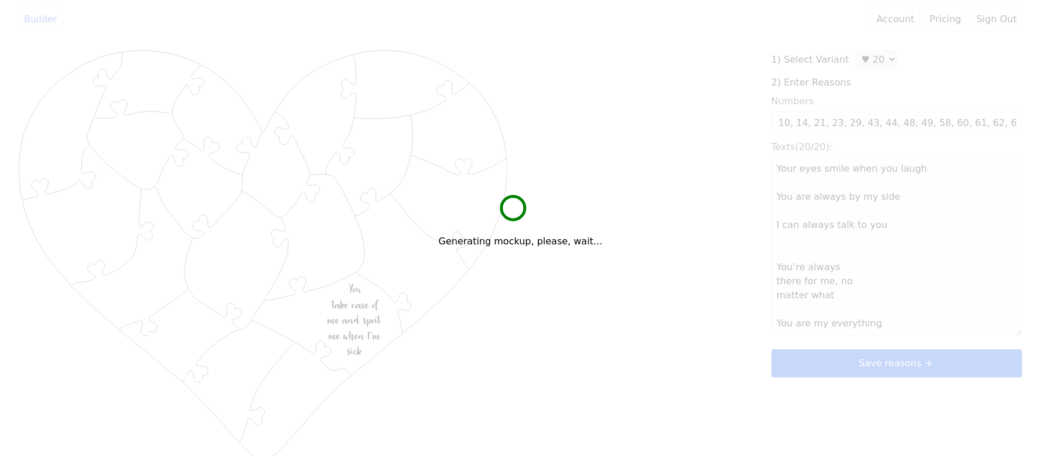
scroll to position [0, 0]
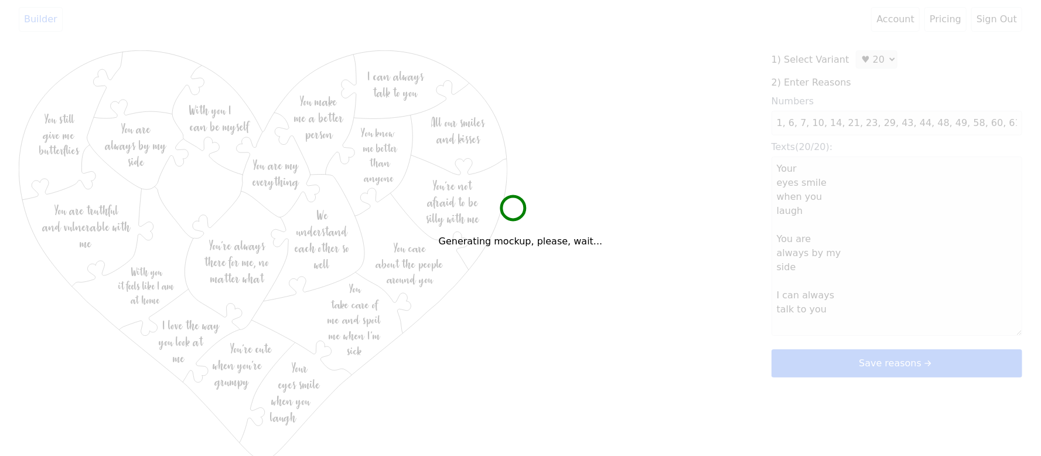
type textarea "Your eyes smile when you laugh You are always by my side I can always talk to y…"
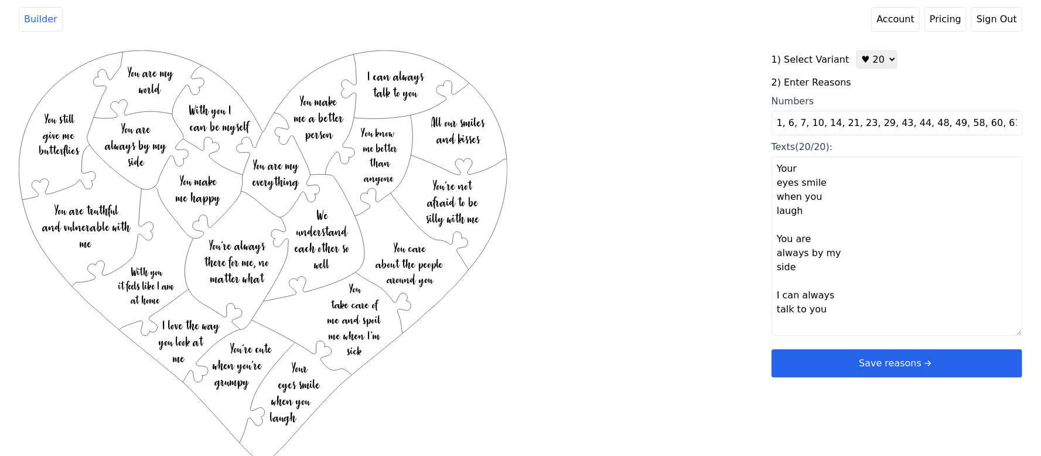
click at [830, 344] on label "Texts (20/20): Your eyes smile when you laugh You are always by my side I can a…" at bounding box center [896, 242] width 251 height 204
click at [830, 336] on textarea "Your eyes smile when you laugh You are always by my side I can always talk to y…" at bounding box center [896, 245] width 251 height 179
click at [836, 361] on button "Save reasons" at bounding box center [896, 363] width 251 height 28
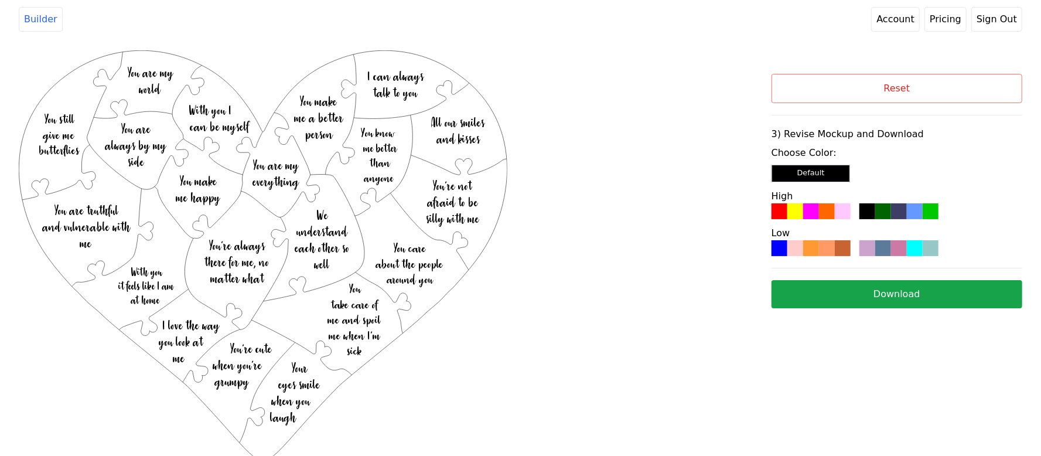
click at [811, 205] on div at bounding box center [811, 211] width 16 height 16
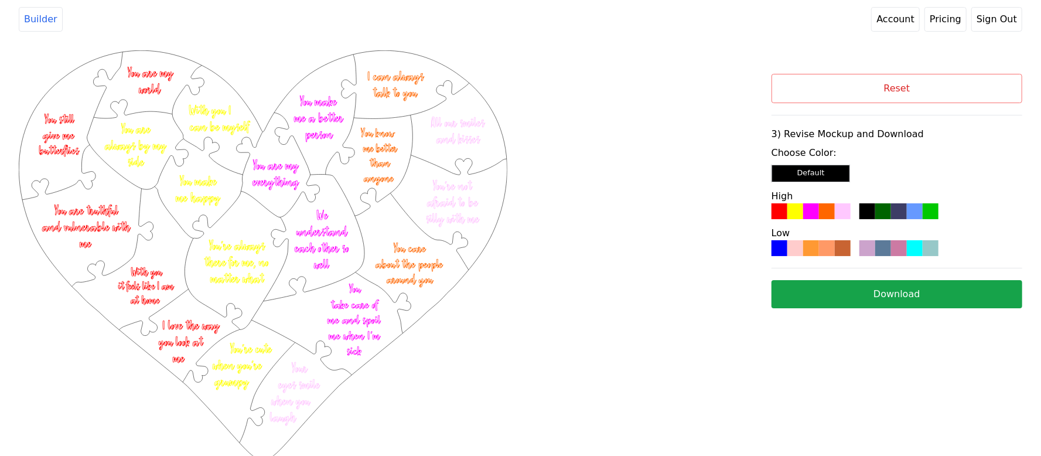
click at [809, 286] on button "Download" at bounding box center [896, 294] width 251 height 28
click at [665, 218] on div "Created with Snap .strokeh20 {stroke:#00ff00;stroke-width:1.56;stroke-miterlimi…" at bounding box center [395, 202] width 752 height 304
click at [872, 87] on button "Reset" at bounding box center [896, 88] width 251 height 29
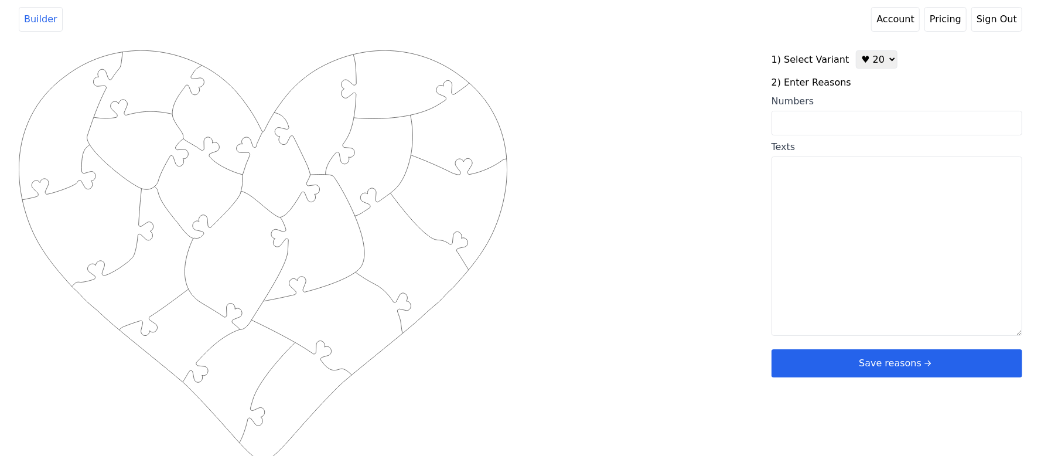
click at [879, 241] on textarea "Texts" at bounding box center [896, 245] width 251 height 179
click at [865, 61] on select "♥ 12 ♥ 20 ♥ 32 ■ 12 ■ 20 ■ 32 ■ 60" at bounding box center [876, 59] width 42 height 18
select select "1"
click at [855, 50] on select "♥ 12 ♥ 20 ♥ 32 ■ 12 ■ 20 ■ 32 ■ 60" at bounding box center [876, 59] width 42 height 18
click at [858, 195] on textarea "Texts" at bounding box center [896, 245] width 251 height 179
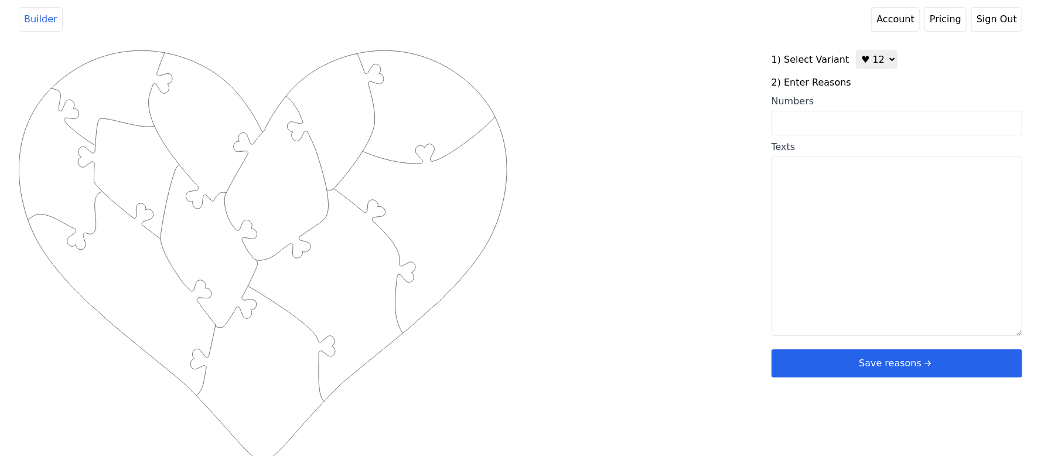
paste textarea "1. I love you because your smile melts my heart. 2. I love you because your lau…"
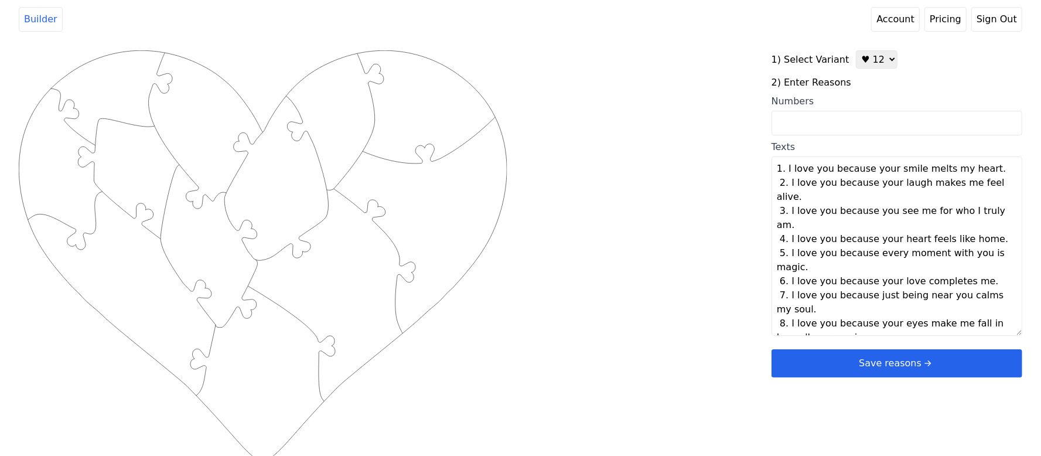
scroll to position [50, 0]
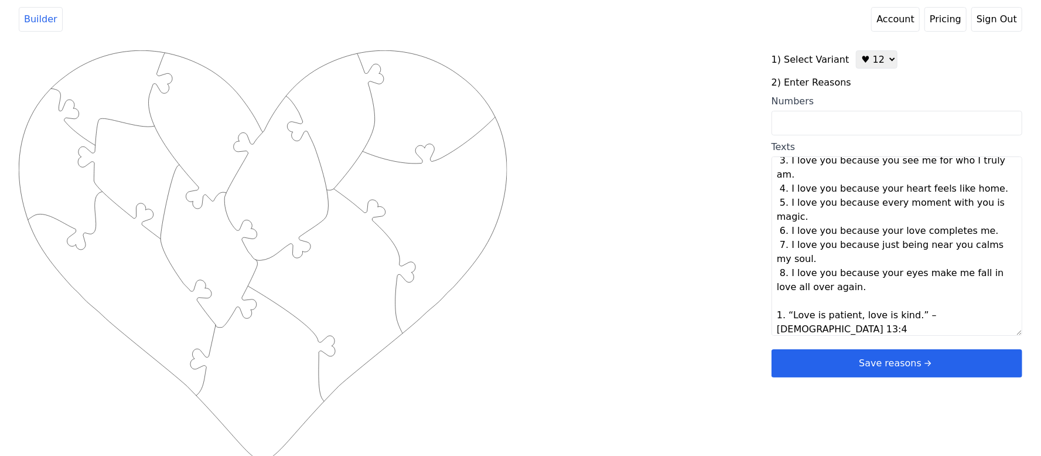
click at [701, 211] on div "Created with Snap .strokeh12 {stroke:#00ff00;stroke-width:1.89;stroke-miterlimi…" at bounding box center [520, 237] width 1003 height 374
type textarea "I love you because your smile melts my heart I love you because your laugh make…"
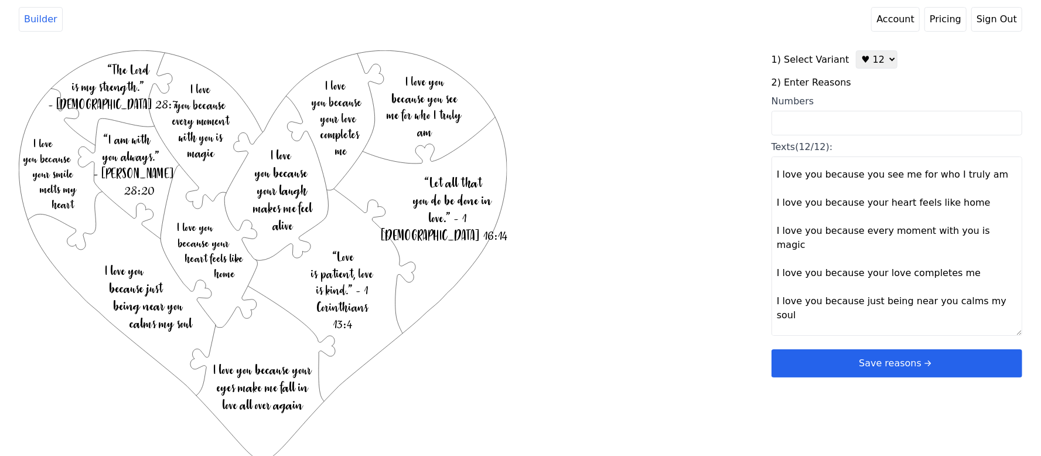
click at [891, 369] on button "Save reasons" at bounding box center [896, 363] width 251 height 28
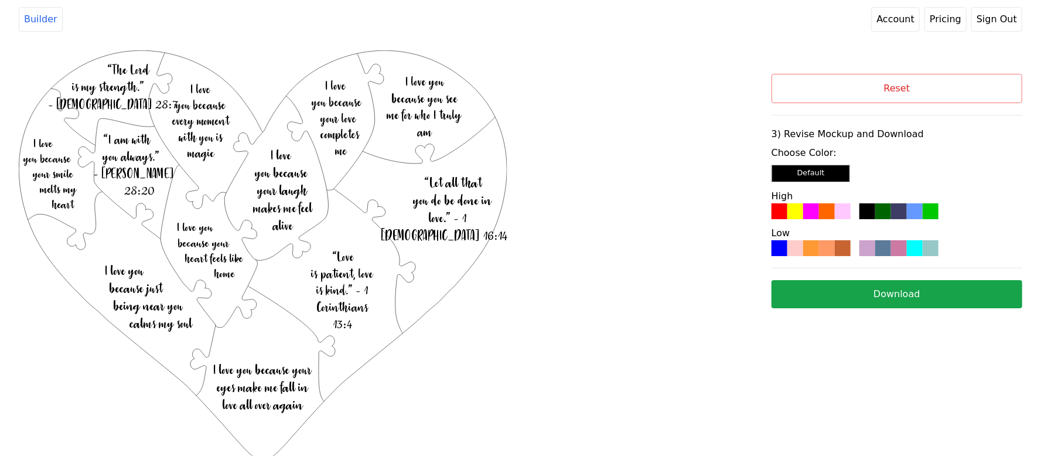
click at [819, 211] on div at bounding box center [827, 211] width 16 height 16
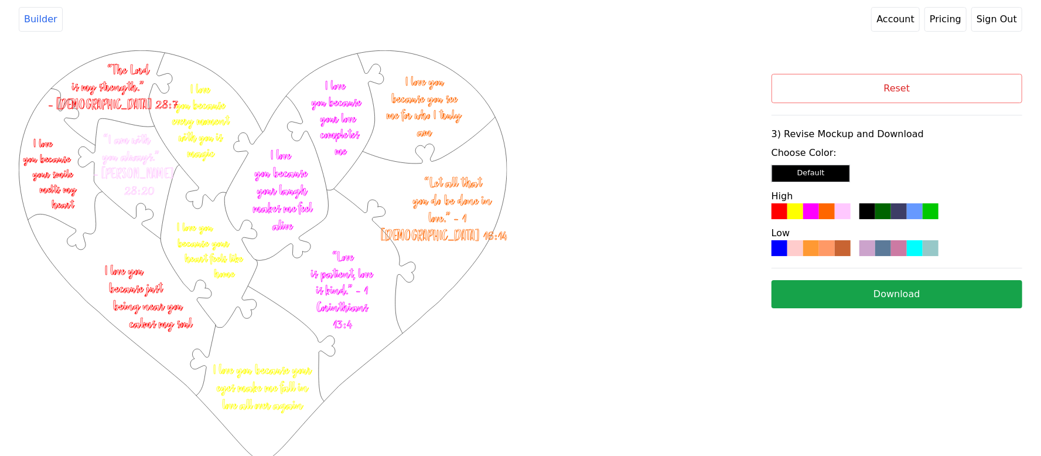
click at [839, 302] on button "Download" at bounding box center [896, 294] width 251 height 28
click at [956, 93] on button "Reset" at bounding box center [896, 88] width 251 height 29
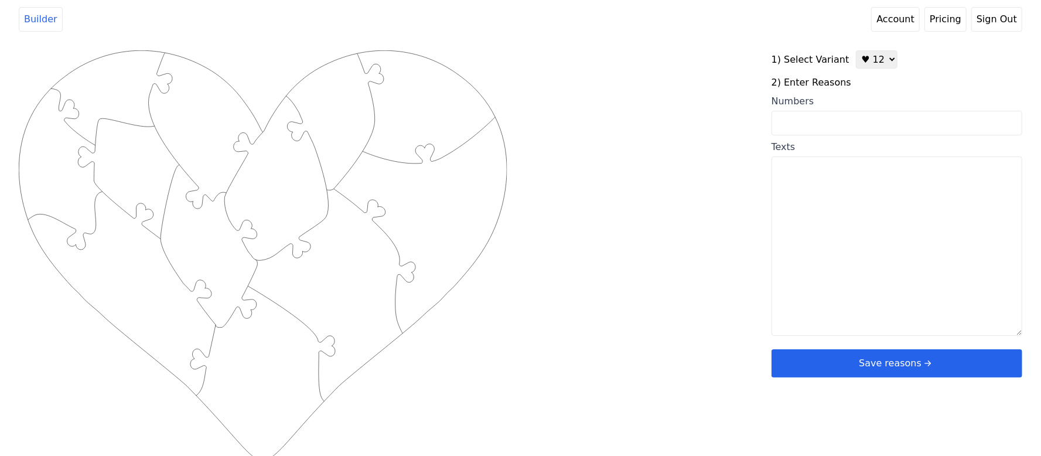
click at [870, 69] on div "1) Select Variant ♥ 12 ♥ 20 ♥ 32 ■ 12 ■ 20 ■ 32 ■ 60 2) Enter Reasons Numbers T…" at bounding box center [896, 213] width 251 height 327
click at [865, 61] on select "♥ 12 ♥ 20 ♥ 32 ■ 12 ■ 20 ■ 32 ■ 60" at bounding box center [876, 59] width 42 height 18
select select "2"
click at [855, 50] on select "♥ 12 ♥ 20 ♥ 32 ■ 12 ■ 20 ■ 32 ■ 60" at bounding box center [876, 59] width 42 height 18
click at [810, 122] on input "Numbers" at bounding box center [896, 123] width 251 height 25
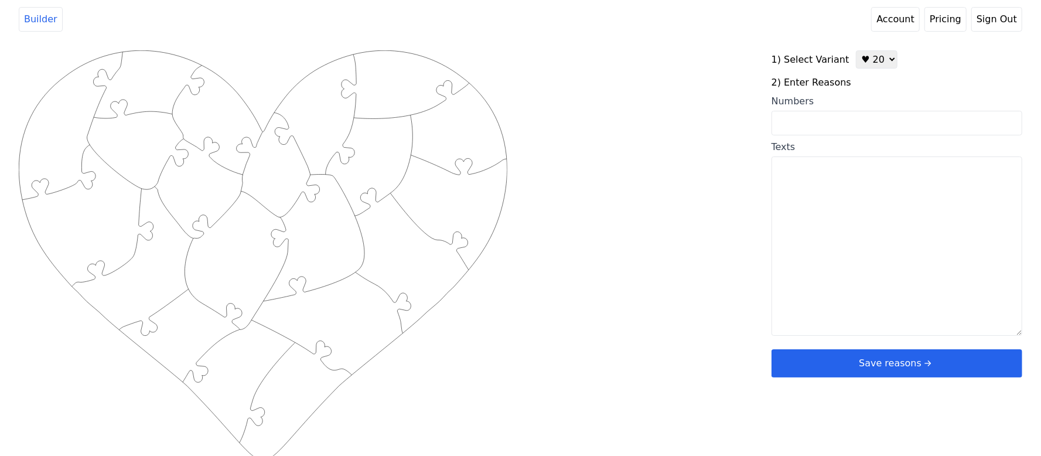
paste input "5,6,9,11,12,19,20,22,24,29,31,34,35,37,38,43,49,50,51,55"
type input "5,6,9,11,12,19,20,22,24,29,31,34,35,37,38,43,49,50,51,55"
click at [727, 124] on div "Created with Snap .strokeh20 {stroke:#00ff00;stroke-width:1.56;stroke-miterlimi…" at bounding box center [520, 237] width 1003 height 374
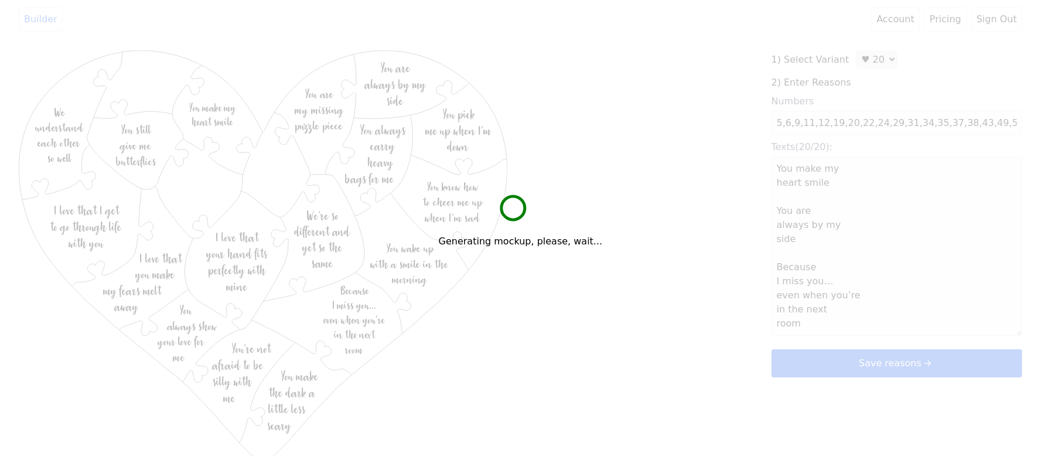
type textarea "You make my heart smile You are always by my side Because I miss you… even when…"
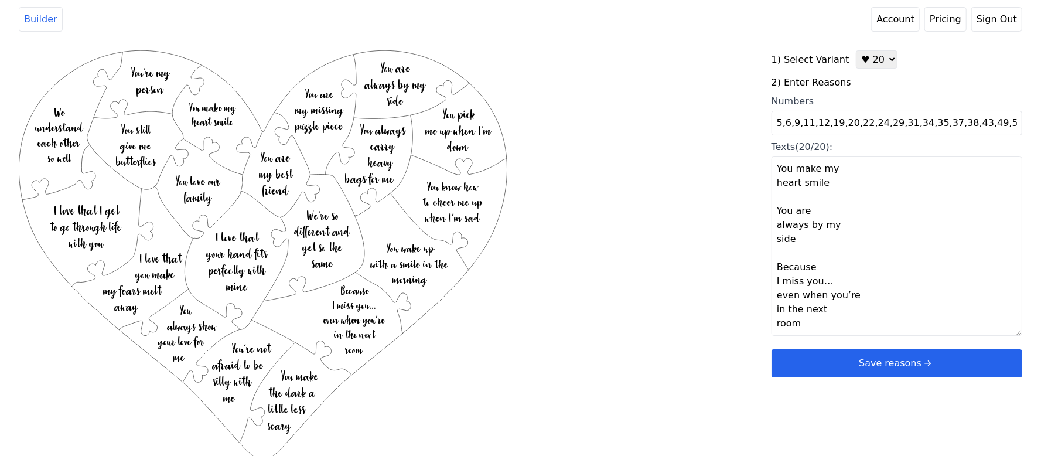
click at [863, 364] on button "Save reasons" at bounding box center [896, 363] width 251 height 28
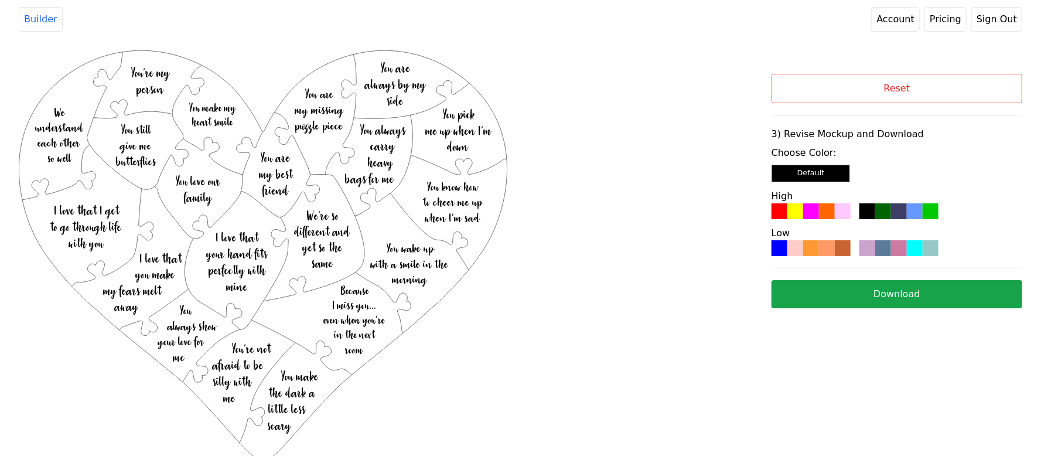
click at [823, 251] on div at bounding box center [827, 248] width 16 height 16
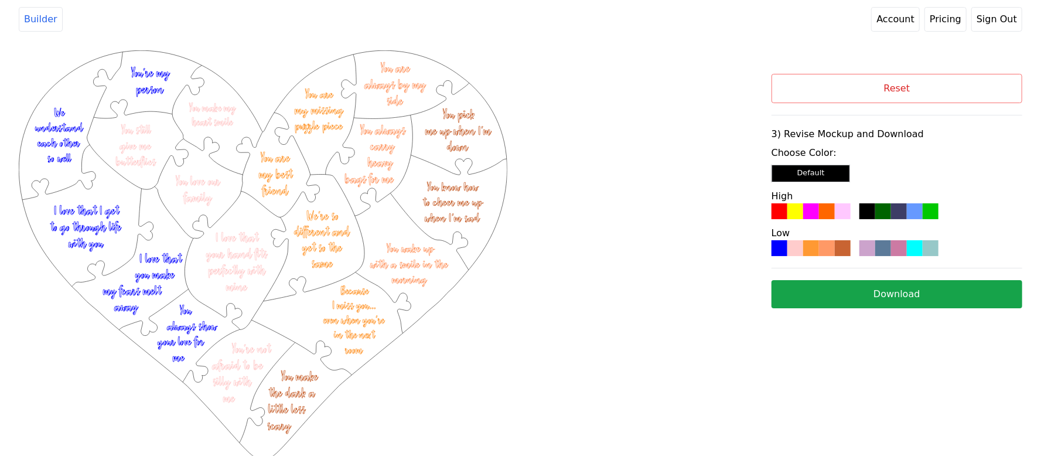
click at [903, 286] on button "Download" at bounding box center [896, 294] width 251 height 28
